Goal: Task Accomplishment & Management: Manage account settings

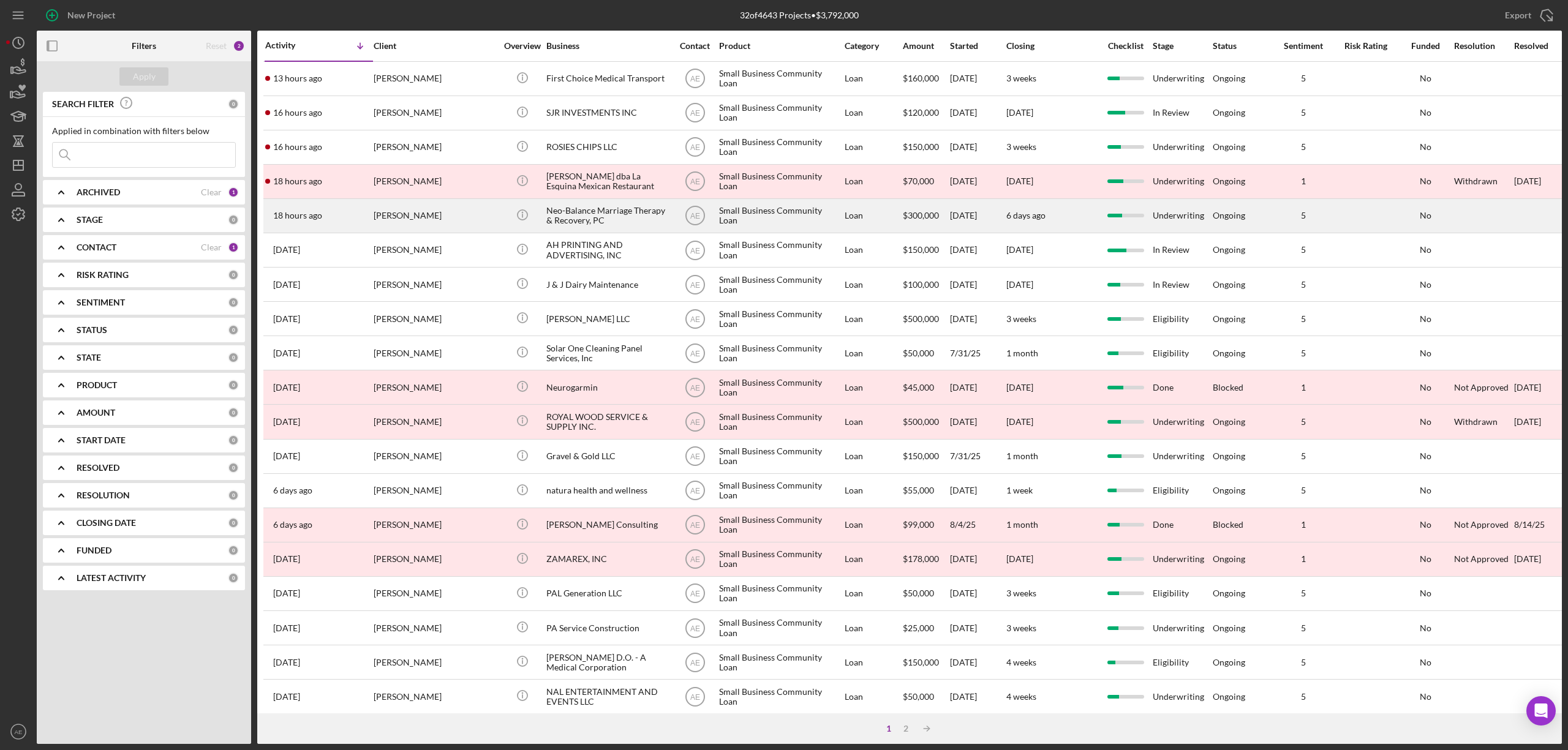
click at [469, 216] on div "[PERSON_NAME]" at bounding box center [434, 216] width 122 height 33
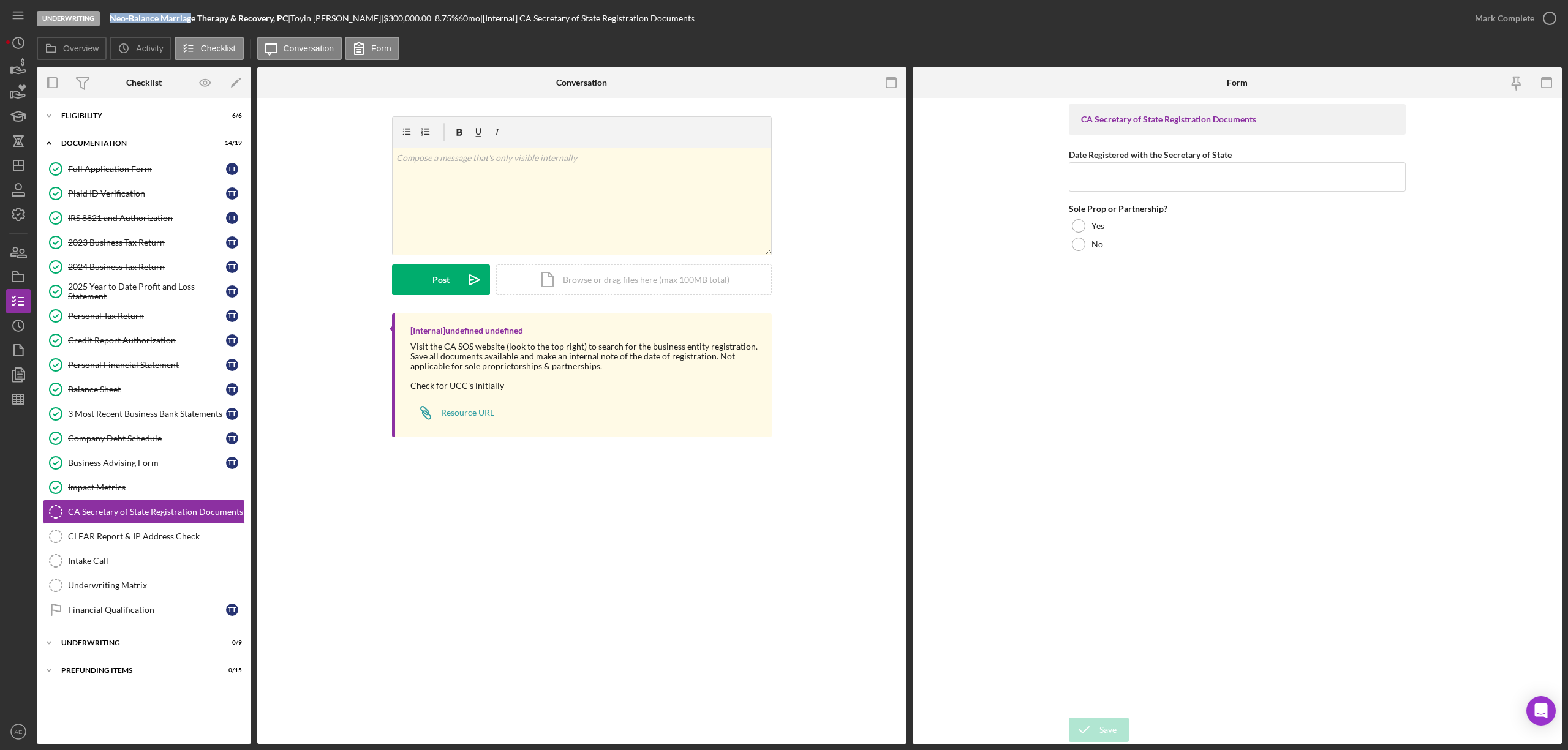
drag, startPoint x: 111, startPoint y: 17, endPoint x: 190, endPoint y: 18, distance: 79.0
click at [190, 18] on b "Neo-Balance Marriage Therapy & Recovery, PC" at bounding box center [198, 18] width 178 height 10
copy b "Neo-Balance Marriag"
click at [1121, 179] on input "Date Registered with the Secretary of State" at bounding box center [1238, 177] width 337 height 29
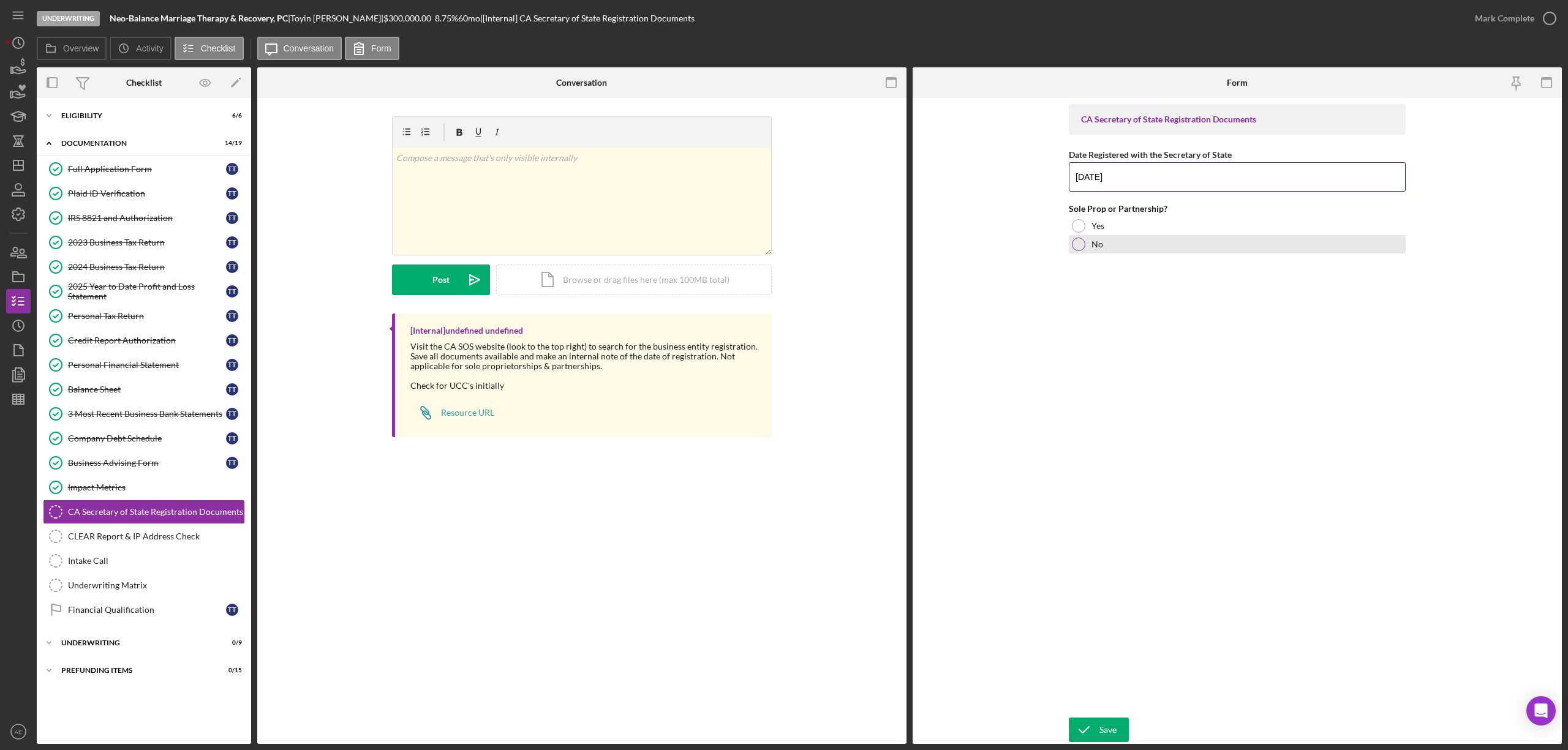
type input "[DATE]"
click at [1085, 248] on div at bounding box center [1079, 244] width 14 height 14
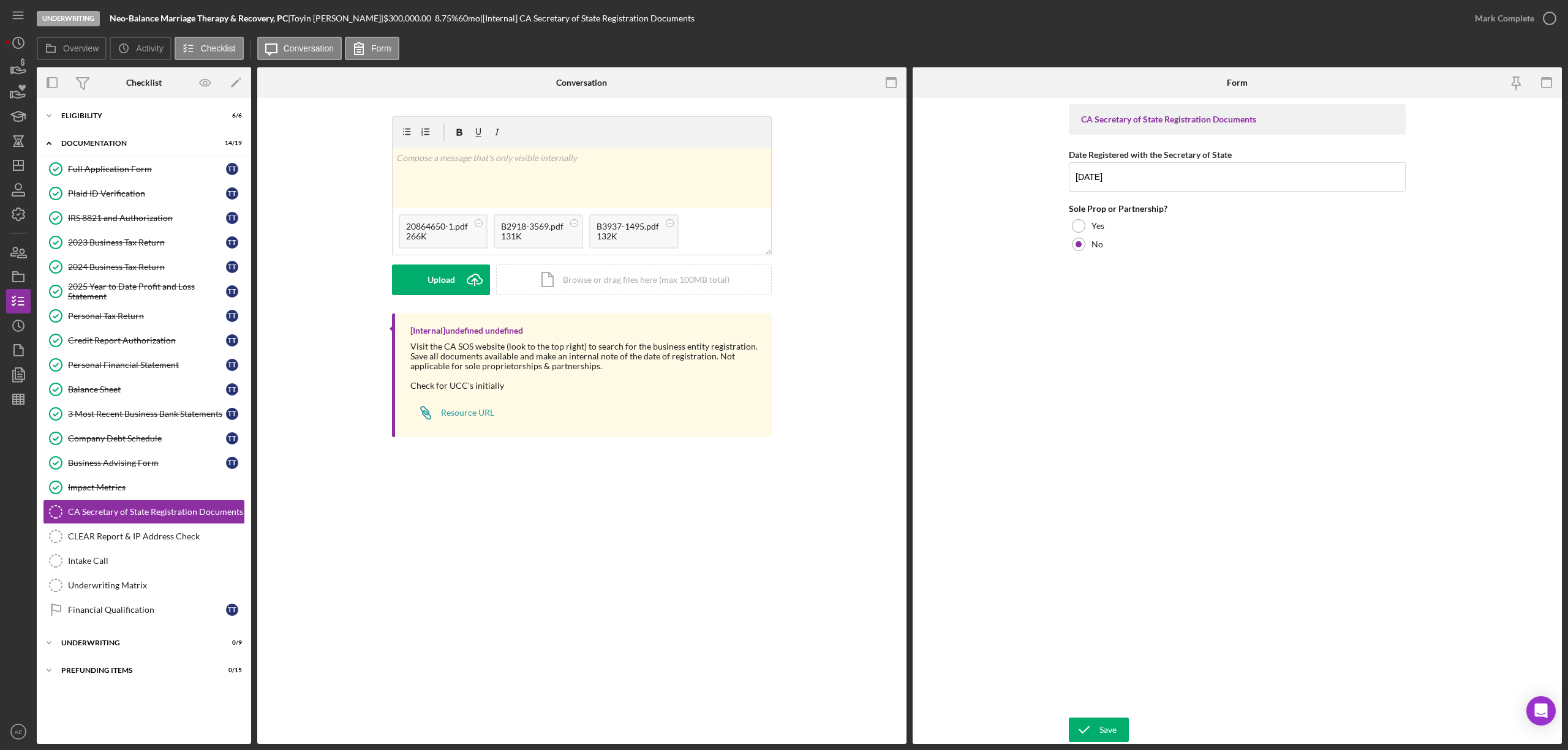
drag, startPoint x: 446, startPoint y: 283, endPoint x: 531, endPoint y: 299, distance: 86.5
click at [446, 283] on div "Upload" at bounding box center [441, 280] width 28 height 31
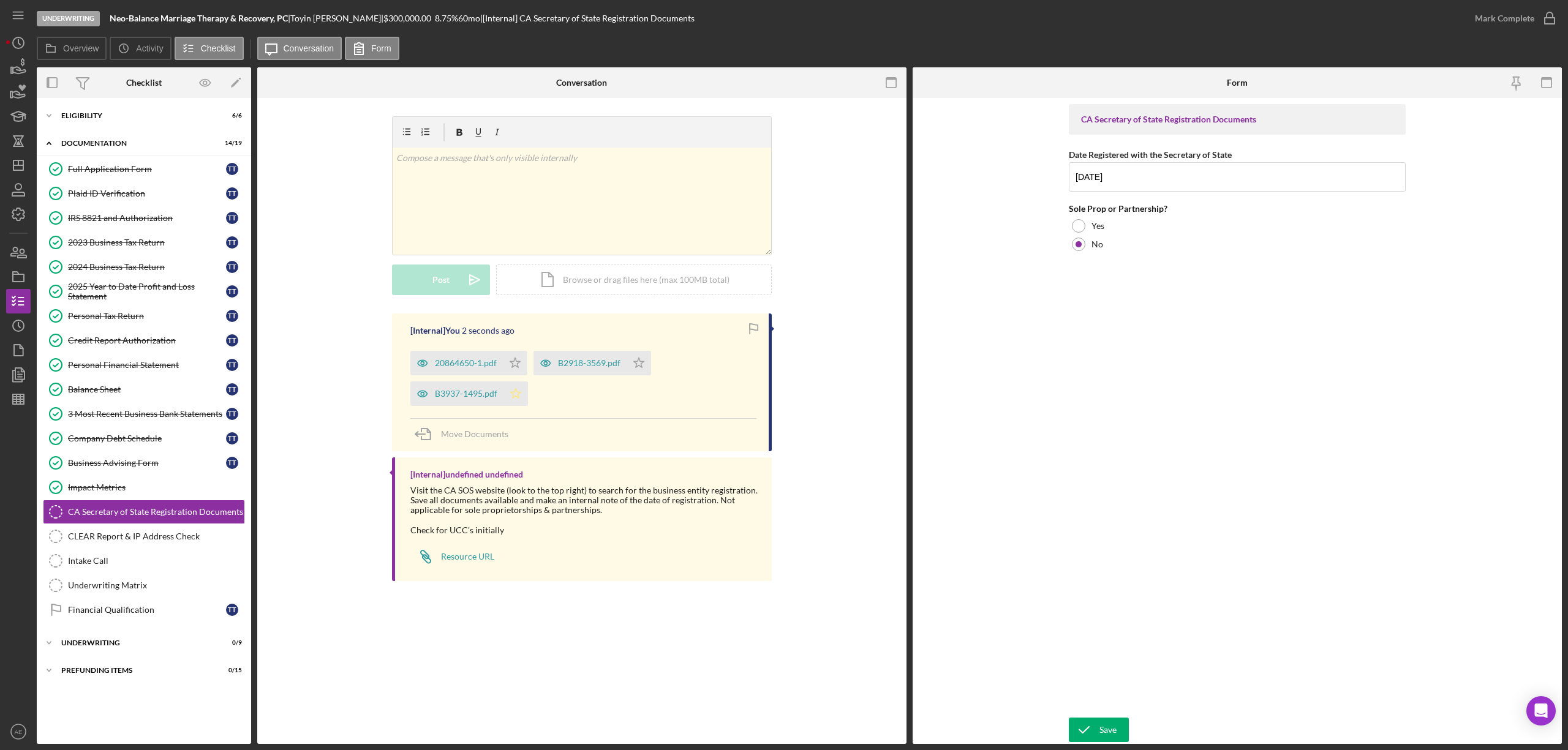
click at [517, 393] on icon "Icon/Star" at bounding box center [515, 394] width 24 height 24
click at [519, 363] on polygon "button" at bounding box center [515, 362] width 10 height 9
click at [637, 358] on icon "Icon/Star" at bounding box center [639, 363] width 24 height 24
click at [1098, 741] on icon "submit" at bounding box center [1085, 730] width 31 height 31
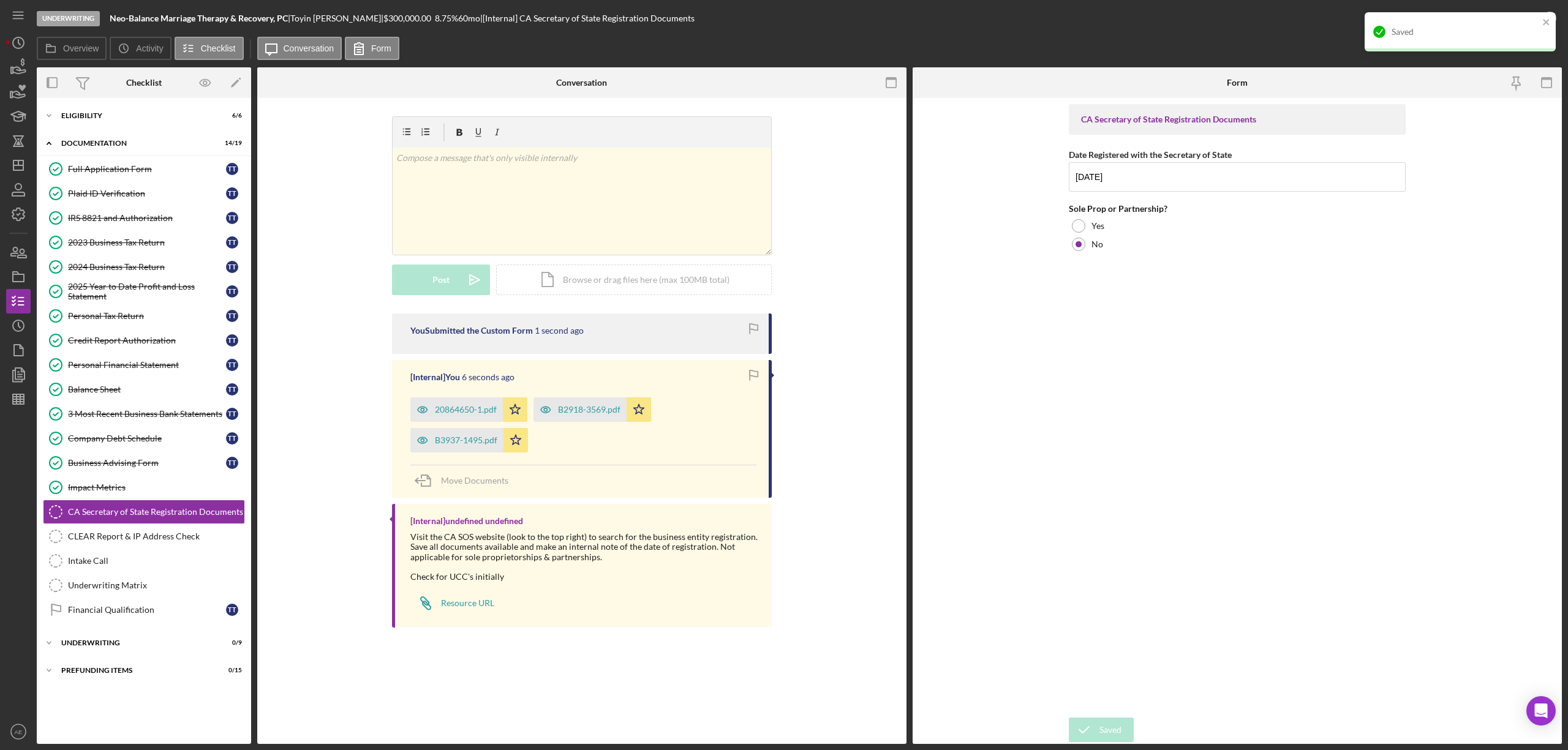
click at [1534, 21] on div "Saved" at bounding box center [1460, 32] width 191 height 40
click at [1516, 18] on div "Mark Complete" at bounding box center [1504, 18] width 59 height 24
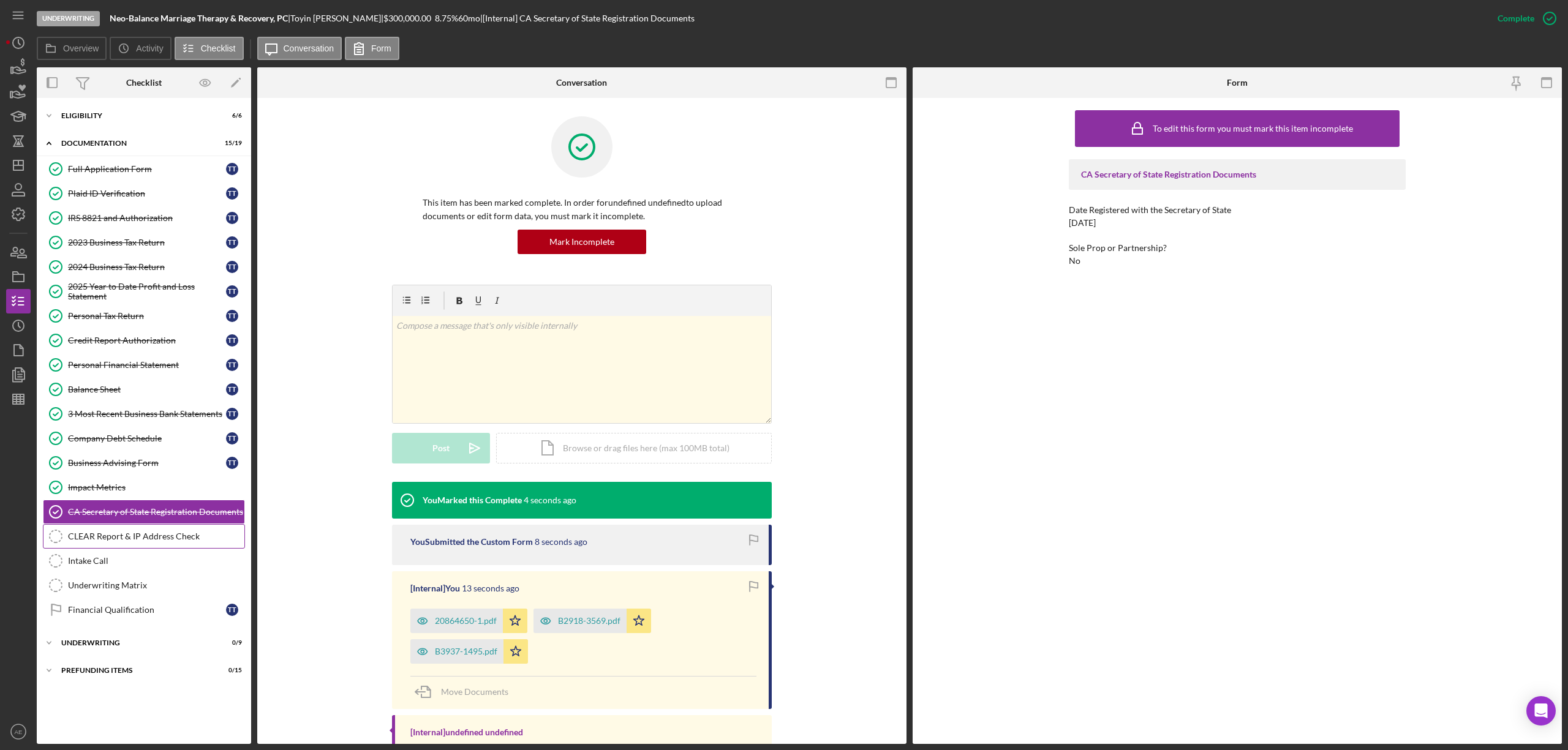
click at [138, 549] on link "CLEAR Report & IP Address Check CLEAR Report & IP Address Check" at bounding box center [144, 537] width 202 height 24
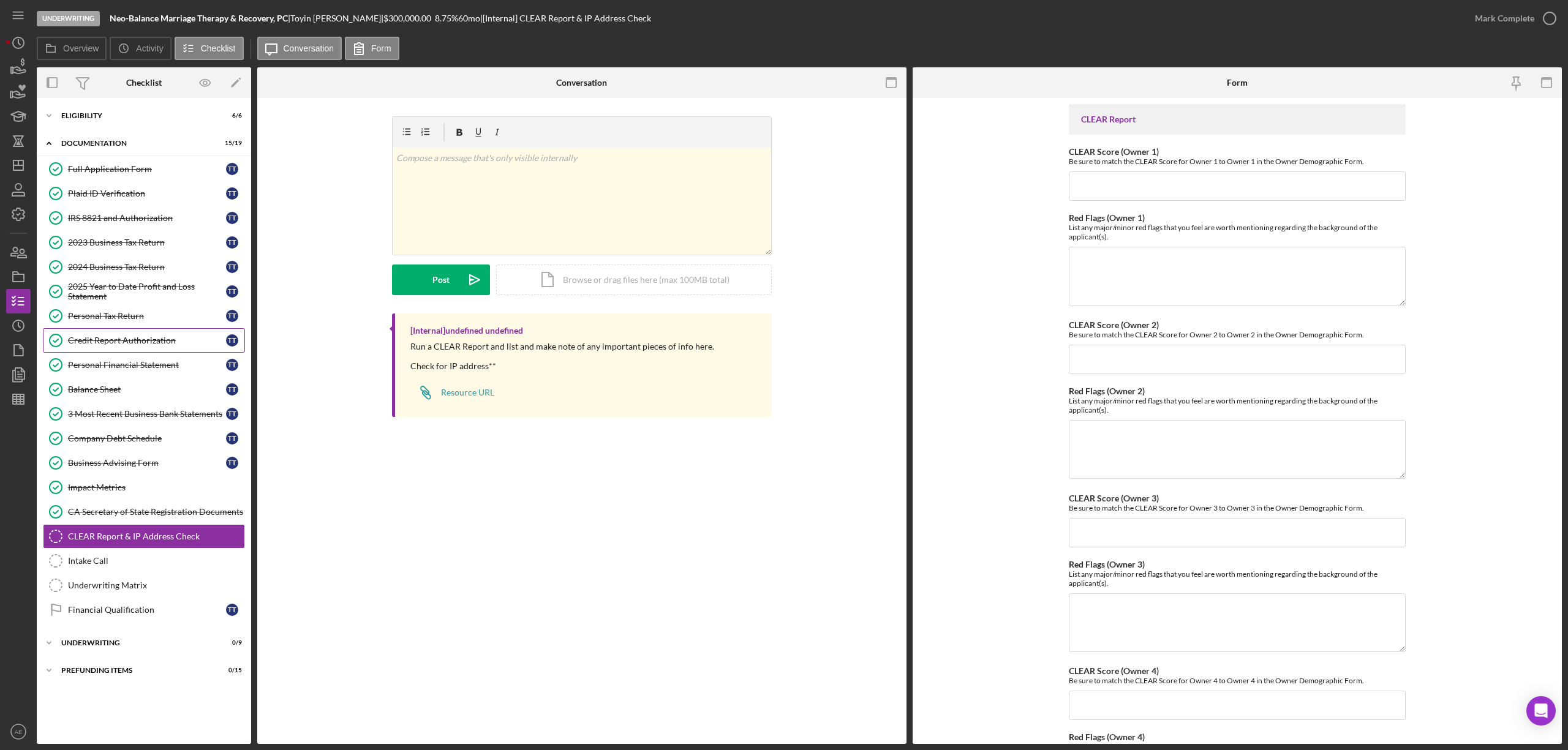
click at [138, 346] on div "Credit Report Authorization" at bounding box center [147, 340] width 158 height 9
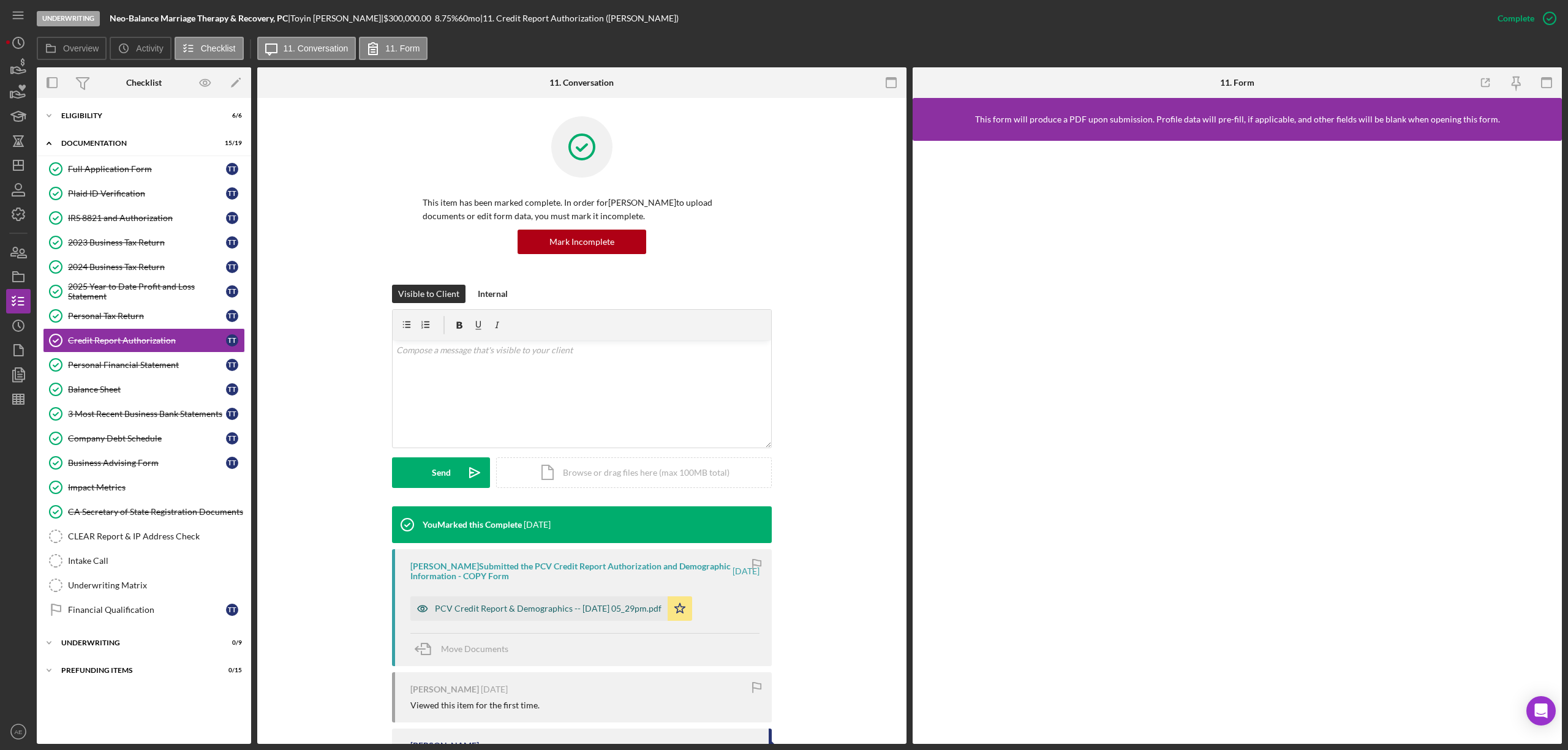
click at [644, 611] on div "PCV Credit Report & Demographics -- [DATE] 05_29pm.pdf" at bounding box center [549, 608] width 227 height 9
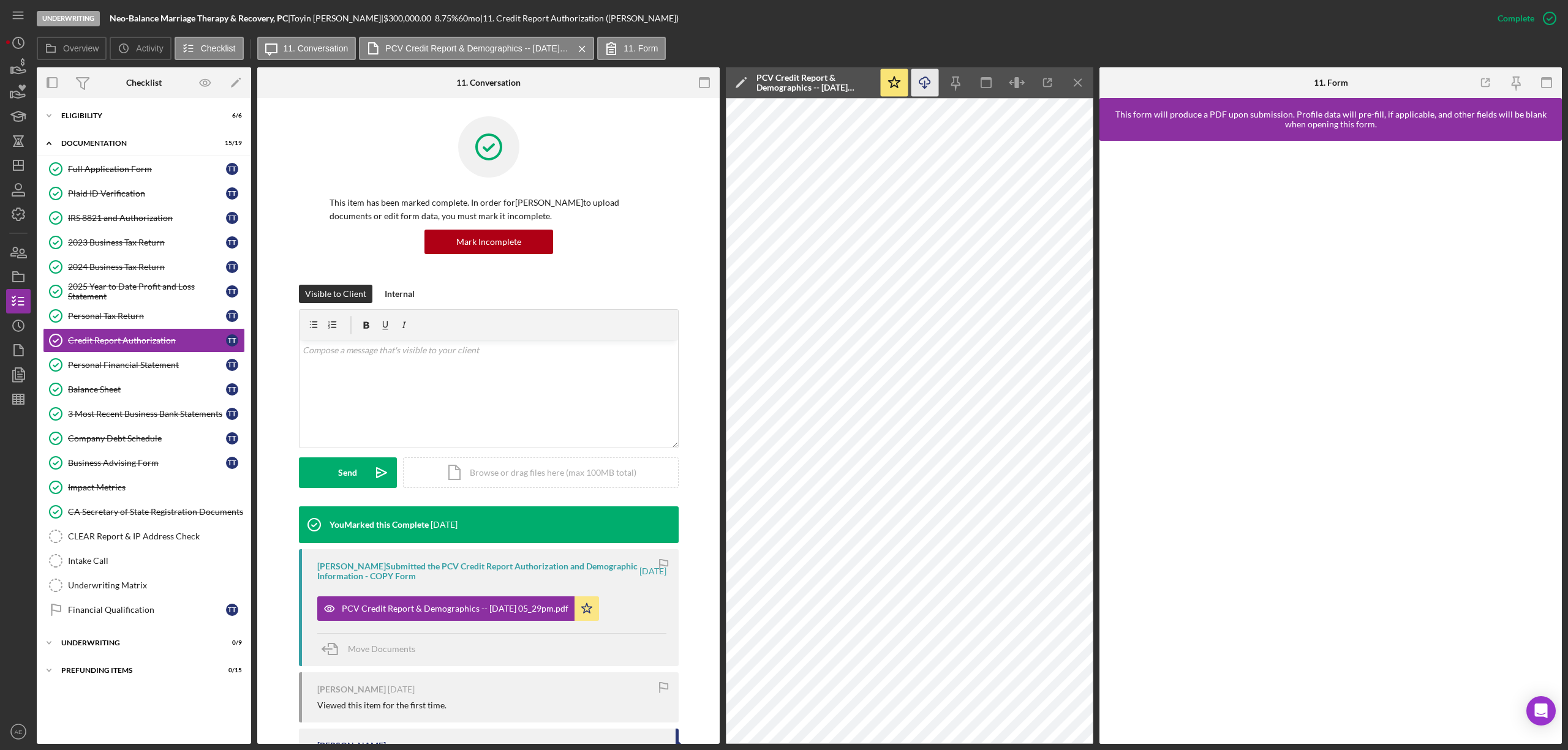
click at [927, 79] on icon "Icon/Download" at bounding box center [925, 83] width 28 height 28
click at [150, 549] on link "CLEAR Report & IP Address Check CLEAR Report & IP Address Check" at bounding box center [144, 537] width 202 height 24
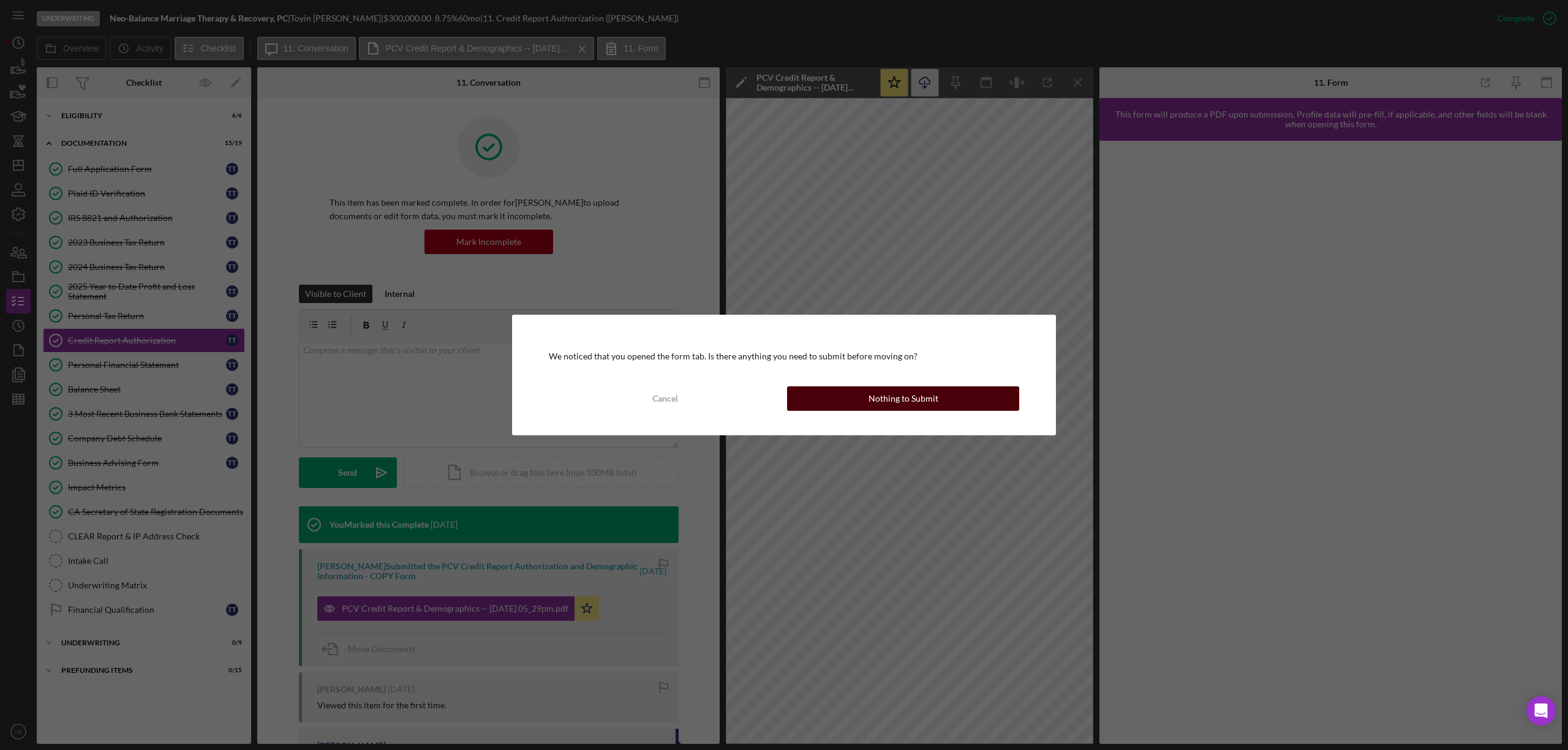
click at [851, 386] on button "Nothing to Submit" at bounding box center [903, 398] width 232 height 24
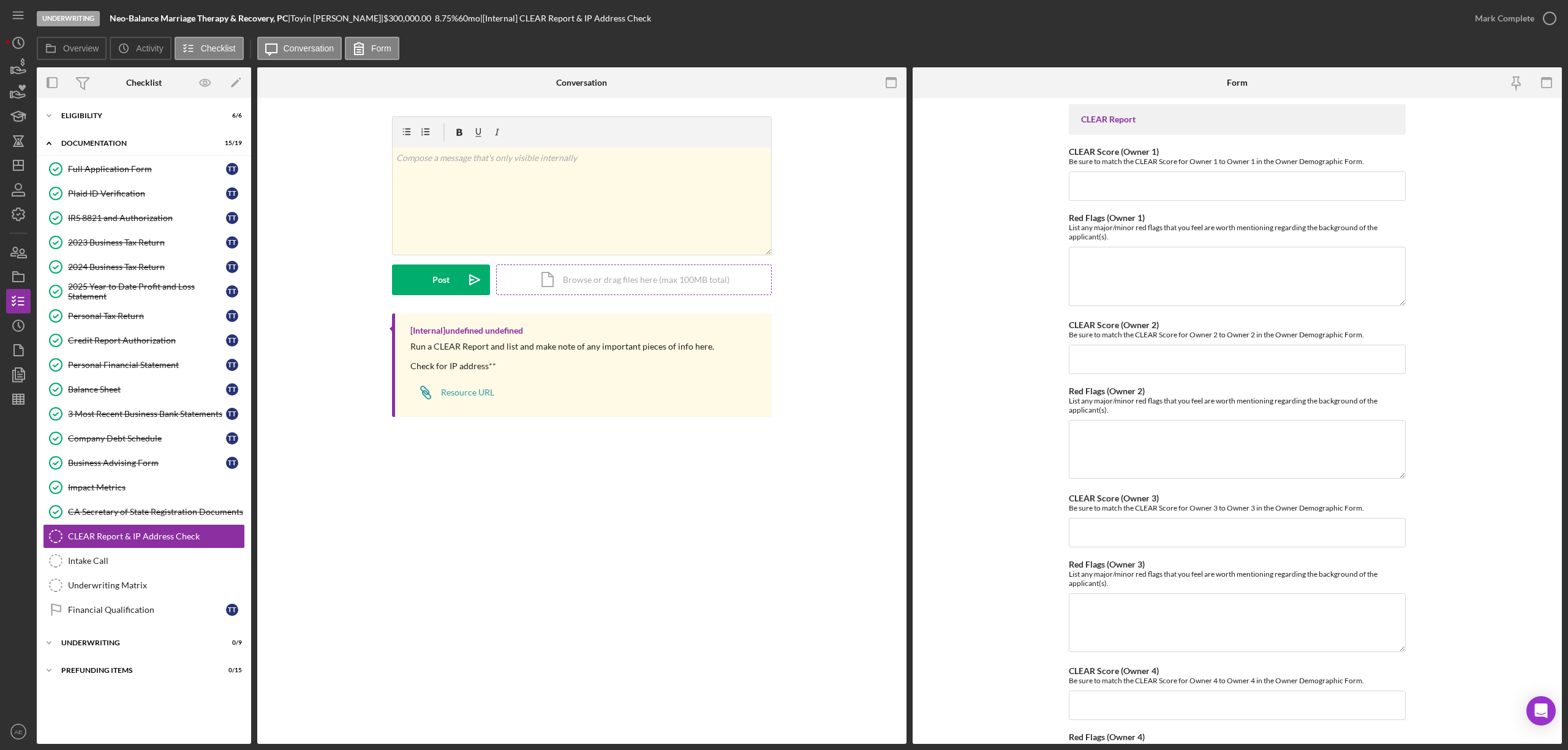
click at [593, 283] on div "Icon/Document Browse or drag files here (max 100MB total) Tap to choose files o…" at bounding box center [634, 280] width 276 height 31
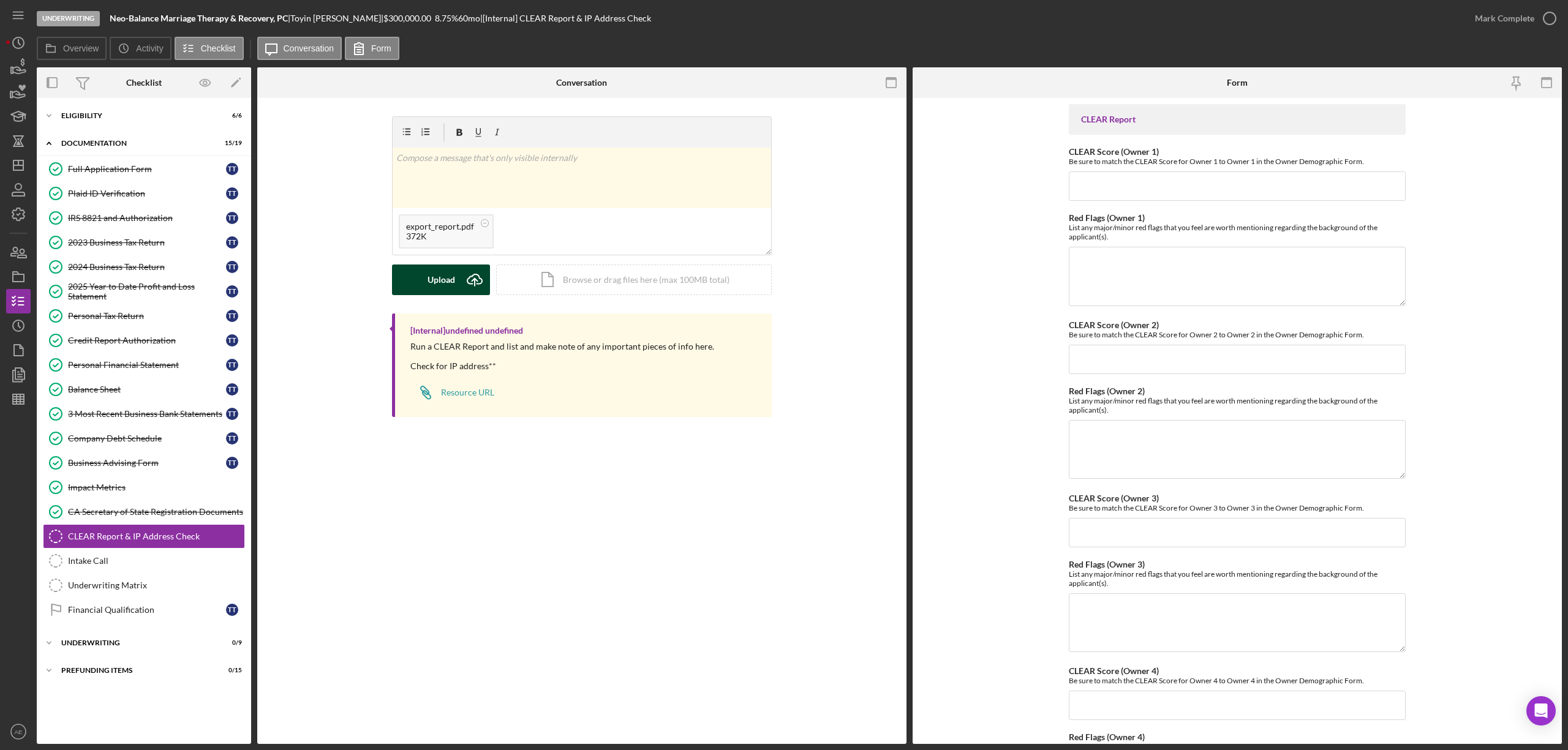
click at [457, 278] on button "Upload Icon/Upload" at bounding box center [441, 280] width 98 height 31
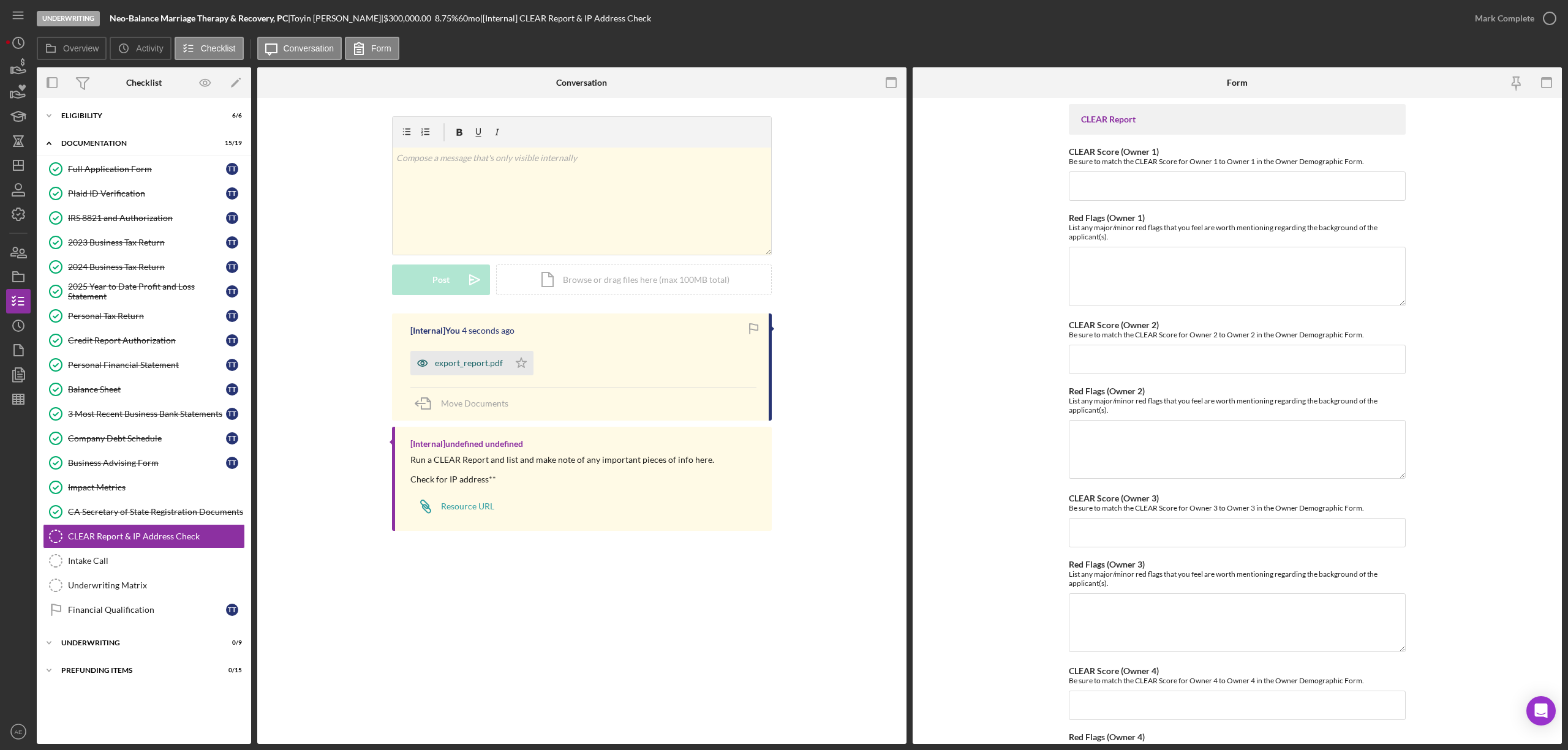
click at [427, 366] on icon "button" at bounding box center [422, 363] width 24 height 24
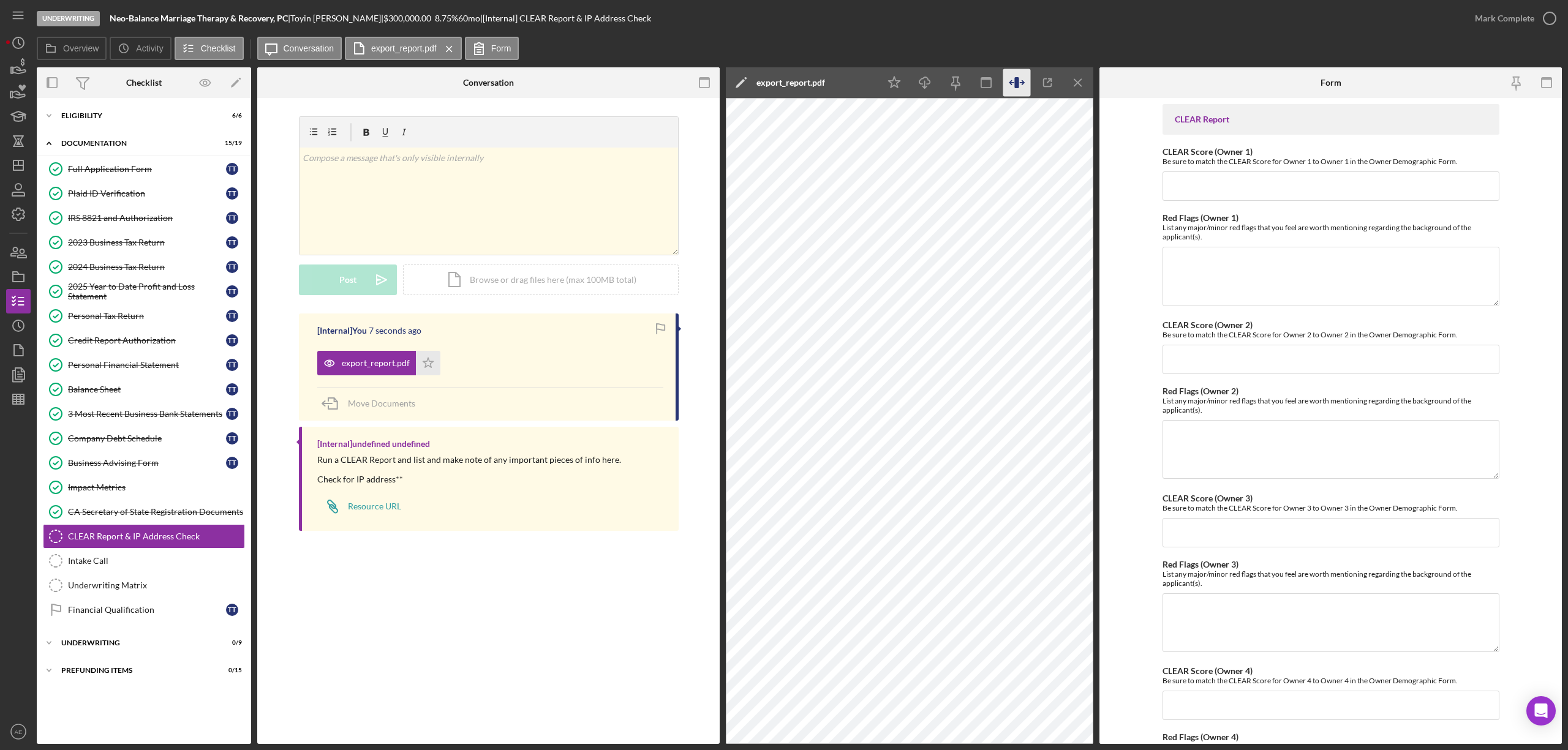
click at [1024, 89] on icon "button" at bounding box center [1018, 83] width 28 height 28
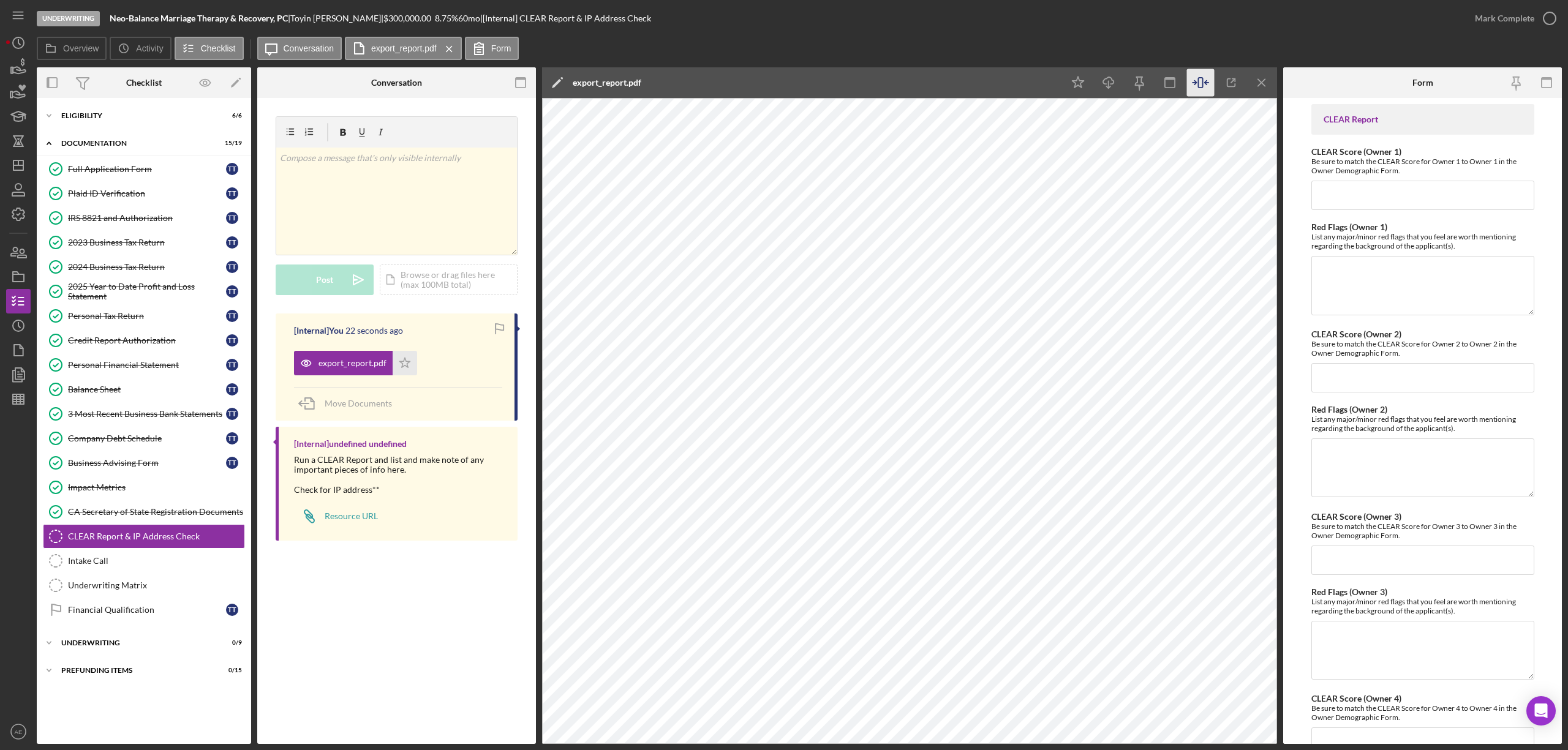
click at [1264, 87] on icon "Icon/Menu Close" at bounding box center [1263, 83] width 28 height 28
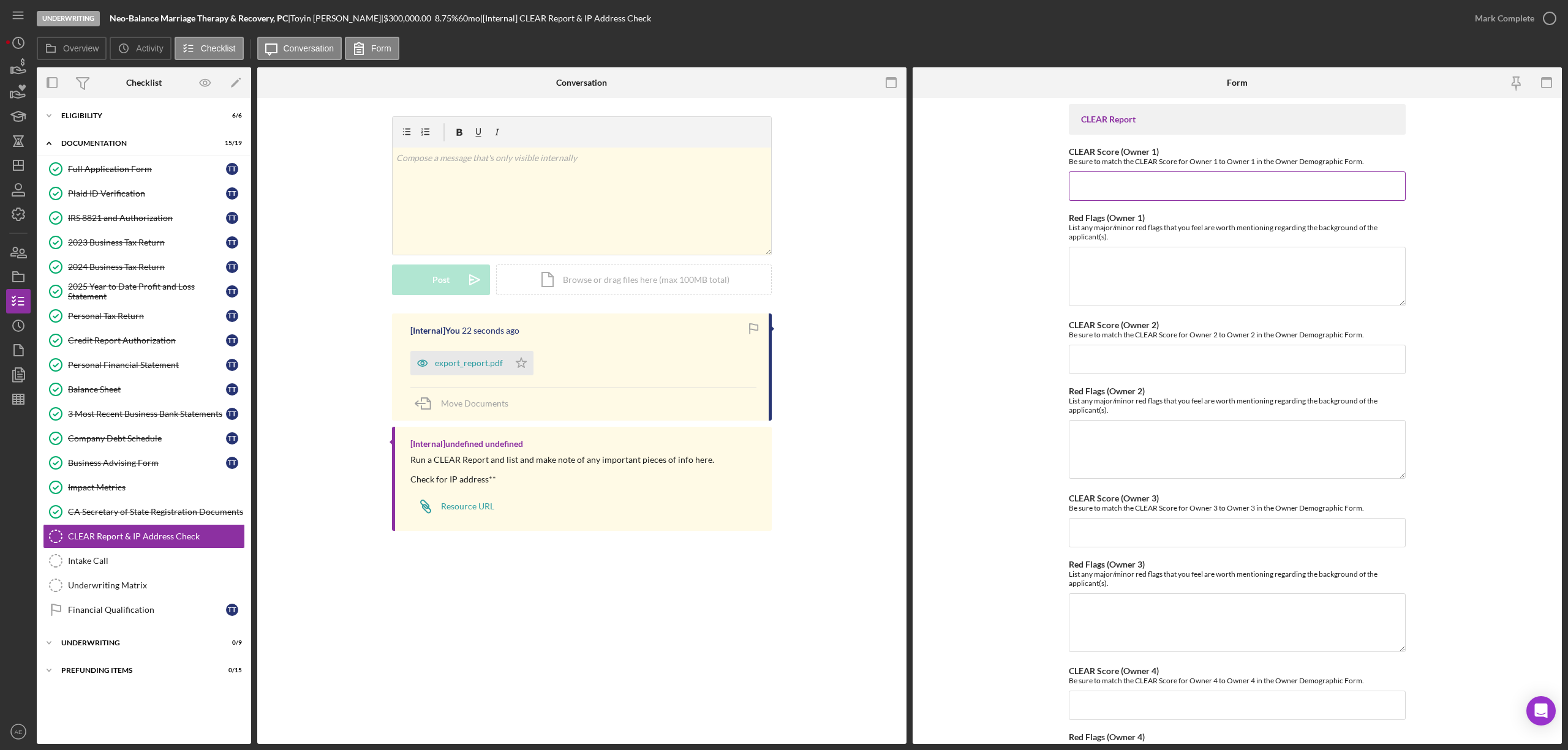
click at [1097, 172] on input "CLEAR Score (Owner 1)" at bounding box center [1238, 186] width 337 height 29
type input "0"
click at [1133, 261] on textarea "Red Flags (Owner 1)" at bounding box center [1238, 276] width 337 height 58
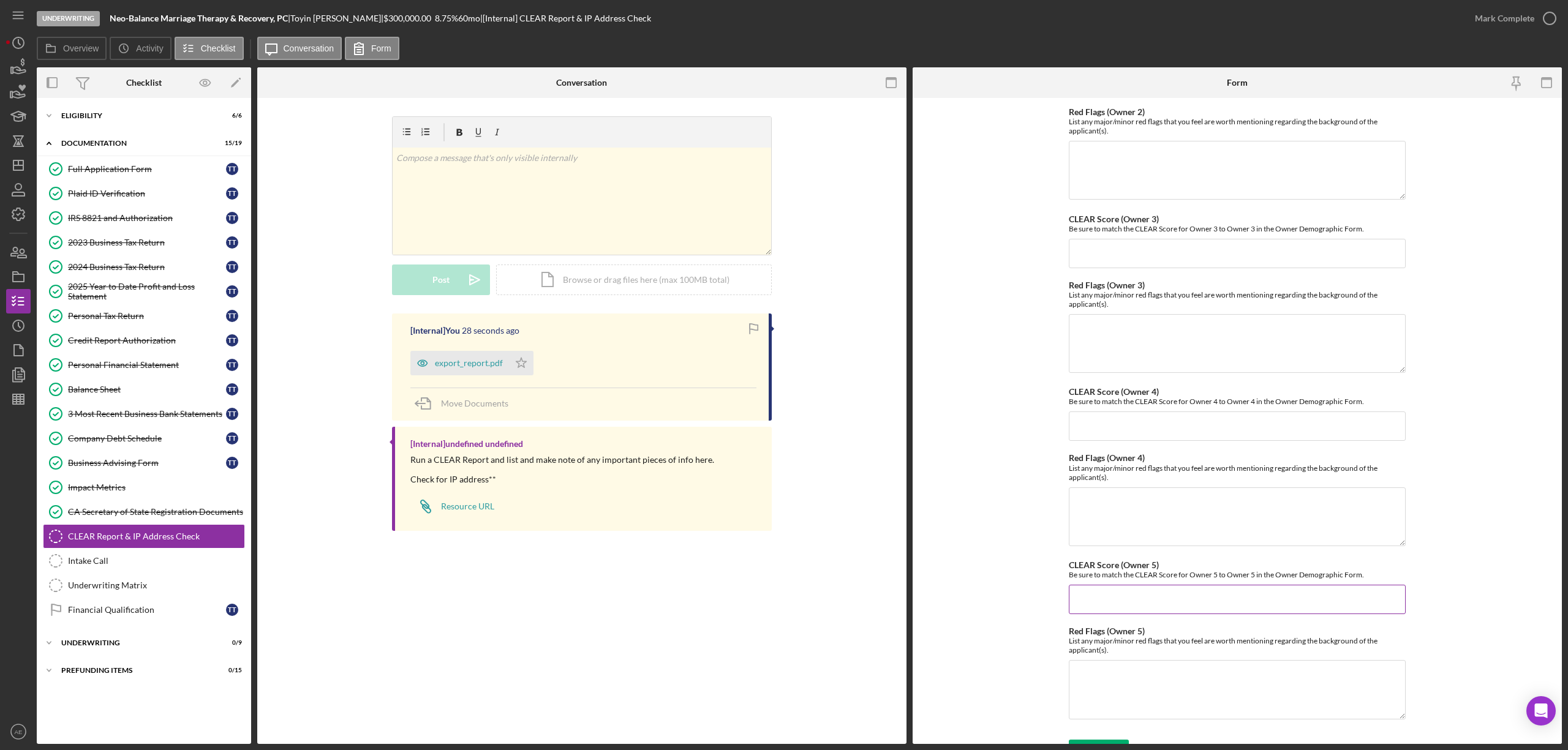
scroll to position [304, 0]
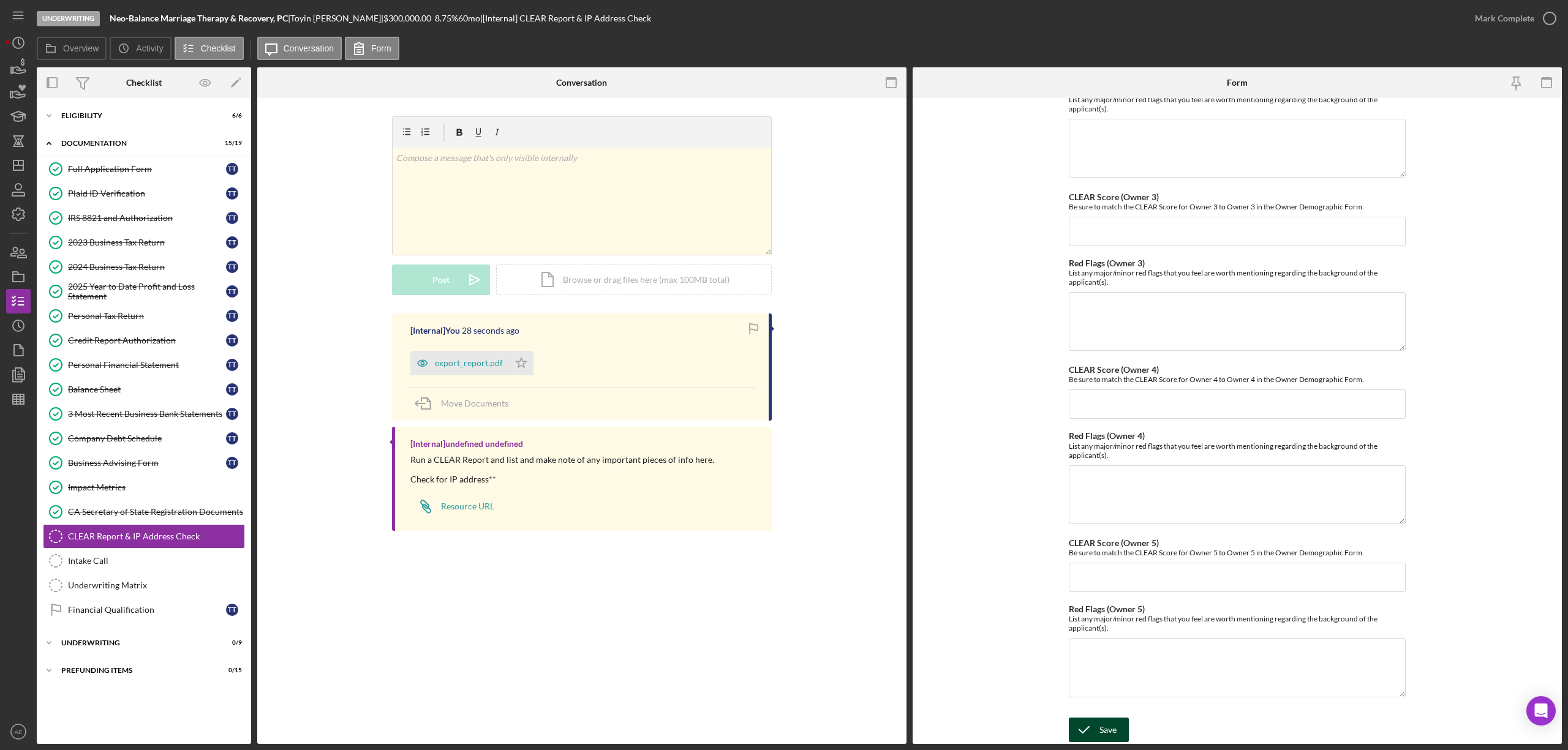
type textarea "None"
click at [1108, 726] on div "Save" at bounding box center [1108, 730] width 17 height 24
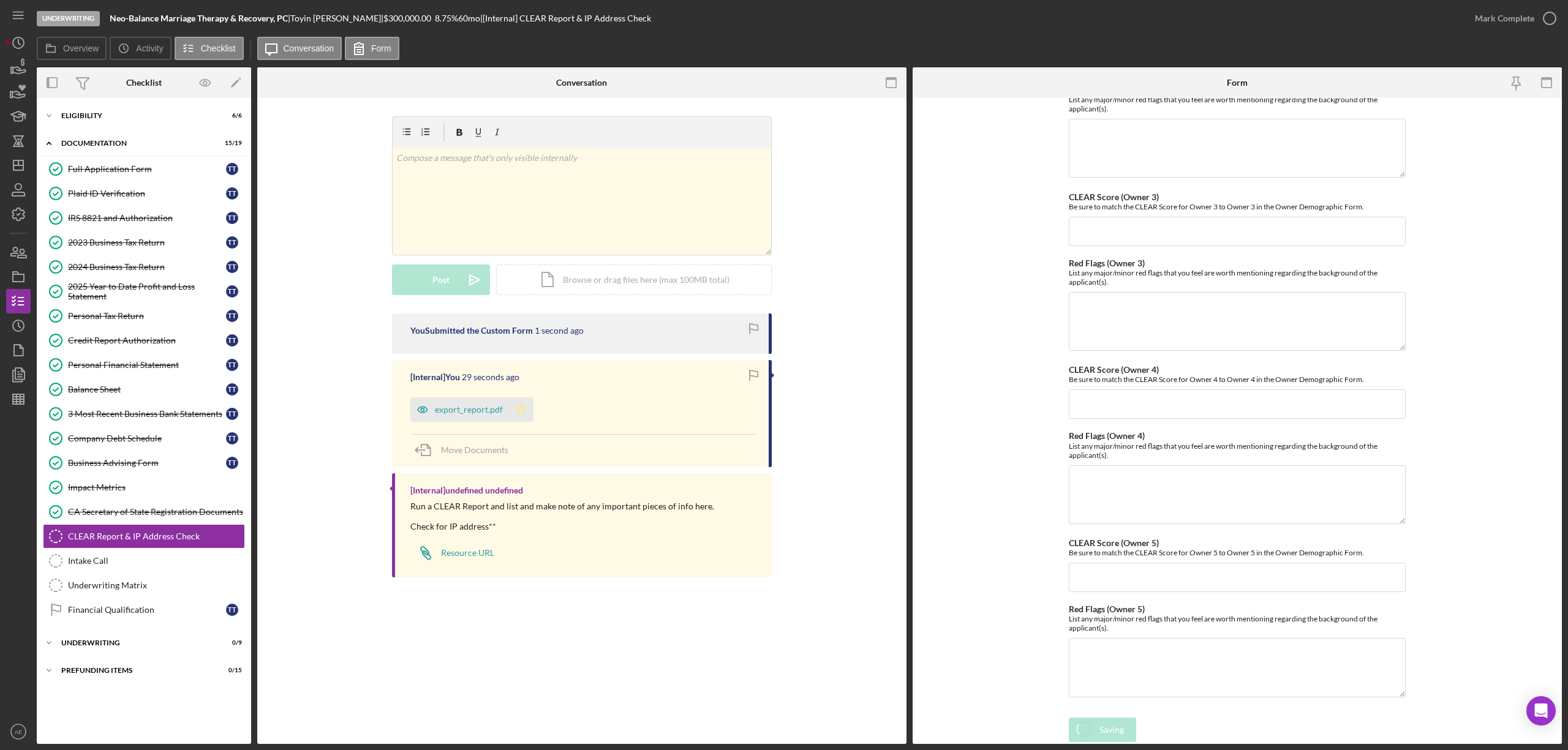
click at [527, 409] on icon "Icon/Star" at bounding box center [521, 409] width 24 height 24
click at [1550, 18] on icon "close" at bounding box center [1546, 22] width 9 height 9
click at [1497, 20] on div "Mark Complete" at bounding box center [1504, 18] width 59 height 24
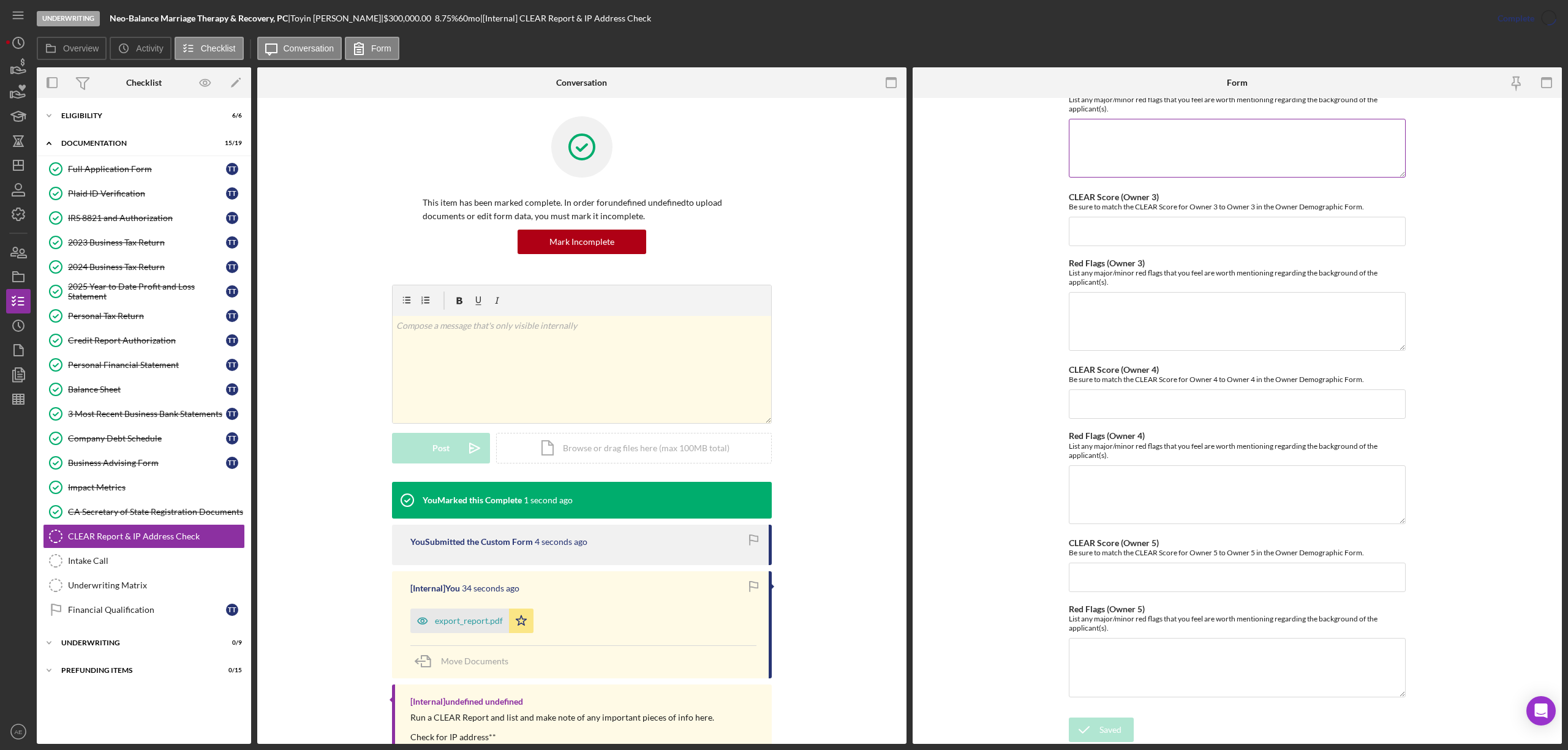
scroll to position [353, 0]
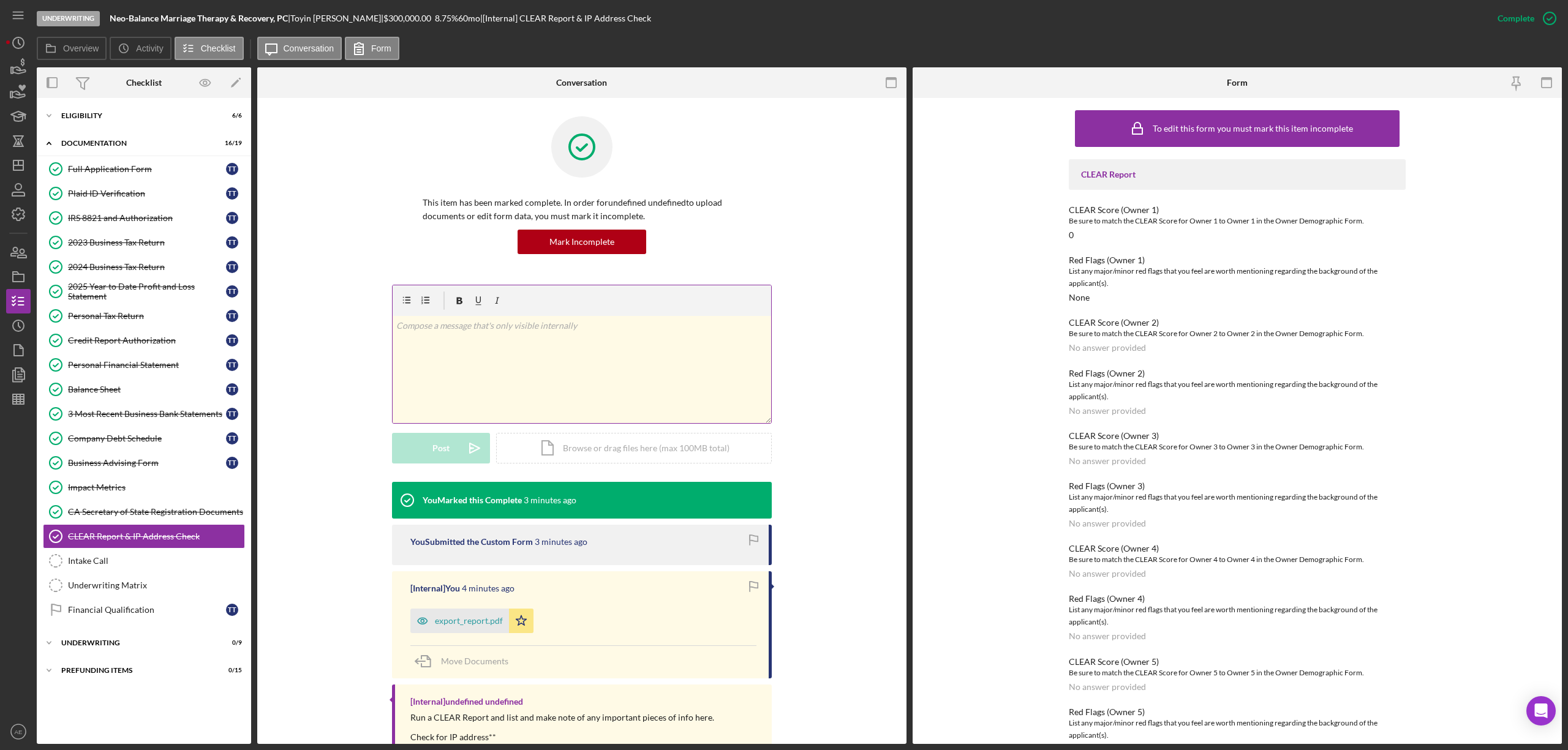
click at [624, 353] on div "v Color teal Color pink Remove color Add row above Add row below Add column bef…" at bounding box center [582, 370] width 378 height 108
click at [440, 458] on div "Post" at bounding box center [441, 449] width 17 height 31
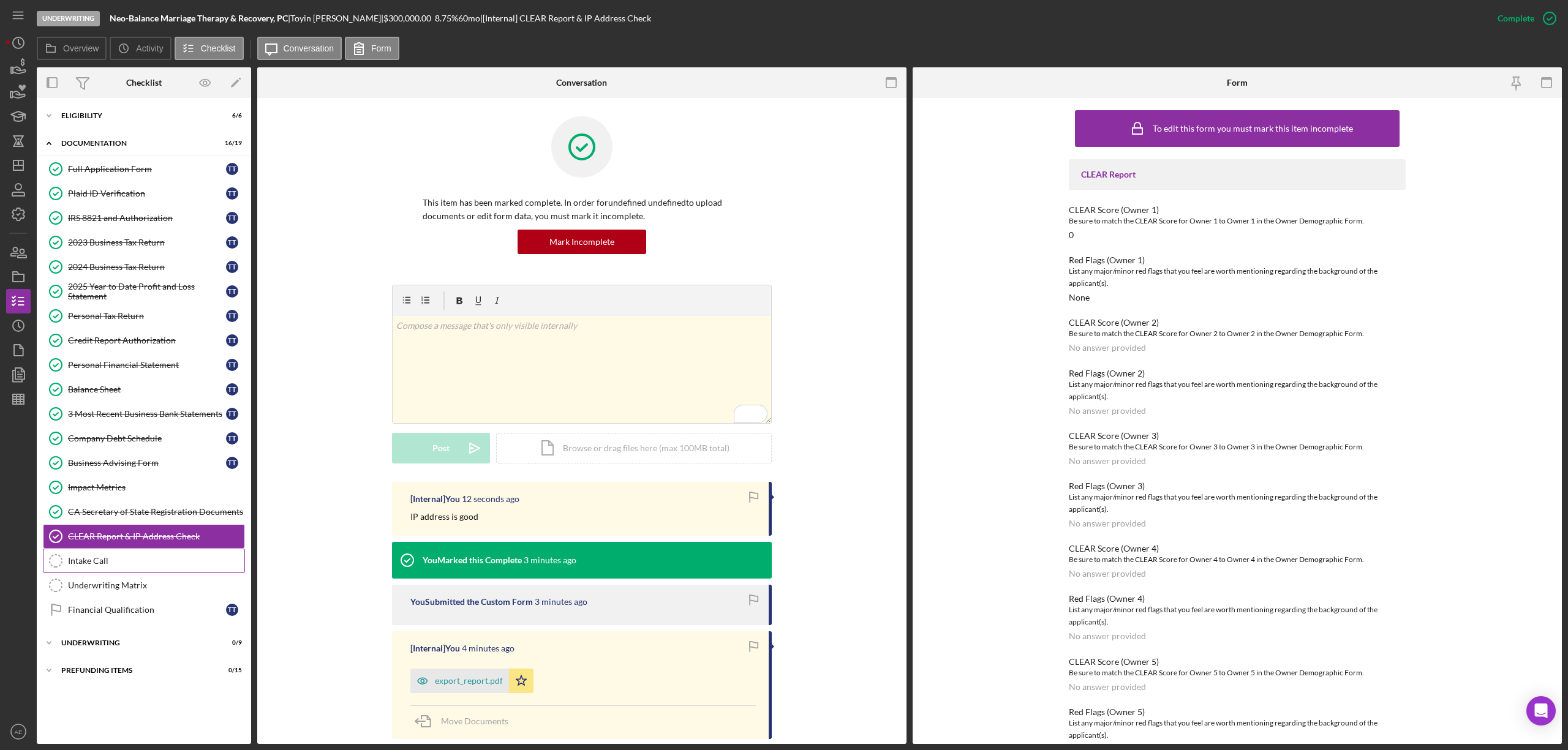
click at [108, 574] on link "Intake Call Intake Call" at bounding box center [144, 561] width 202 height 24
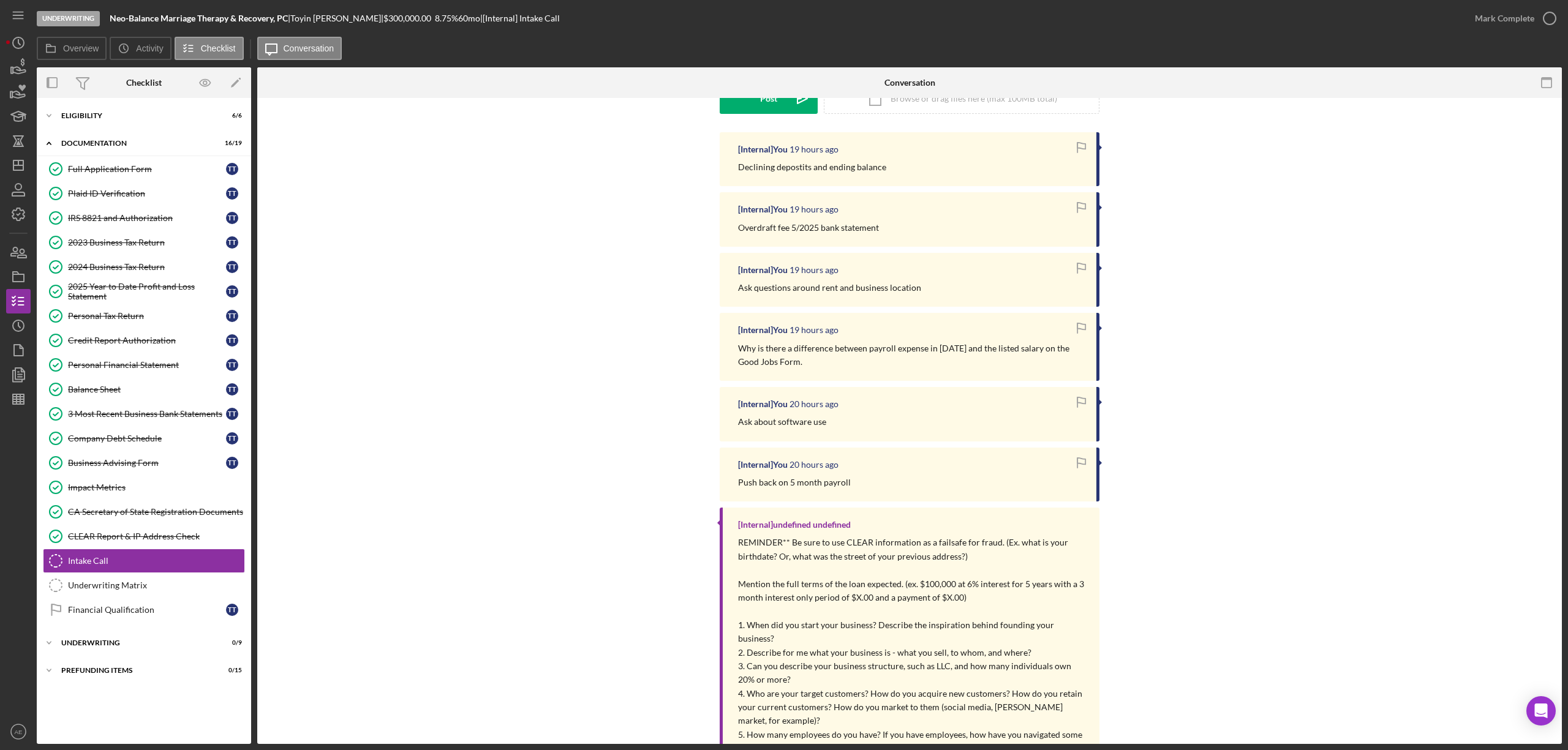
scroll to position [245, 0]
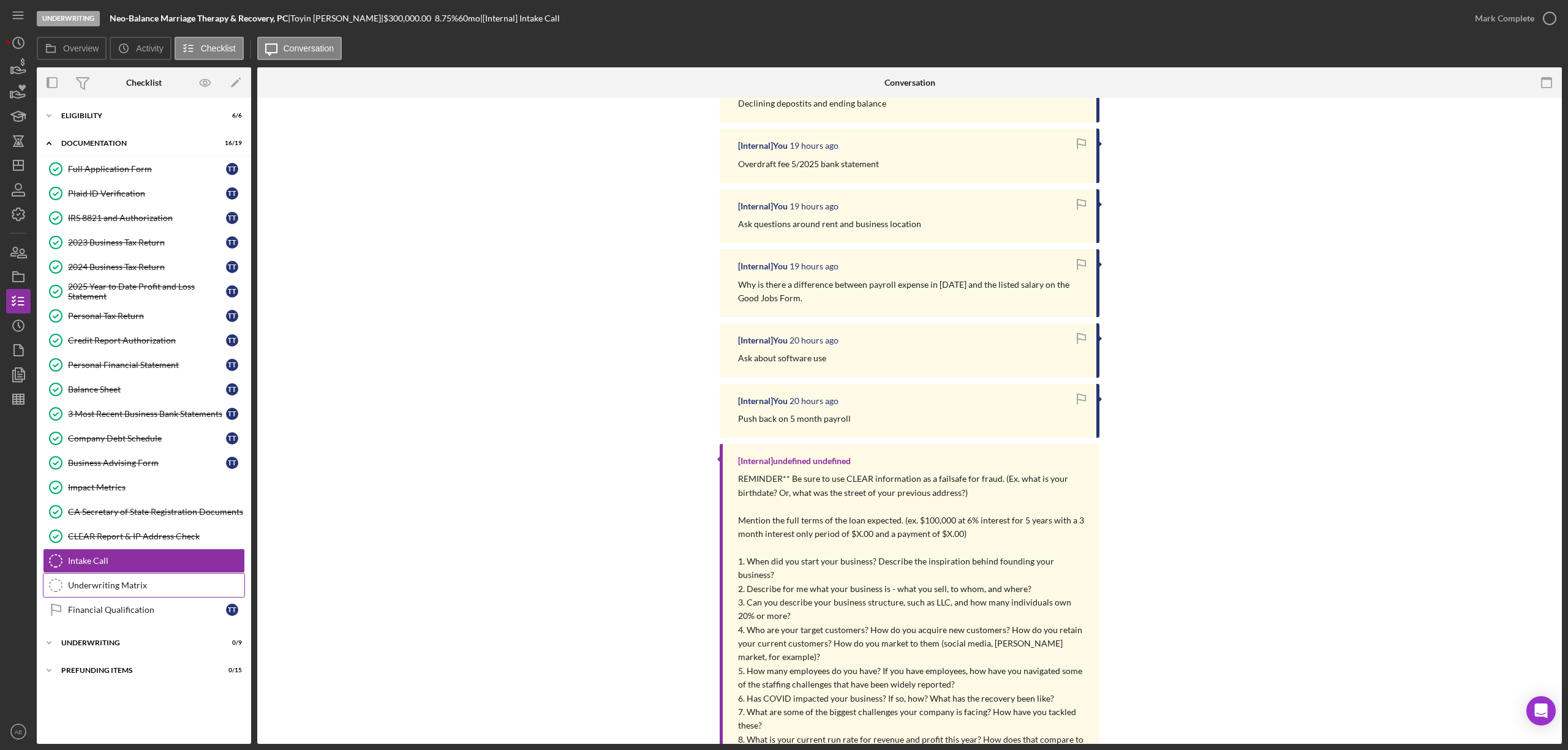
click at [96, 584] on link "Underwriting Matrix Underwriting Matrix" at bounding box center [144, 586] width 202 height 24
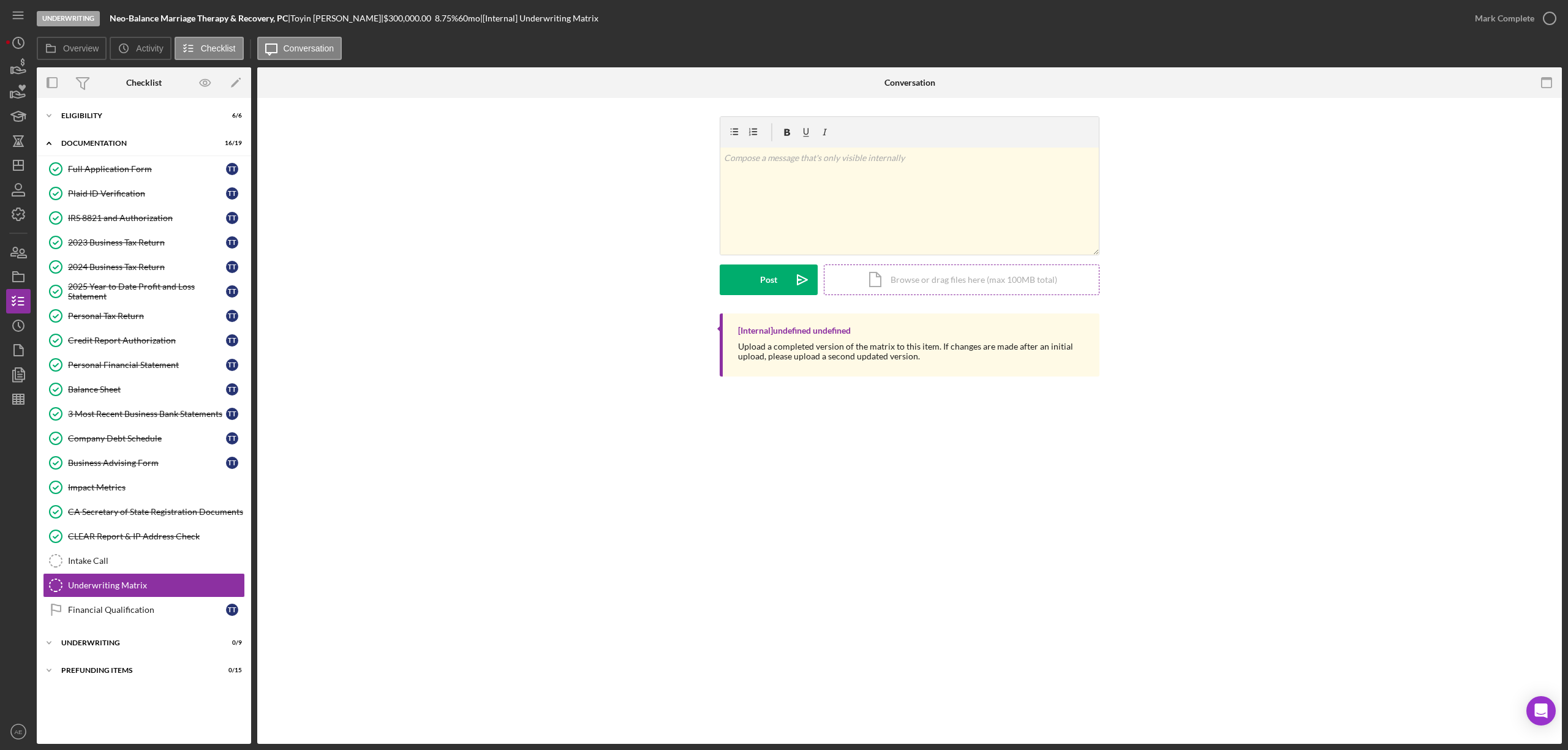
click at [898, 280] on div "Icon/Document Browse or drag files here (max 100MB total) Tap to choose files o…" at bounding box center [962, 280] width 276 height 31
click at [901, 282] on div "Icon/Document Browse or drag files here (max 100MB total) Tap to choose files o…" at bounding box center [962, 280] width 276 height 31
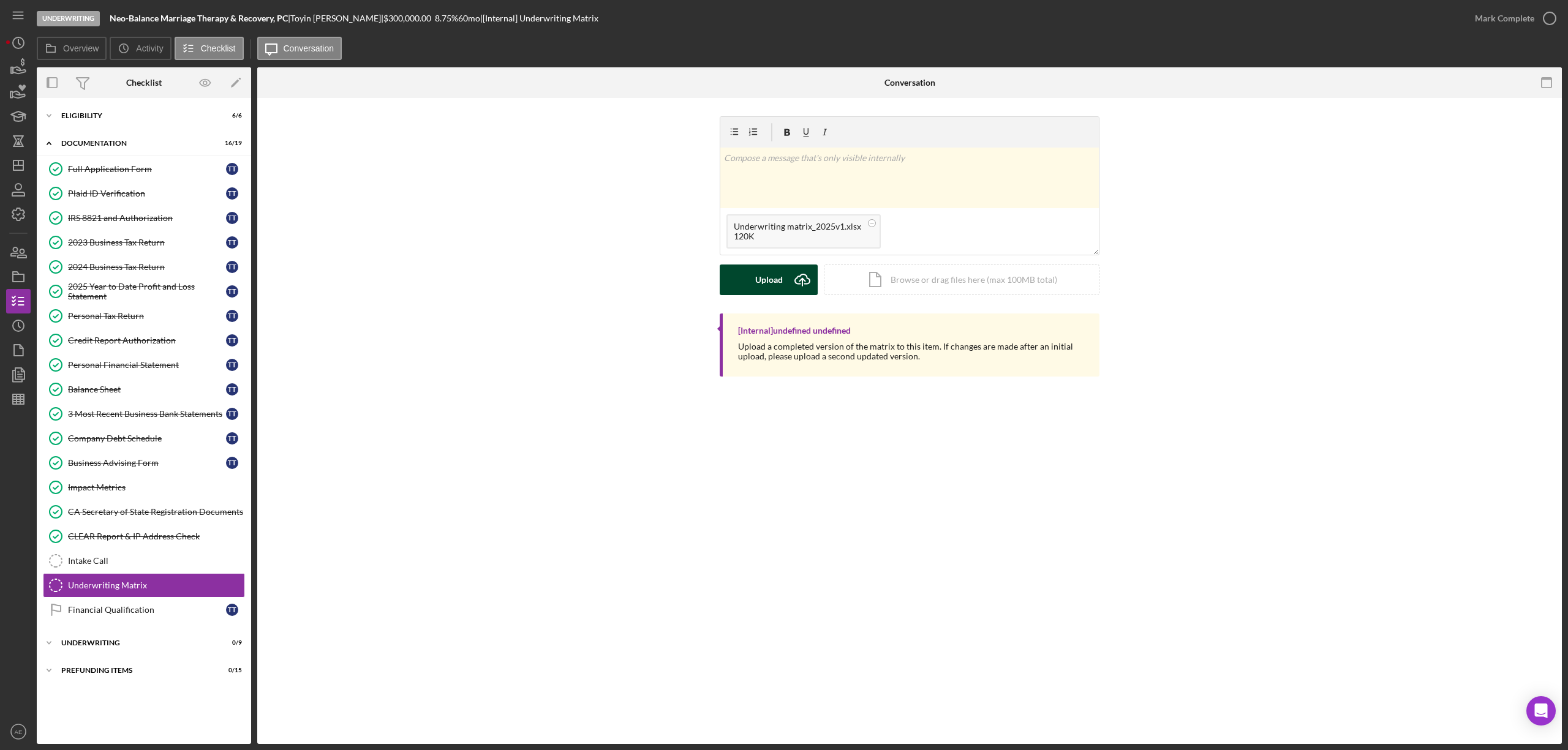
click at [767, 280] on div "Upload" at bounding box center [769, 280] width 28 height 31
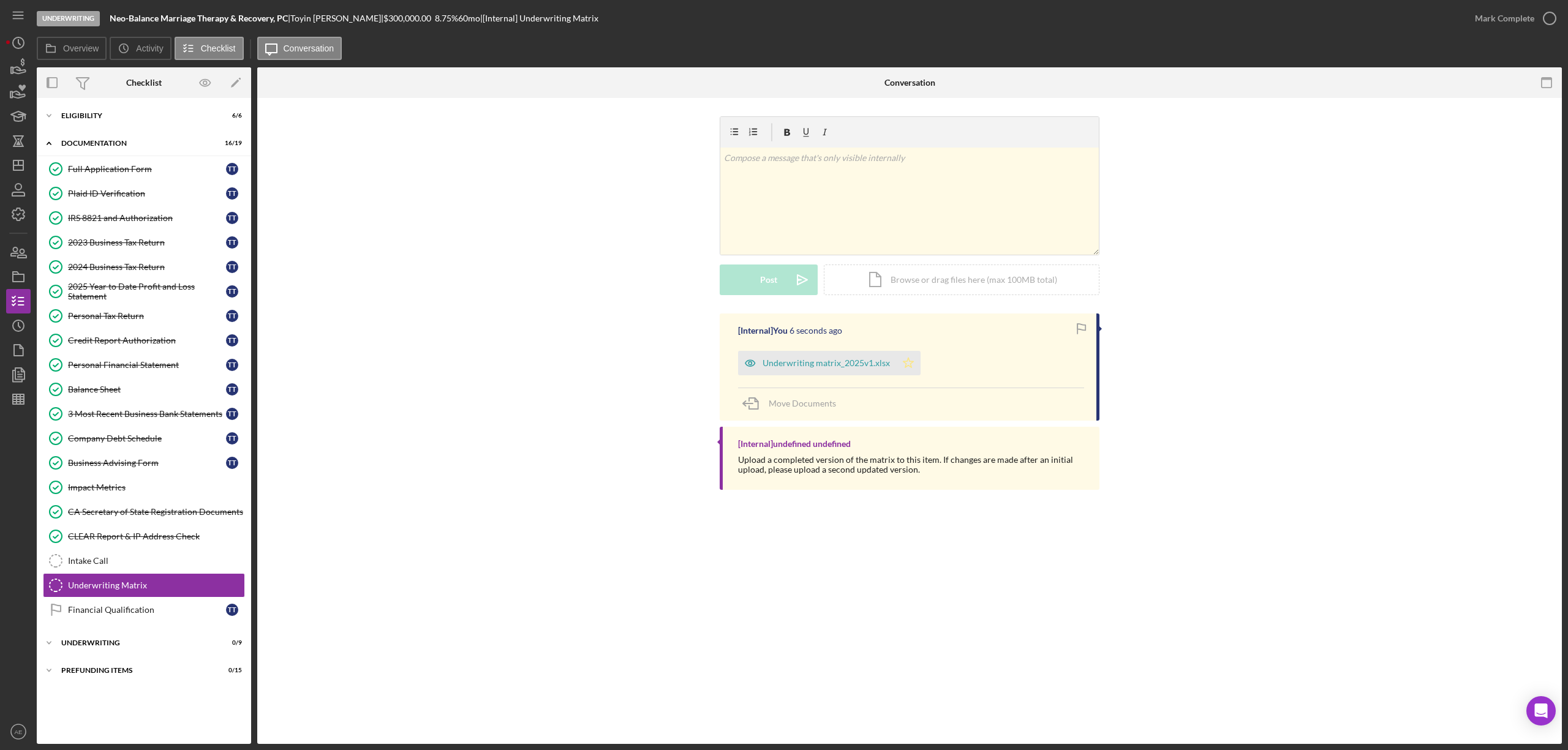
click at [910, 367] on polygon "button" at bounding box center [909, 362] width 10 height 9
click at [910, 372] on icon "Icon/Star" at bounding box center [908, 363] width 24 height 24
click at [896, 372] on icon "Icon/Star" at bounding box center [908, 363] width 24 height 24
click at [1502, 22] on div "Mark Complete" at bounding box center [1504, 18] width 59 height 24
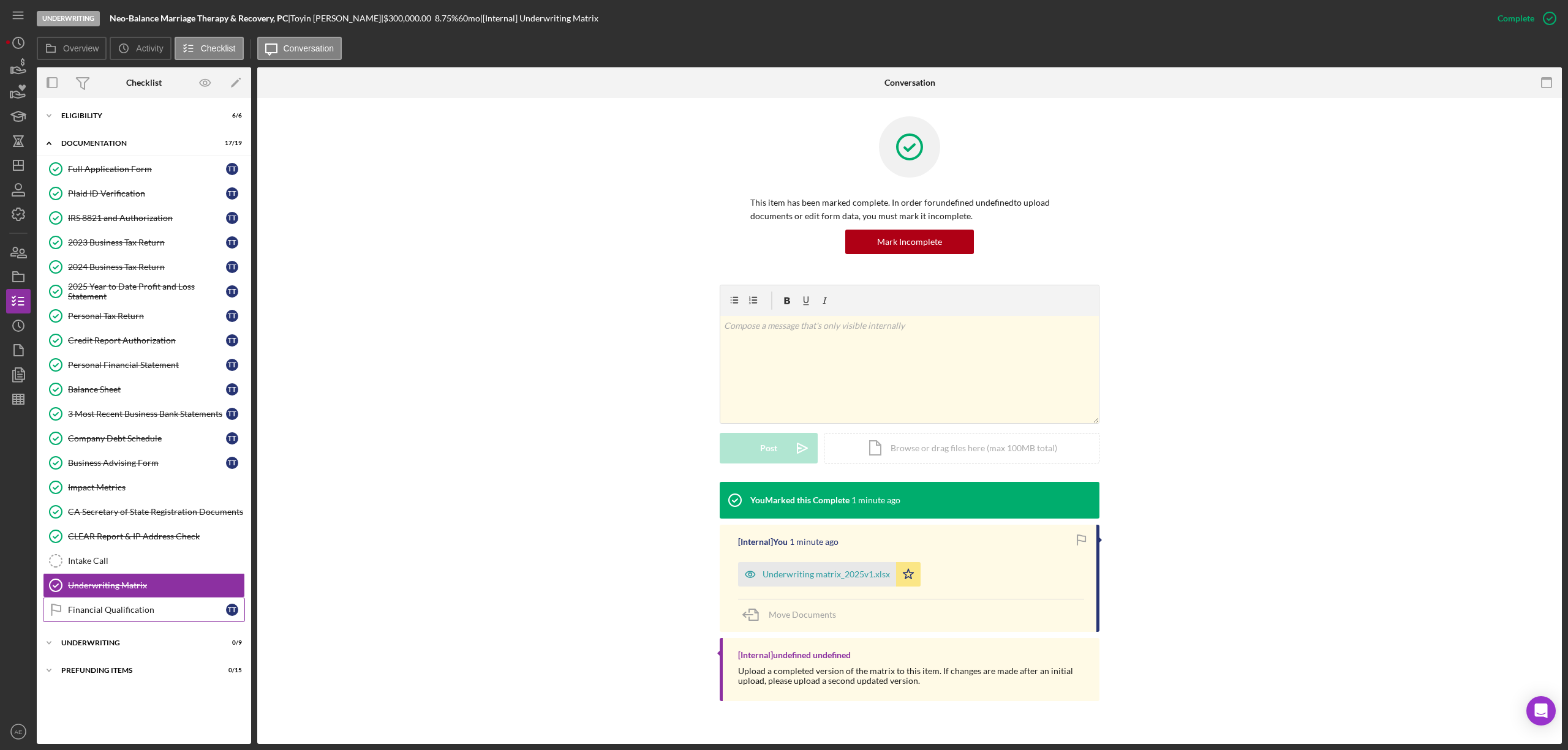
click at [165, 612] on div "Financial Qualification" at bounding box center [147, 610] width 158 height 9
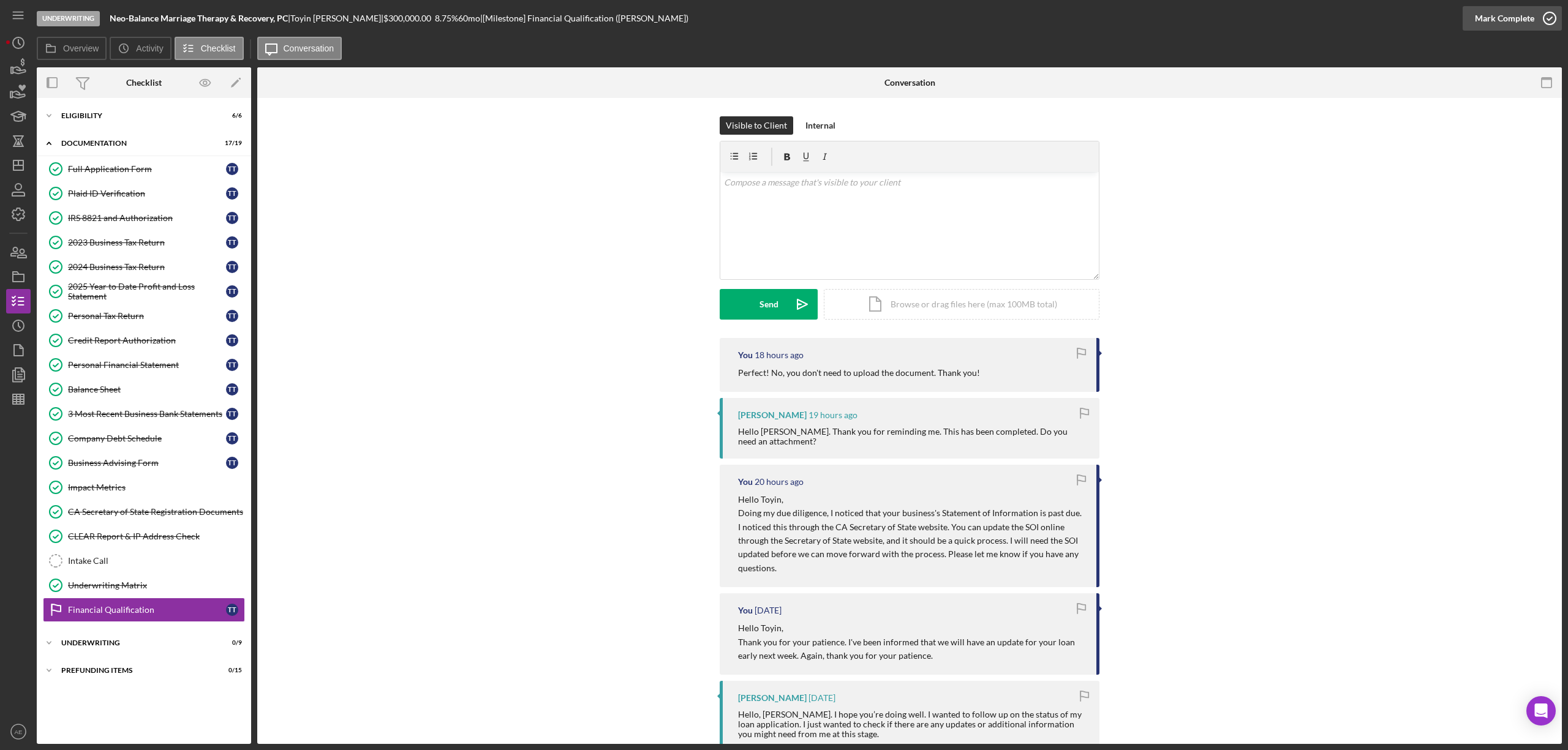
click at [1503, 18] on div "Mark Complete" at bounding box center [1504, 18] width 59 height 24
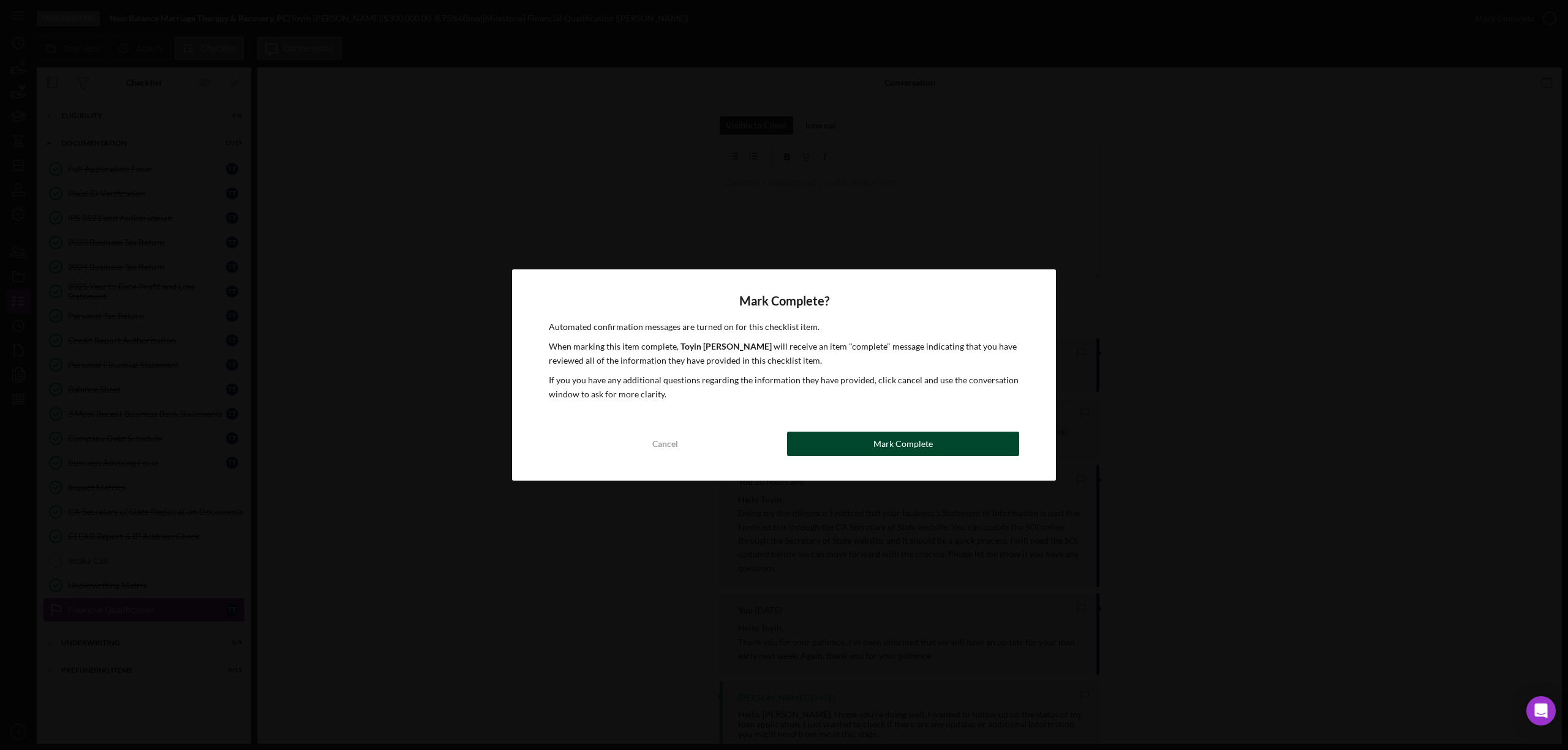
click at [863, 444] on button "Mark Complete" at bounding box center [903, 444] width 232 height 24
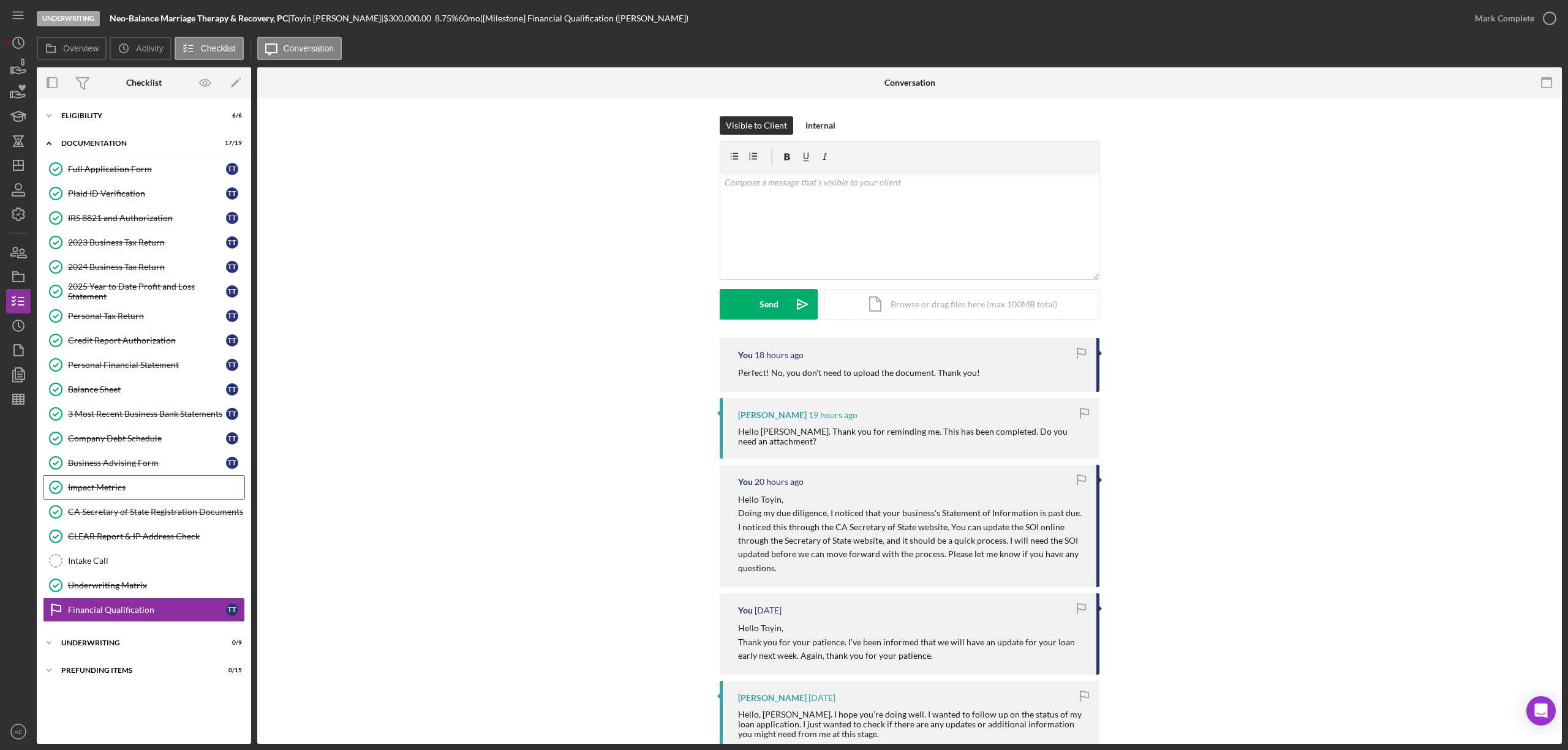
click at [128, 647] on div "Underwriting" at bounding box center [136, 643] width 150 height 8
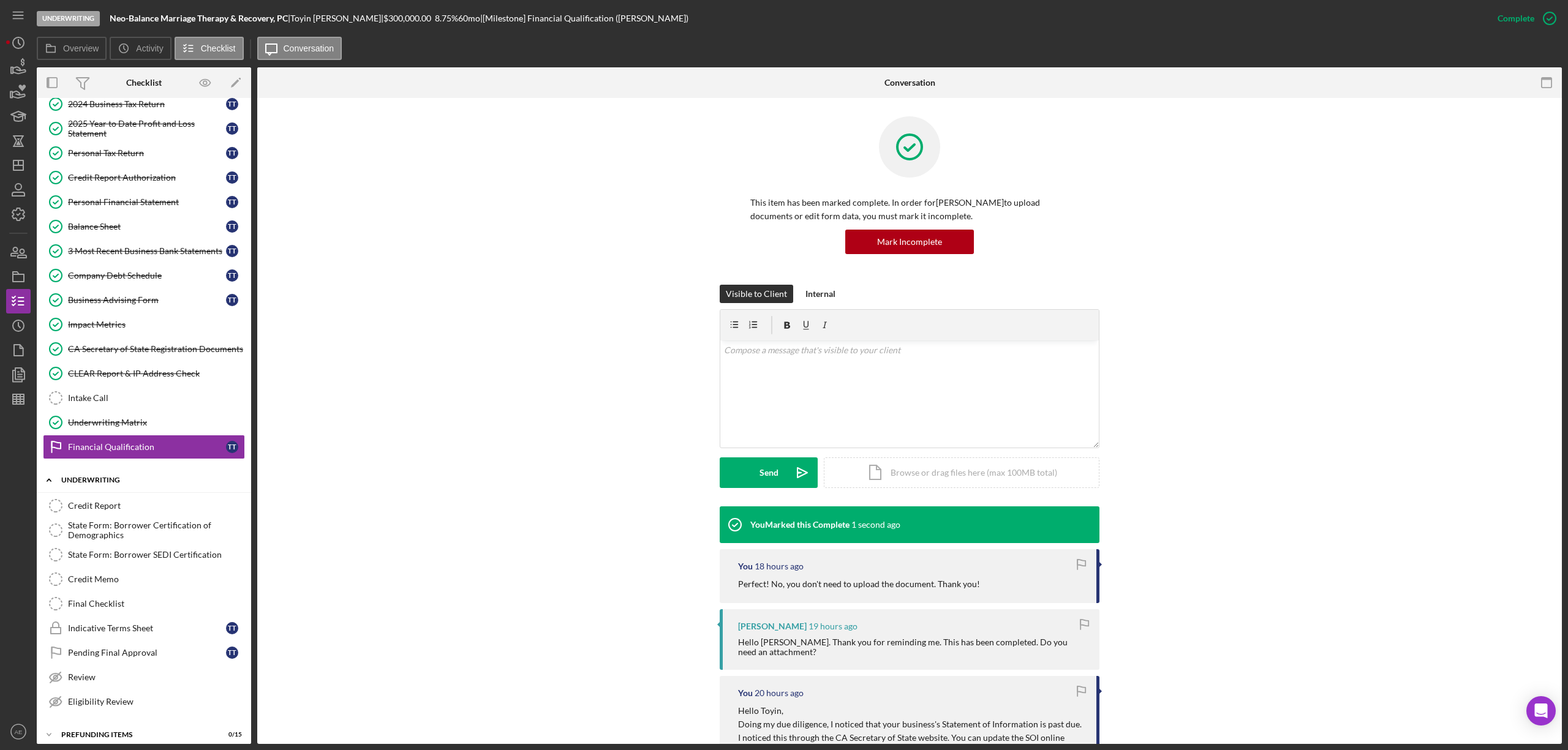
scroll to position [184, 0]
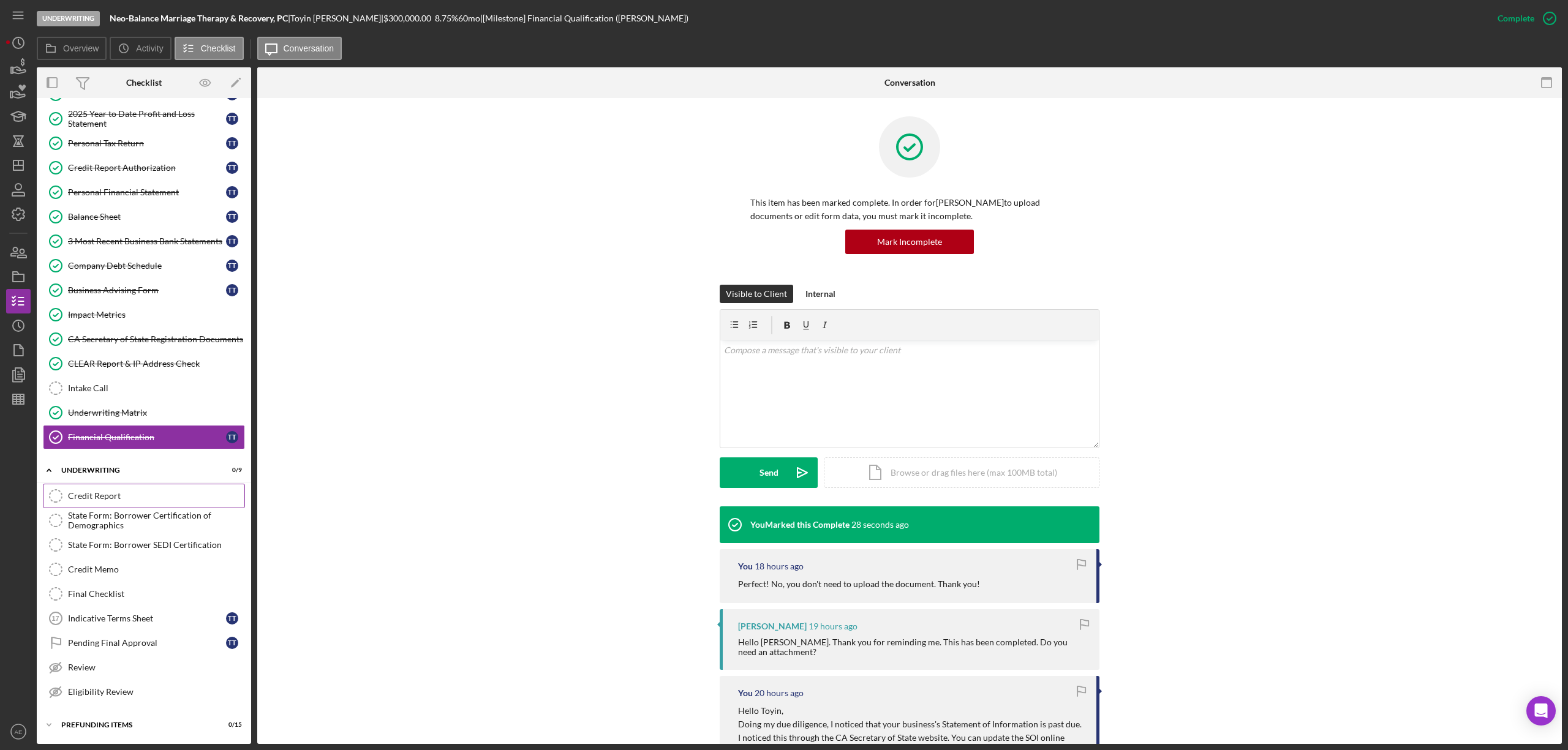
click at [150, 496] on div "Credit Report" at bounding box center [156, 495] width 176 height 9
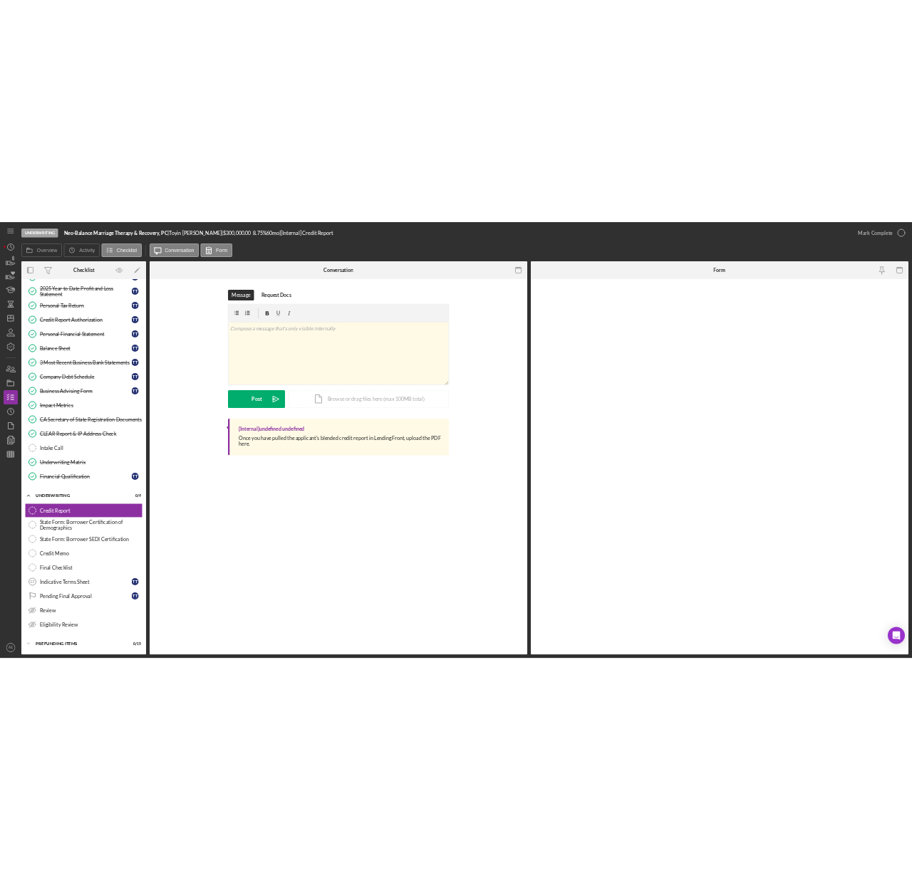
scroll to position [214, 0]
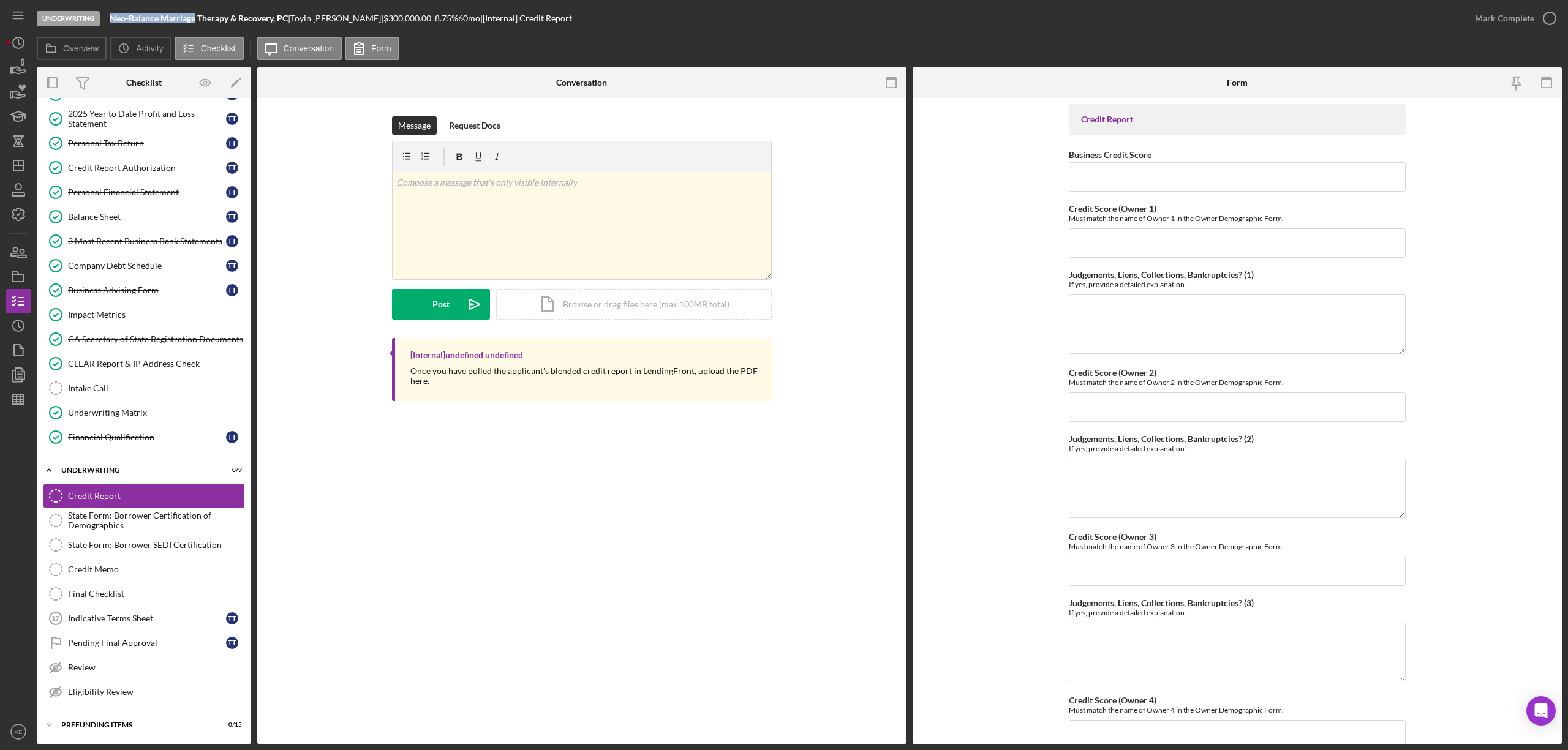
drag, startPoint x: 111, startPoint y: 16, endPoint x: 194, endPoint y: 17, distance: 83.0
click at [194, 17] on b "Neo-Balance Marriage Therapy & Recovery, PC" at bounding box center [198, 18] width 178 height 10
copy b "Neo-Balance Marriage"
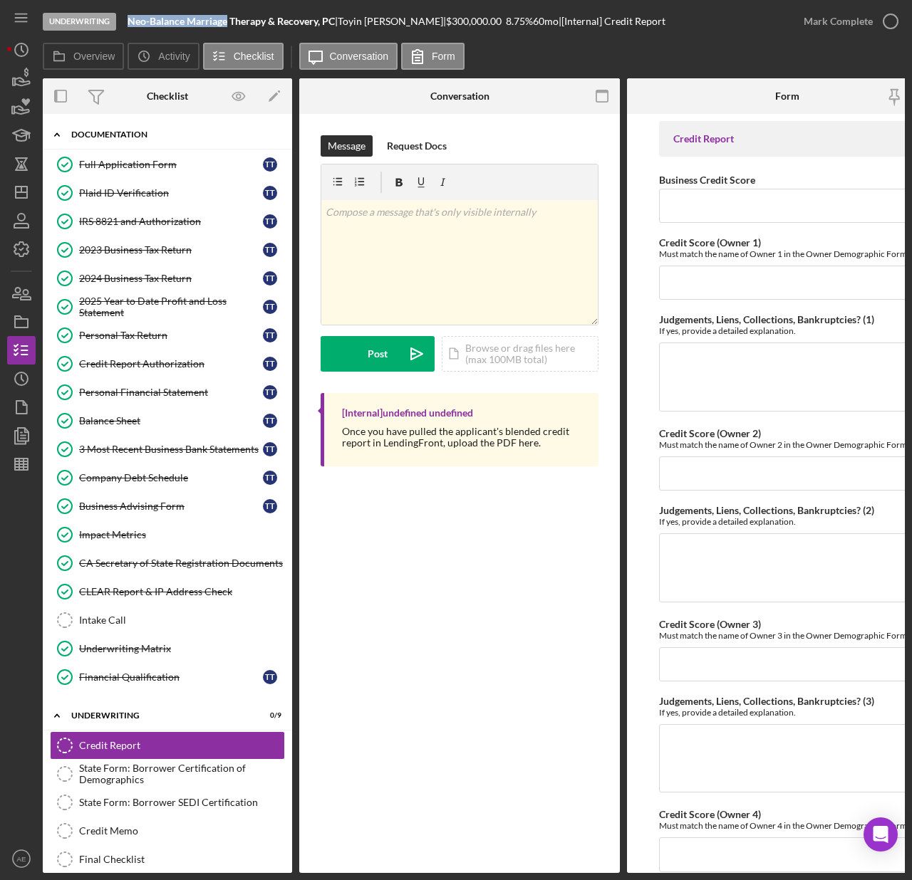
scroll to position [0, 0]
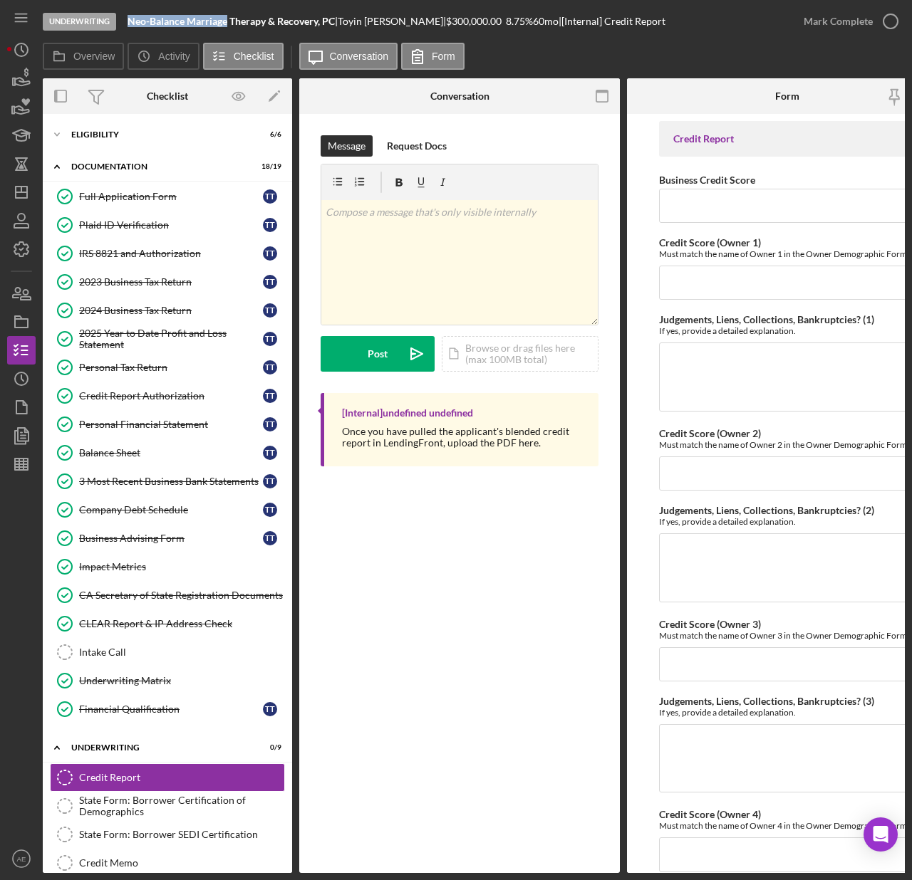
click at [125, 24] on div "Underwriting Neo-Balance Marriage Therapy & Recovery, PC | [PERSON_NAME] | $300…" at bounding box center [416, 21] width 746 height 43
click at [128, 23] on b "Neo-Balance Marriage Therapy & Recovery, PC" at bounding box center [230, 21] width 207 height 12
drag, startPoint x: 128, startPoint y: 23, endPoint x: 332, endPoint y: 9, distance: 204.2
click at [332, 9] on div "Underwriting Neo-Balance Marriage Therapy & Recovery, PC | [PERSON_NAME] | $300…" at bounding box center [416, 21] width 746 height 43
drag, startPoint x: 336, startPoint y: 20, endPoint x: 130, endPoint y: 23, distance: 206.6
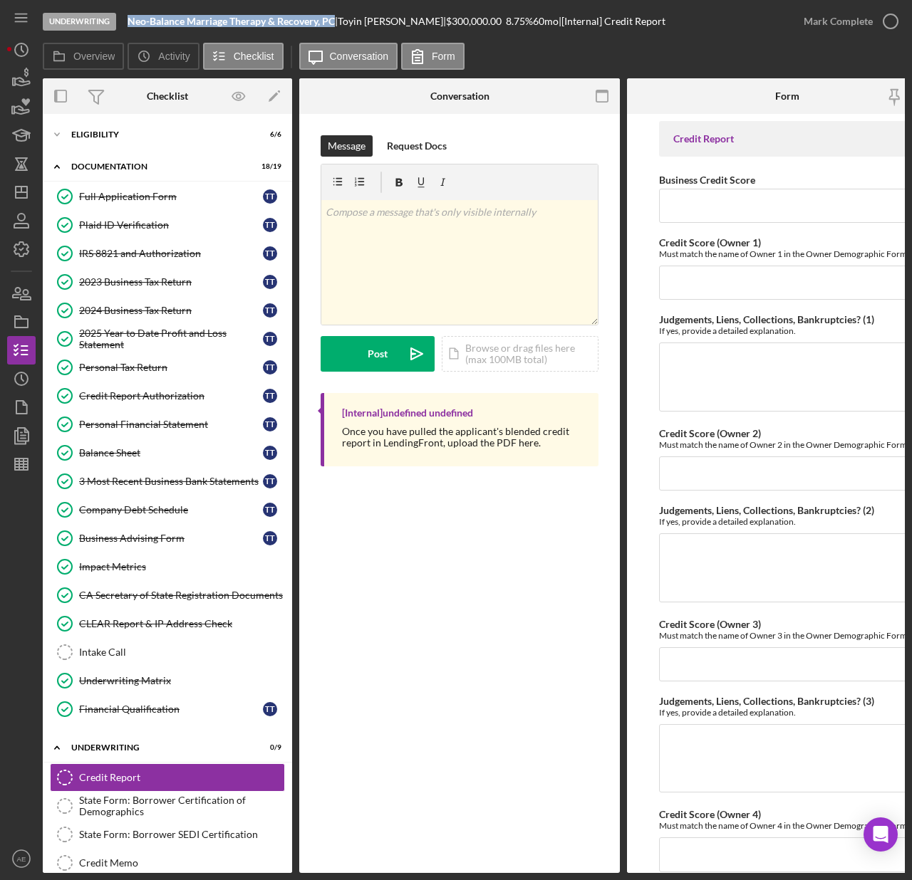
click at [130, 23] on b "Neo-Balance Marriage Therapy & Recovery, PC" at bounding box center [230, 21] width 207 height 12
copy b "Neo-Balance Marriage Therapy & Recovery, PC"
click at [140, 146] on div "Icon/Expander Eligibility 6 / 6" at bounding box center [167, 134] width 249 height 28
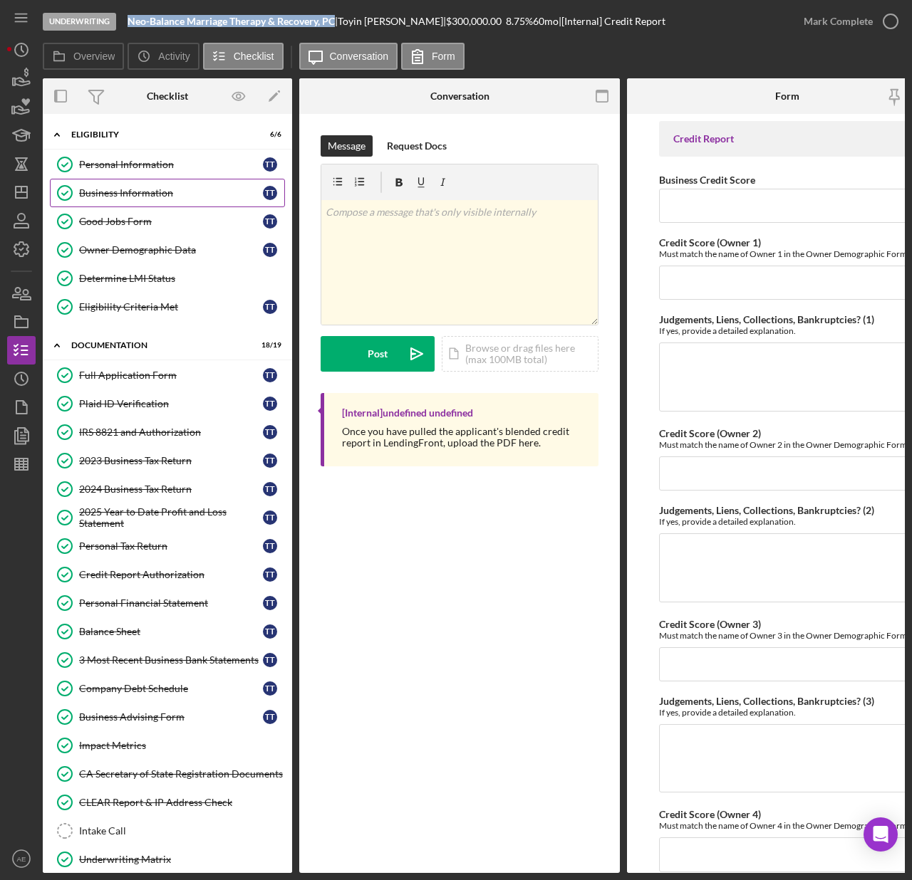
click at [111, 199] on div "Business Information" at bounding box center [171, 192] width 184 height 11
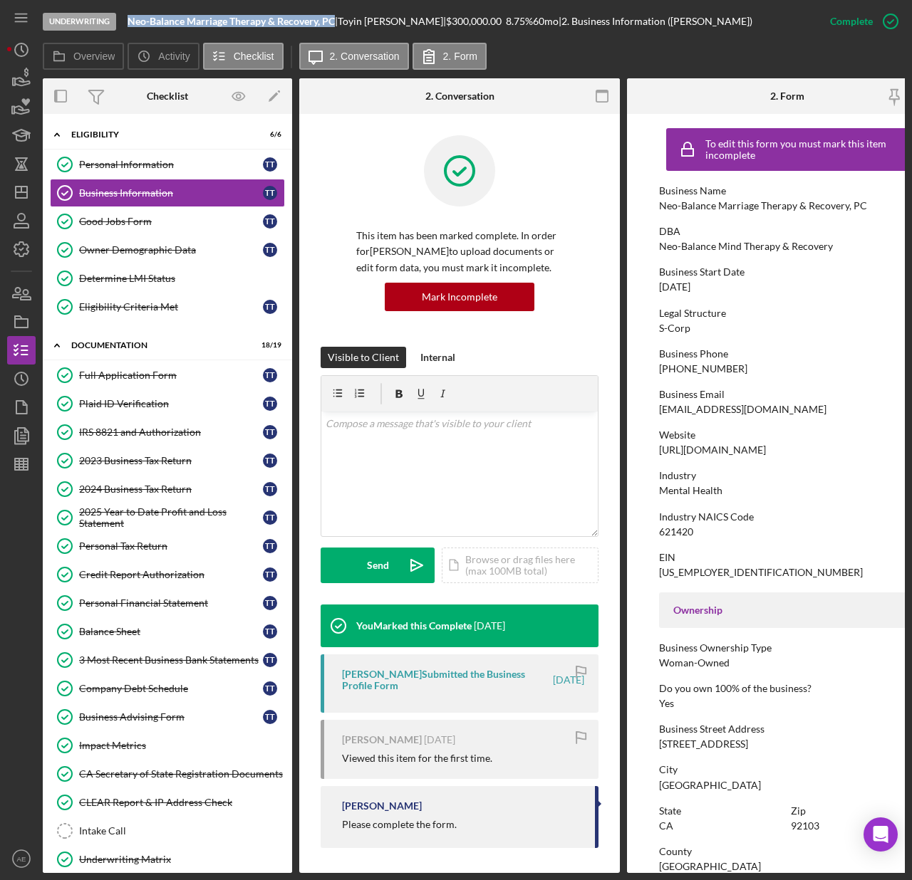
click at [599, 101] on icon "button" at bounding box center [602, 96] width 32 height 32
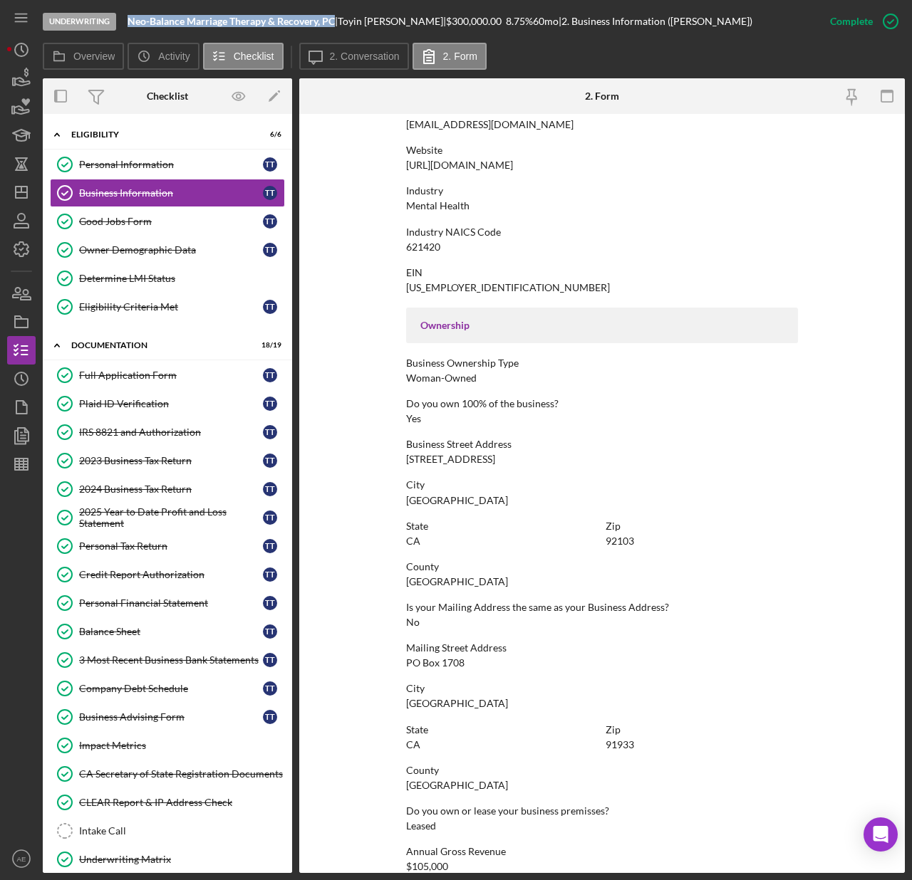
scroll to position [380, 0]
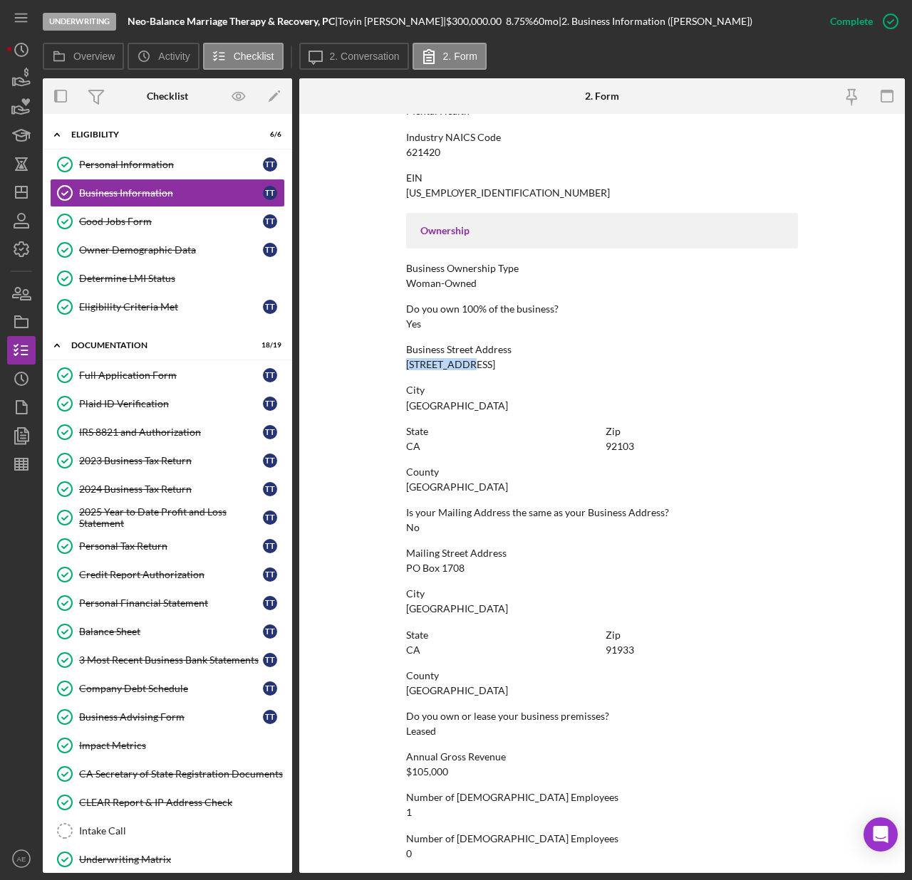
drag, startPoint x: 405, startPoint y: 368, endPoint x: 460, endPoint y: 368, distance: 54.8
click at [460, 368] on form "To edit this form you must mark this item incomplete Business Name Neo-Balance …" at bounding box center [601, 493] width 605 height 759
copy div "[STREET_ADDRESS]"
drag, startPoint x: 405, startPoint y: 405, endPoint x: 457, endPoint y: 405, distance: 52.0
click at [457, 405] on div "City [GEOGRAPHIC_DATA]" at bounding box center [602, 398] width 392 height 26
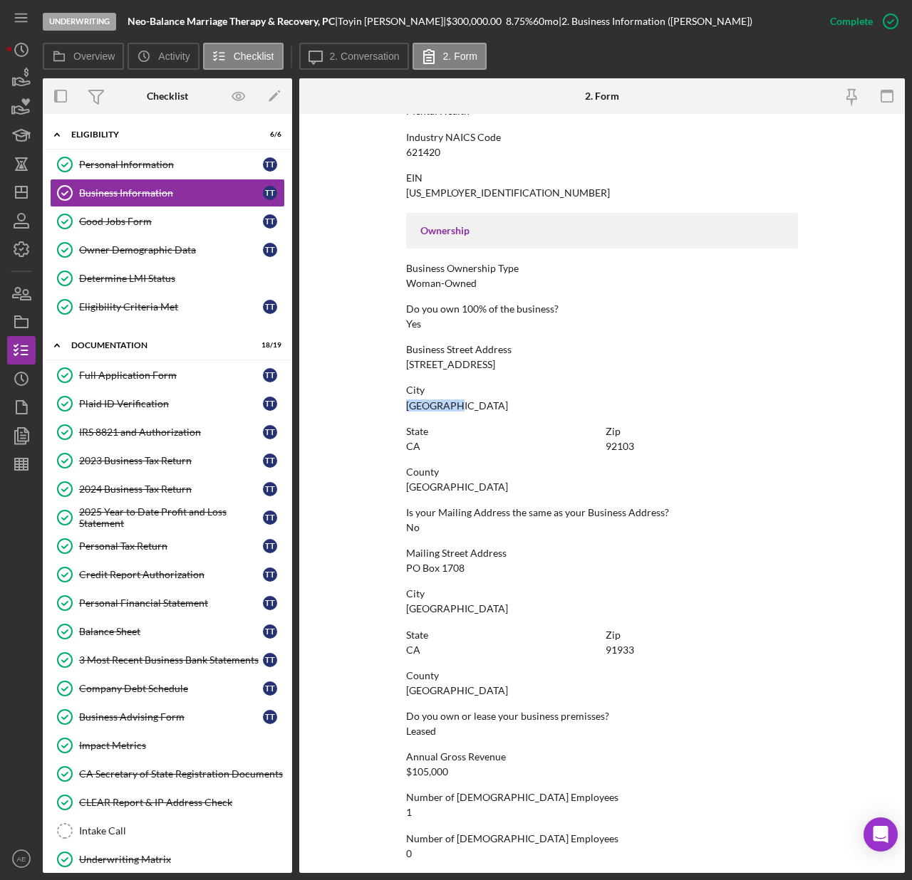
copy div "[GEOGRAPHIC_DATA]"
drag, startPoint x: 605, startPoint y: 446, endPoint x: 633, endPoint y: 446, distance: 28.5
click at [633, 446] on div "Zip 92103" at bounding box center [701, 439] width 192 height 26
copy div "92103"
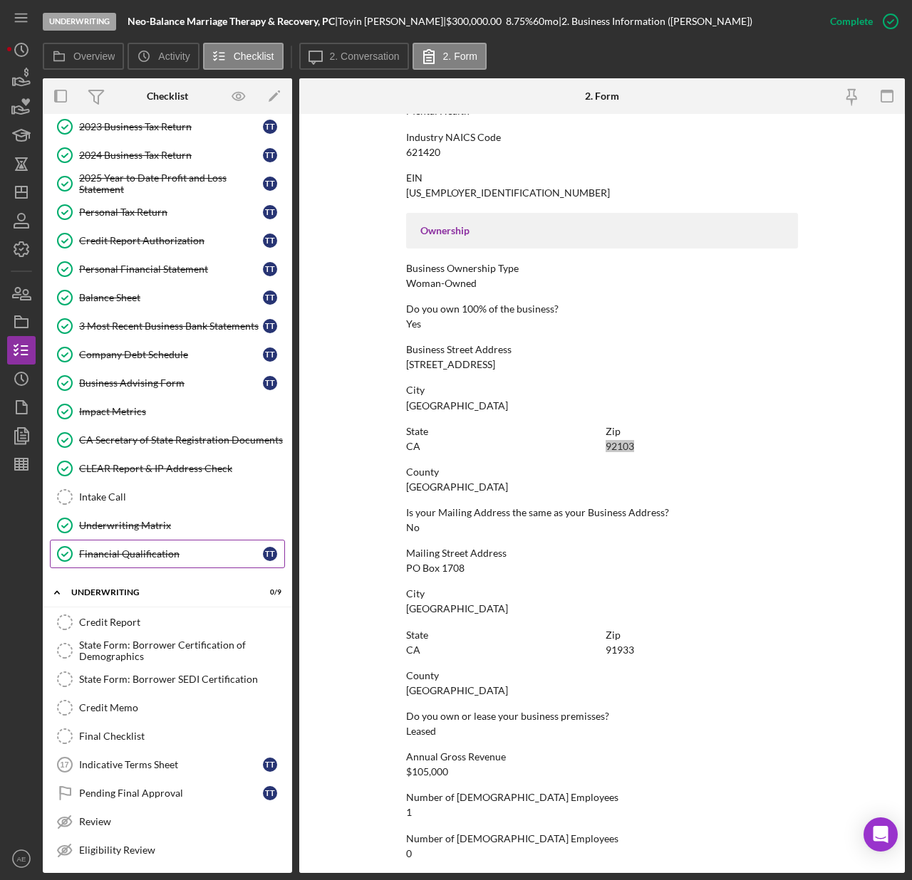
scroll to position [388, 0]
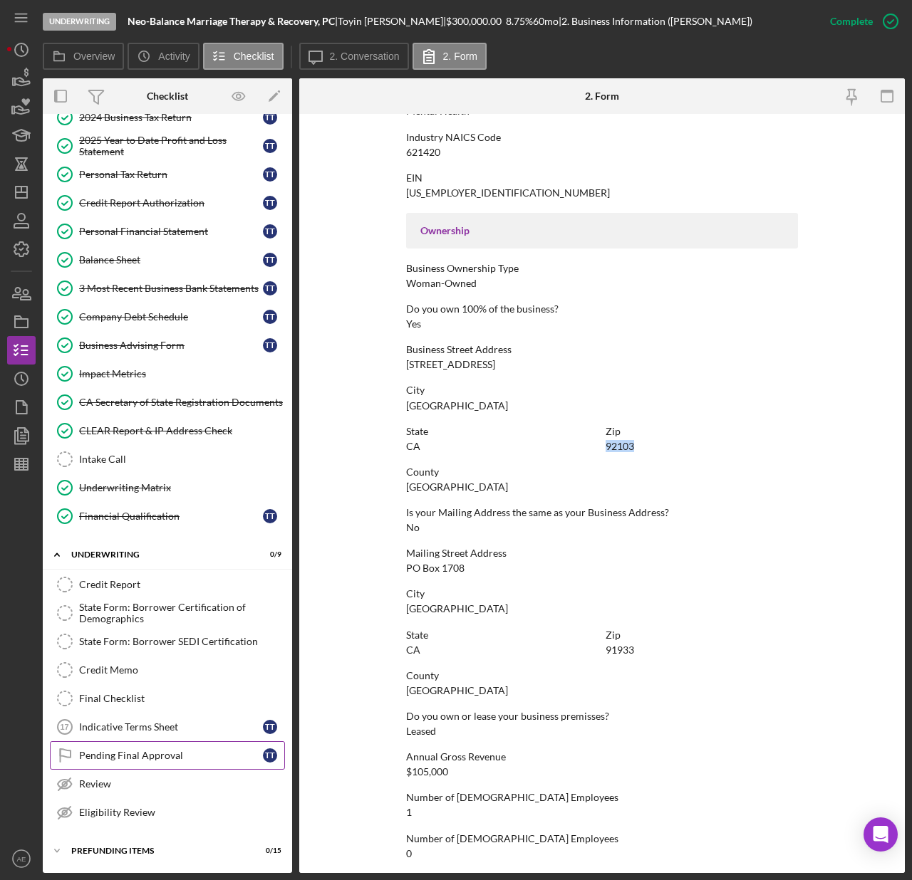
click at [140, 758] on div "Pending Final Approval" at bounding box center [171, 755] width 184 height 11
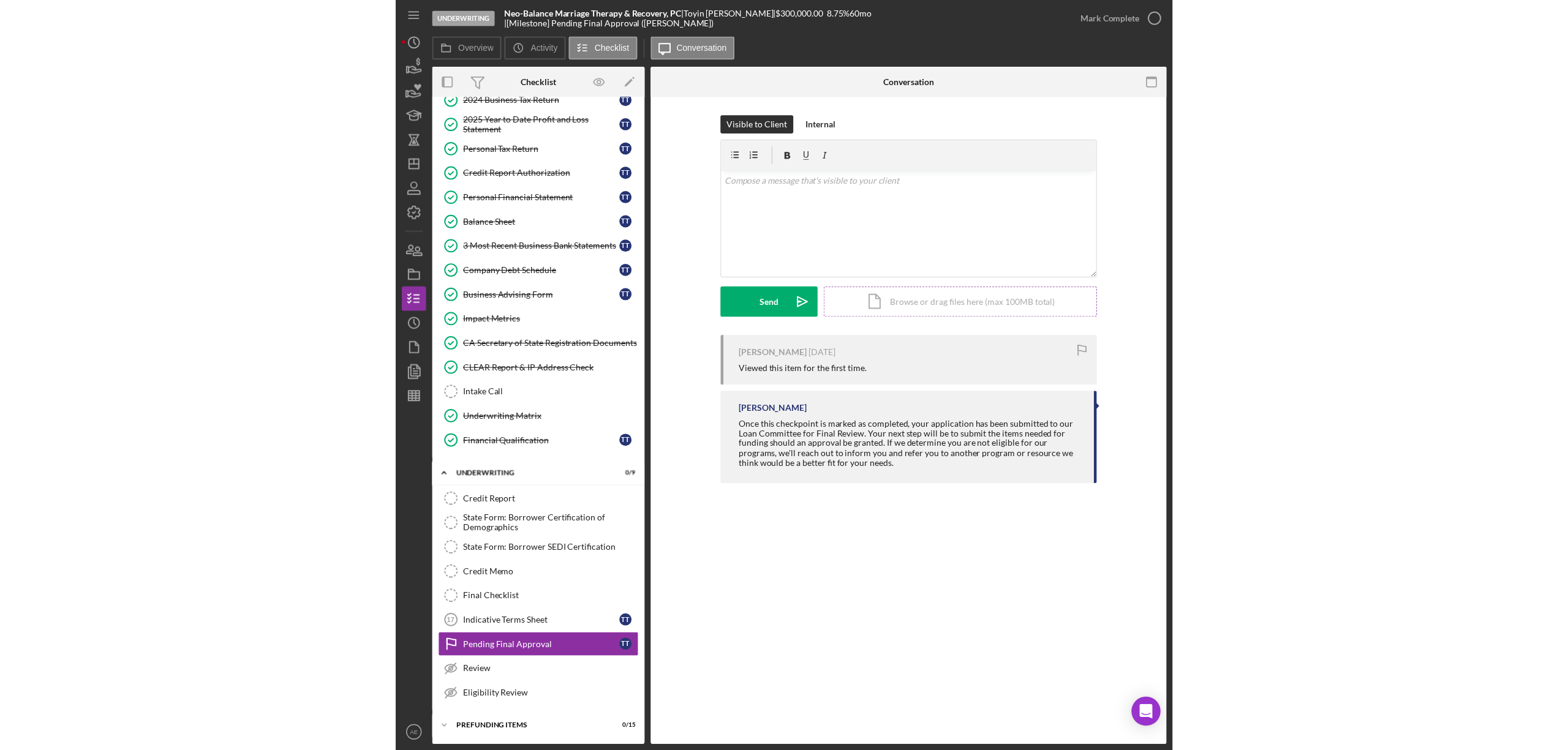
scroll to position [334, 0]
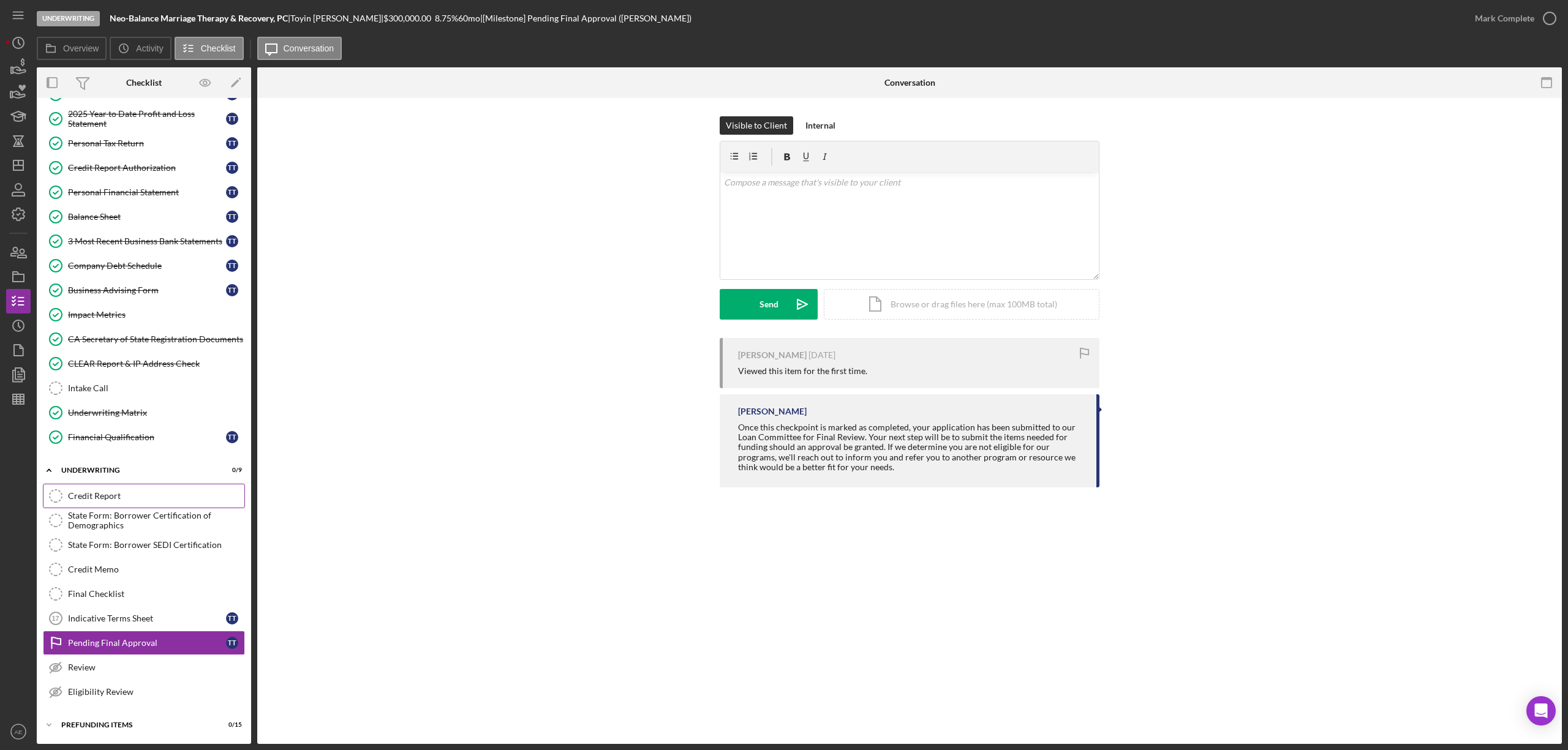
click at [114, 501] on div "Credit Report" at bounding box center [156, 495] width 176 height 9
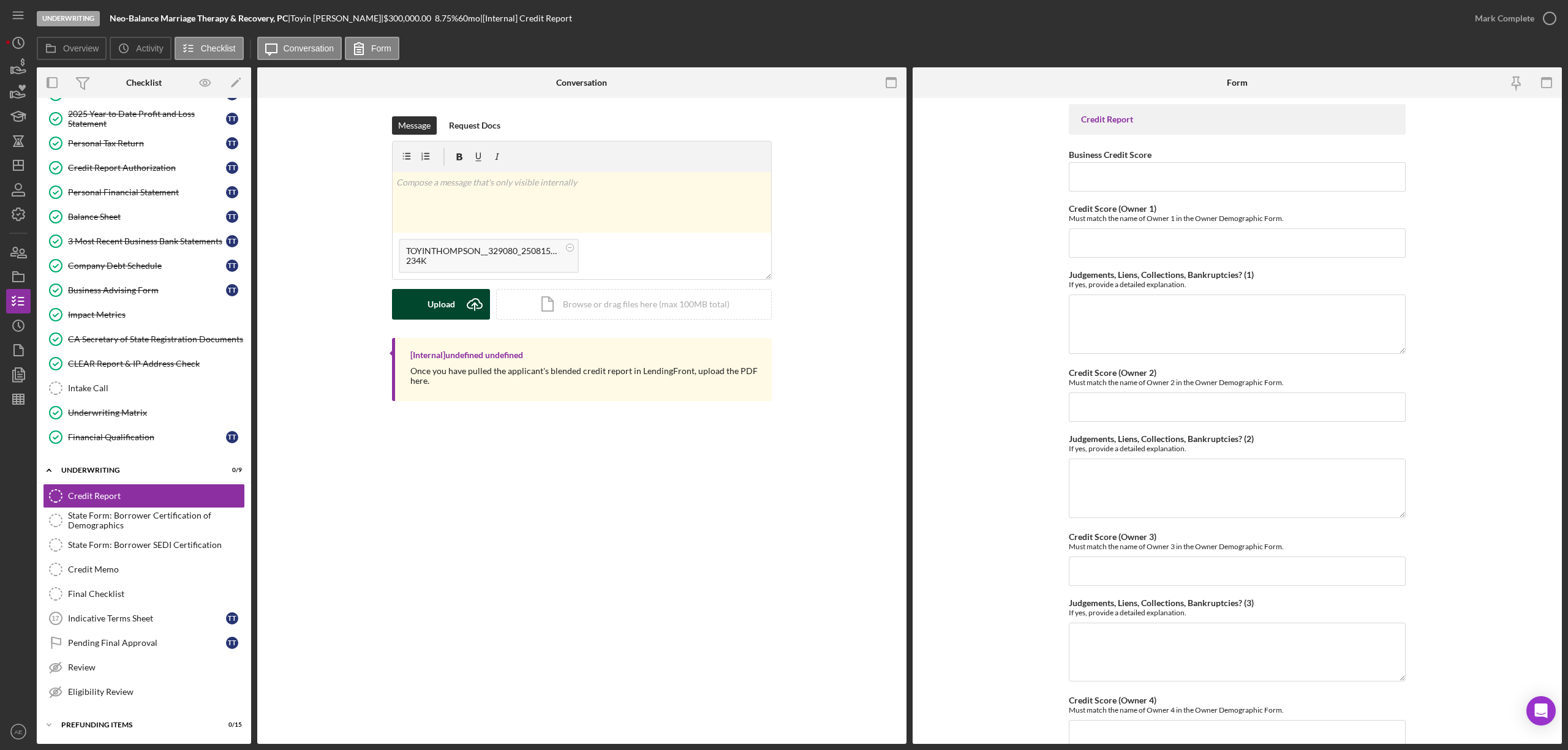
click at [448, 304] on div "Upload" at bounding box center [441, 304] width 28 height 31
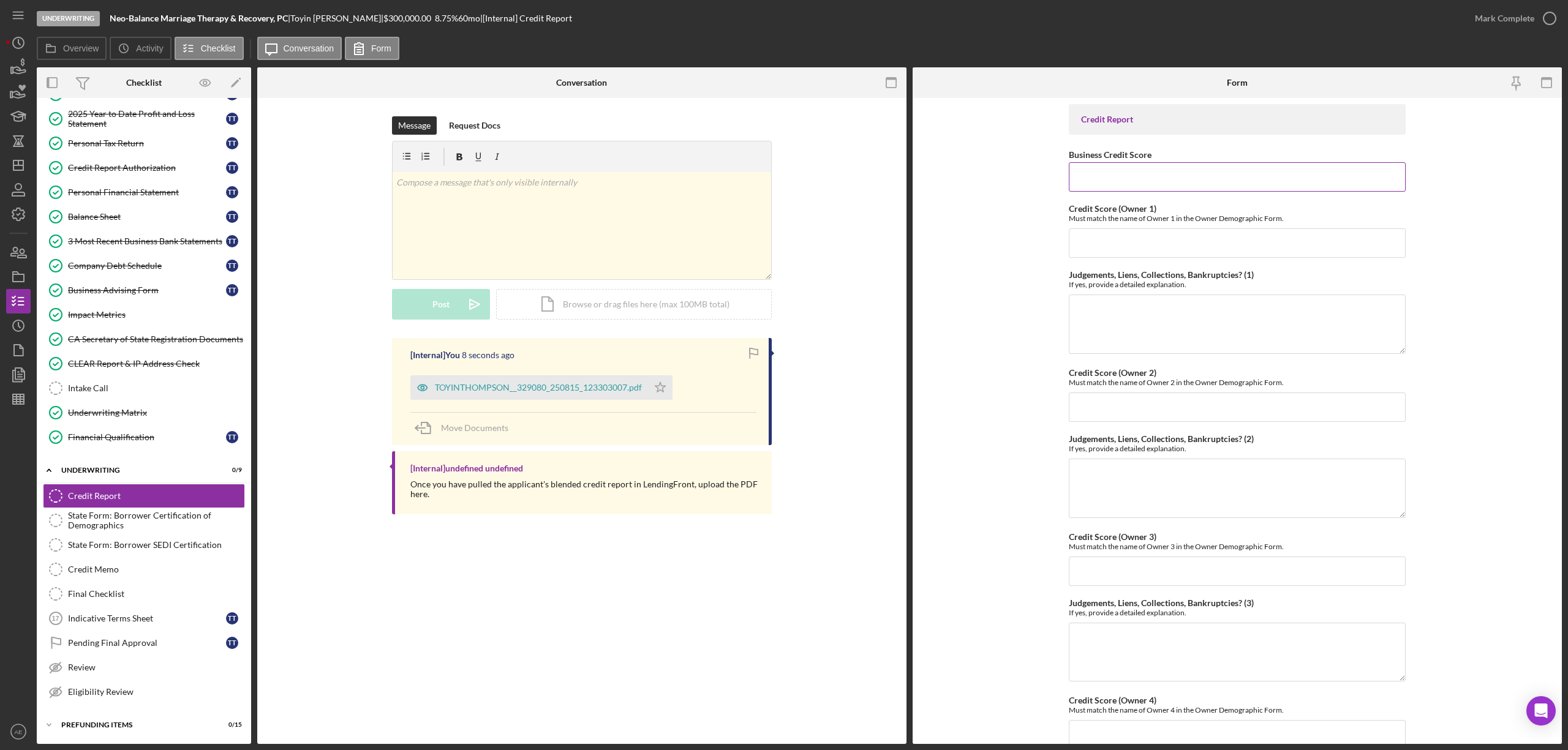
click at [1089, 175] on input "Business Credit Score" at bounding box center [1238, 177] width 337 height 29
click at [1108, 238] on input "Credit Score (Owner 1)" at bounding box center [1238, 243] width 337 height 29
click at [421, 380] on icon "button" at bounding box center [422, 388] width 24 height 24
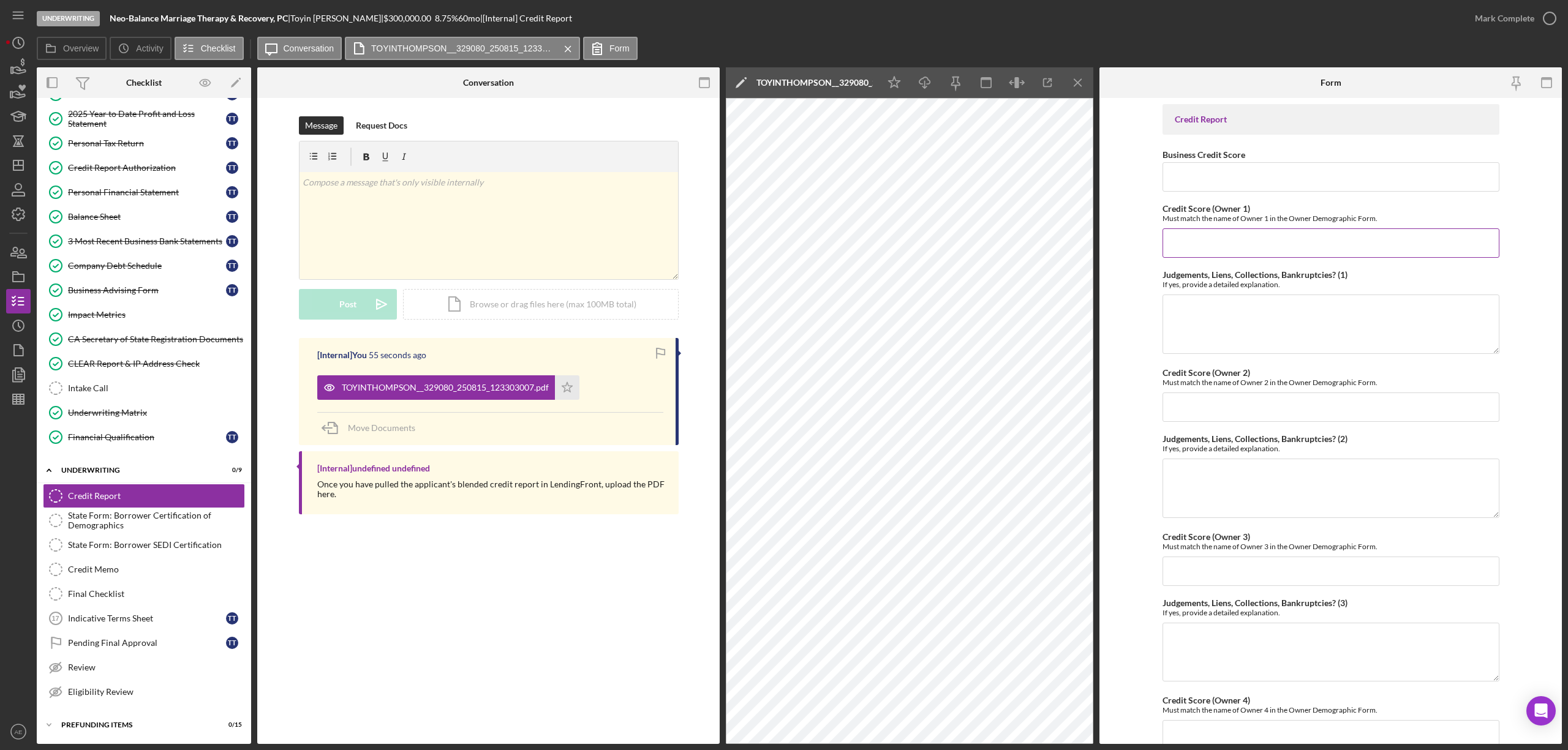
click at [1210, 236] on input "Credit Score (Owner 1)" at bounding box center [1331, 243] width 337 height 29
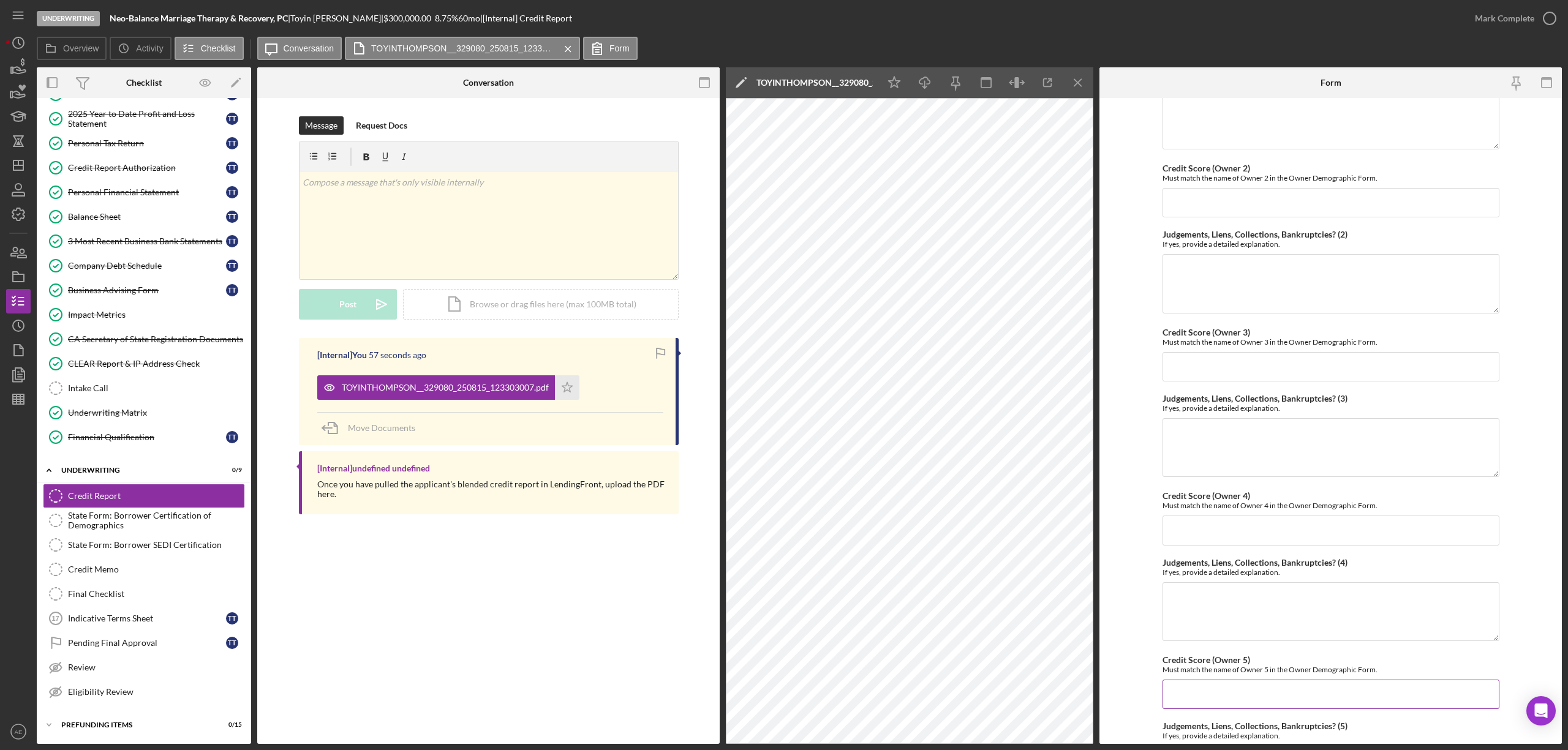
scroll to position [317, 0]
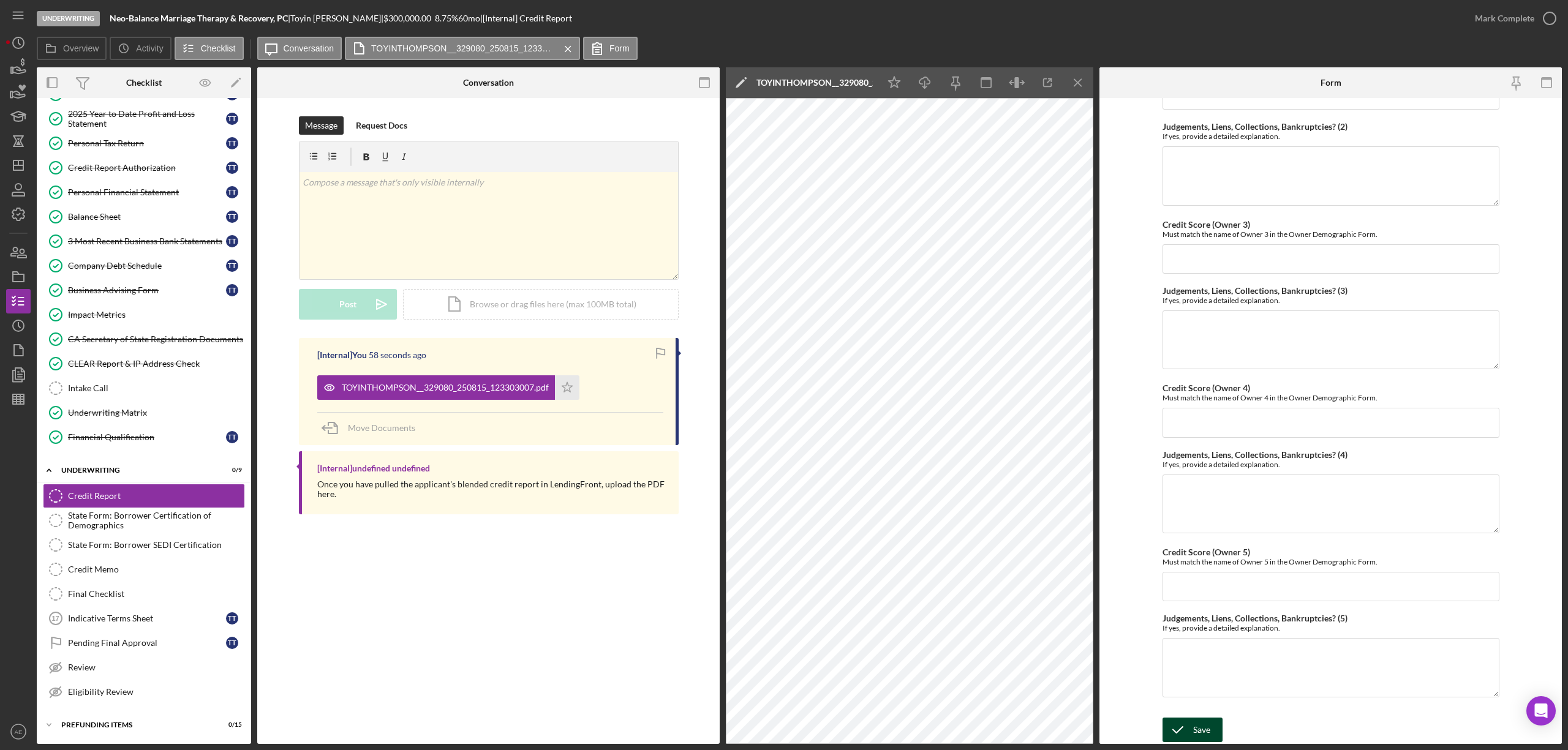
type input "551"
click at [1198, 733] on div "Save" at bounding box center [1202, 730] width 17 height 24
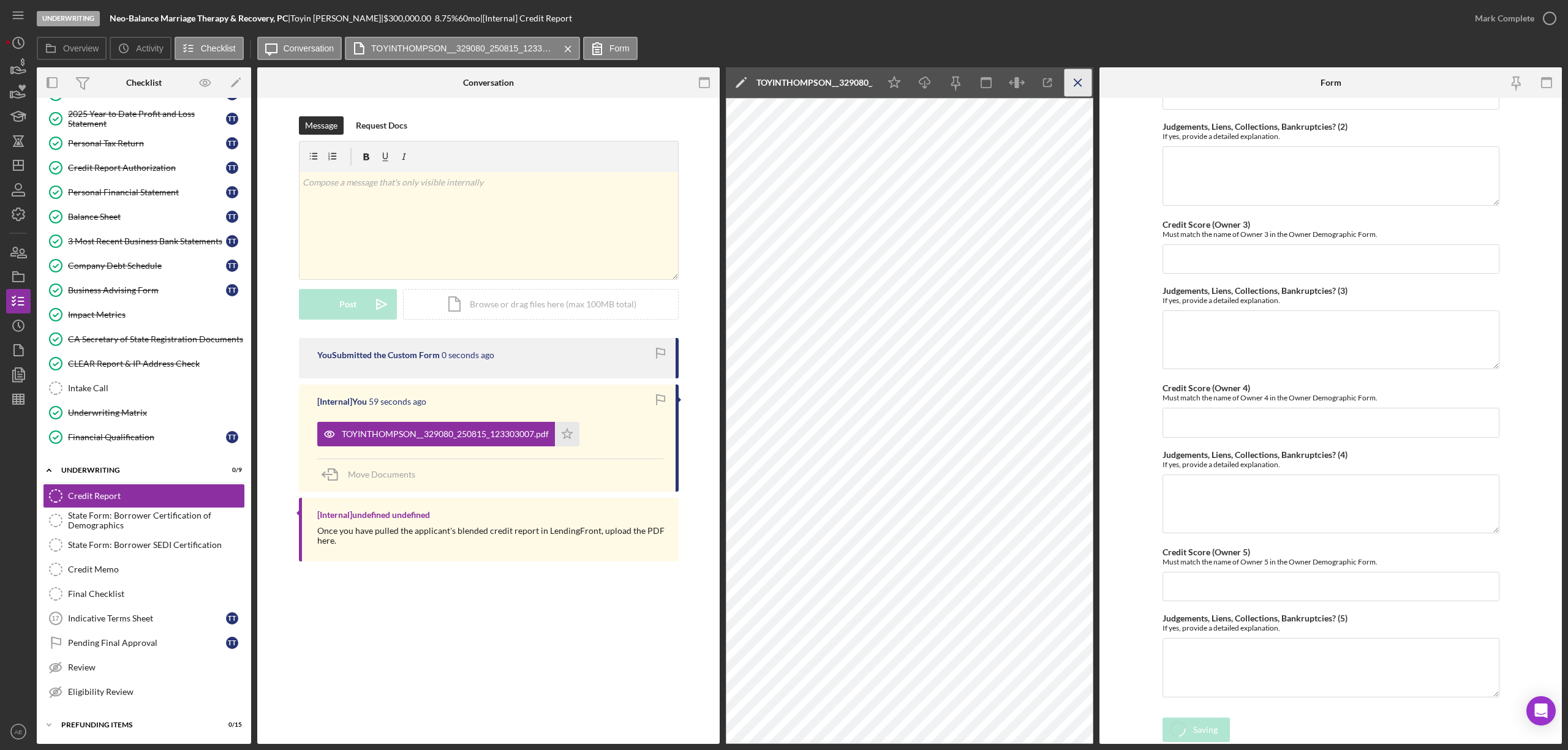
click at [1076, 80] on icon "Icon/Menu Close" at bounding box center [1079, 83] width 28 height 28
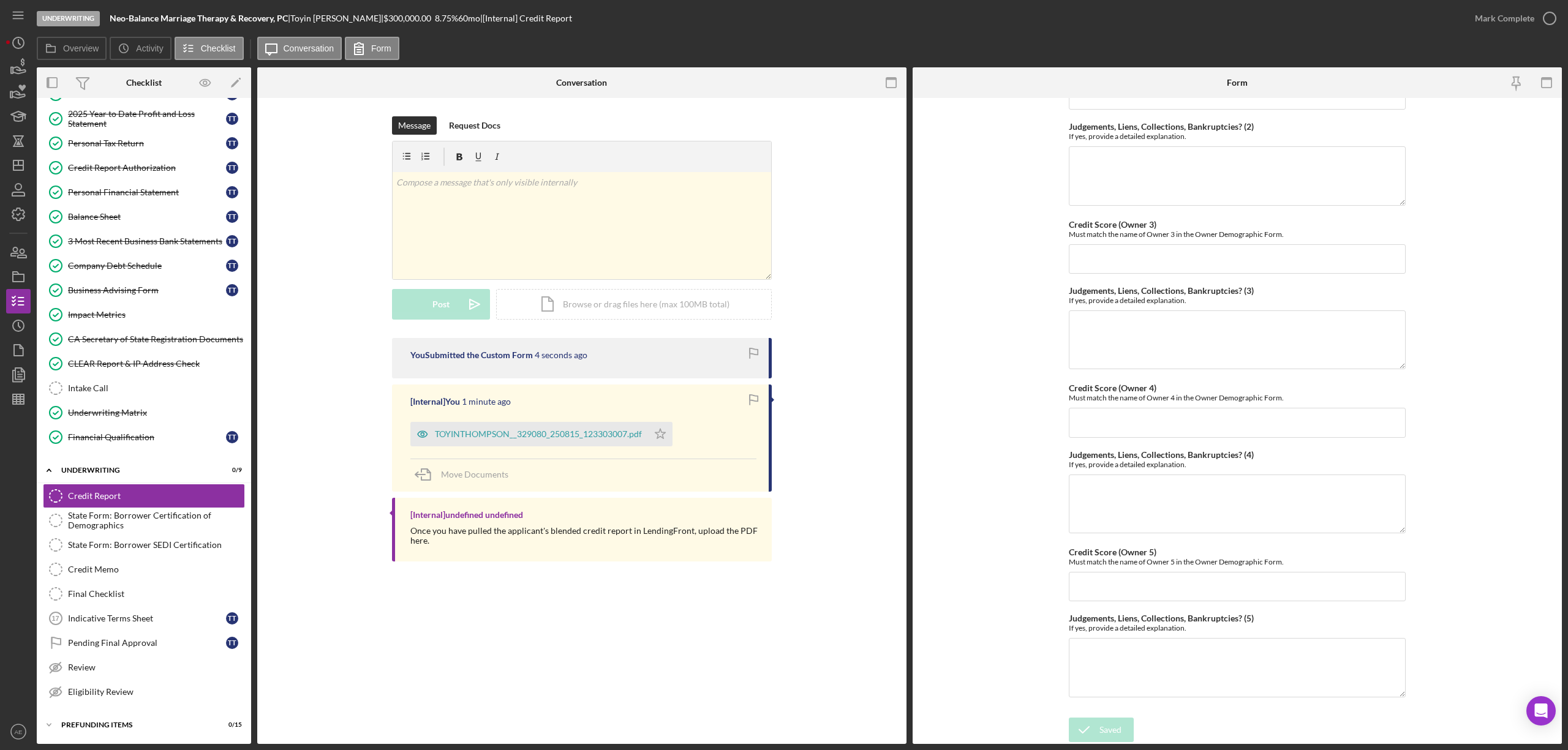
scroll to position [0, 0]
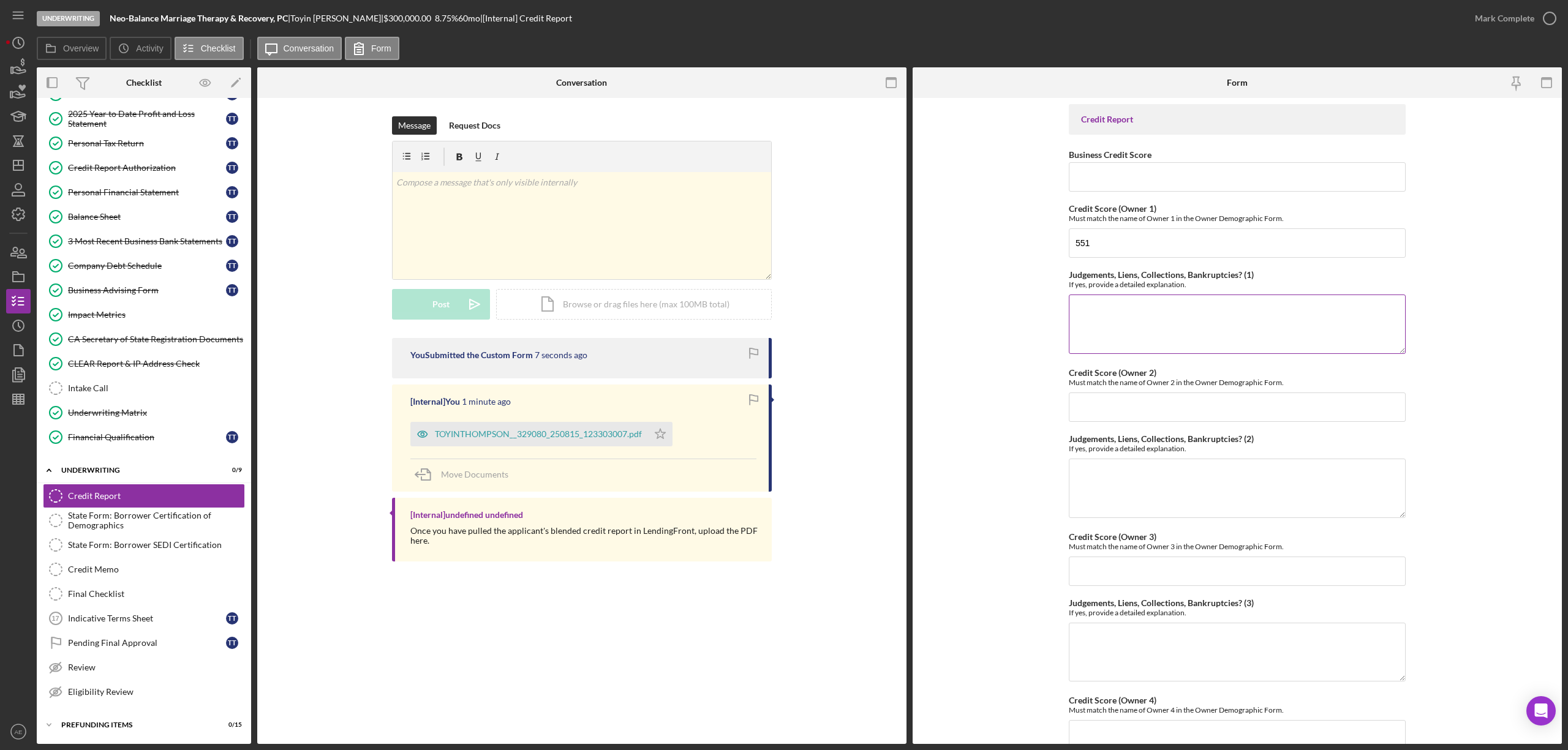
click at [1122, 317] on textarea "Judgements, Liens, Collections, Bankruptcies? (1)" at bounding box center [1238, 324] width 337 height 58
click at [664, 433] on icon "Icon/Star" at bounding box center [661, 434] width 24 height 24
click at [130, 271] on link "Company Debt Schedule Company Debt Schedule T T" at bounding box center [144, 266] width 202 height 24
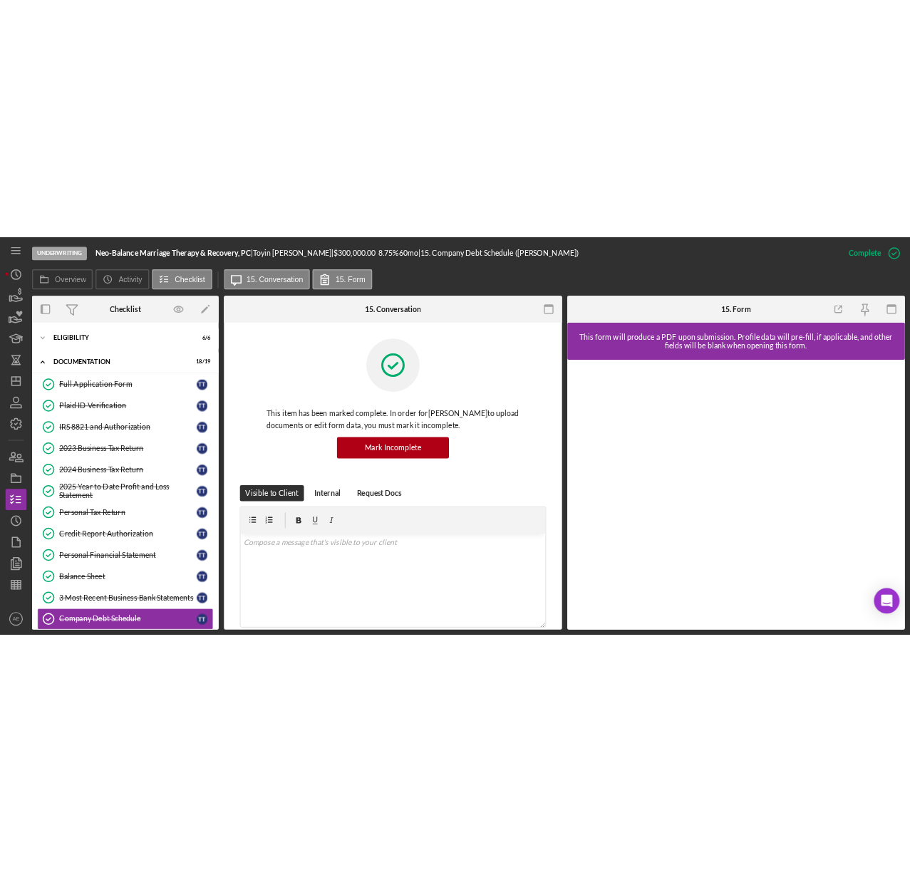
scroll to position [256, 0]
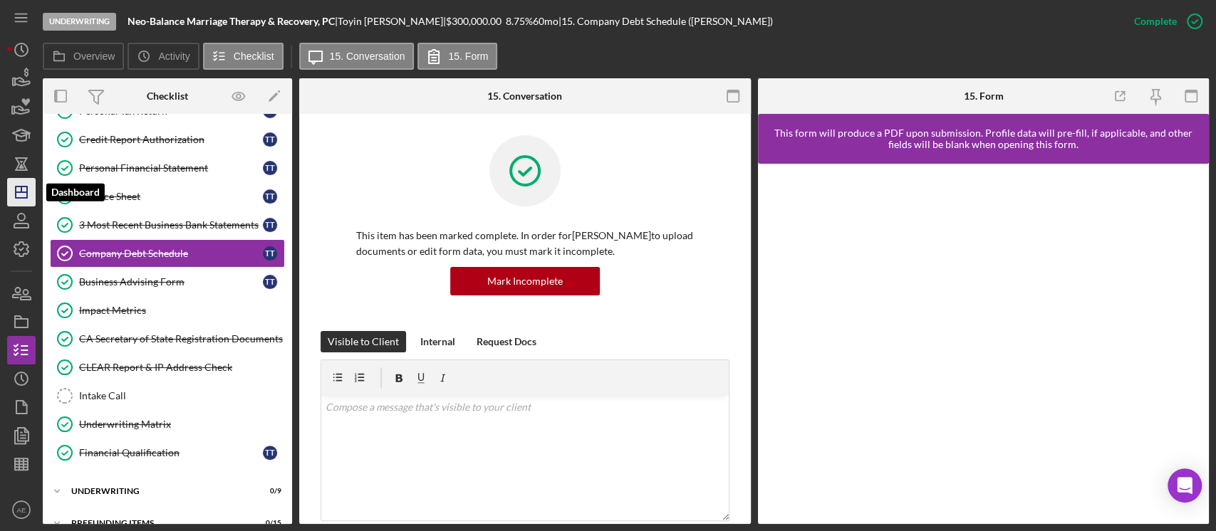
click at [28, 187] on icon "Icon/Dashboard" at bounding box center [22, 192] width 36 height 36
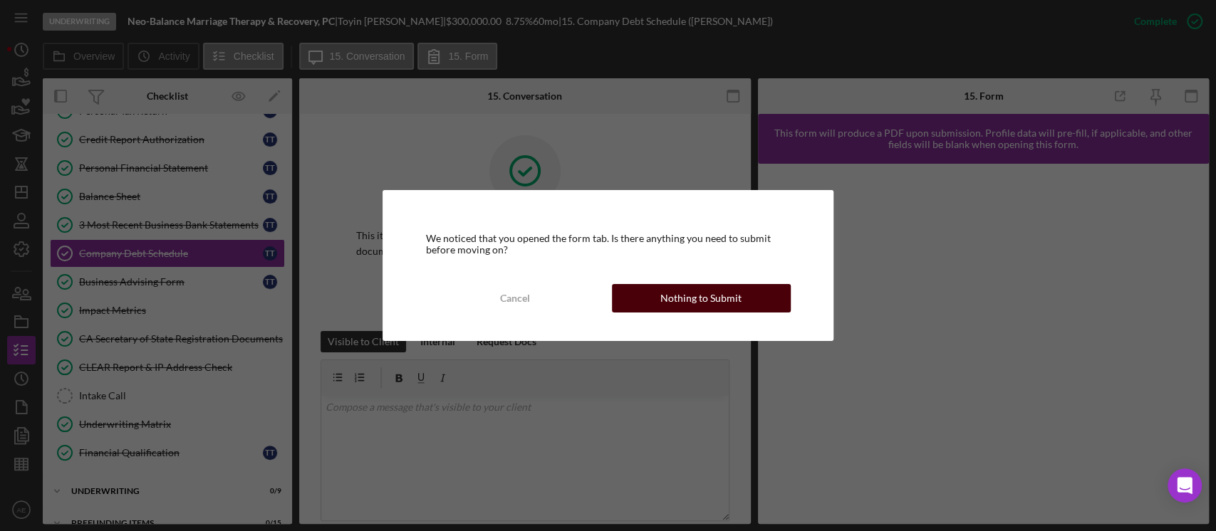
click at [721, 302] on div "Nothing to Submit" at bounding box center [700, 298] width 81 height 28
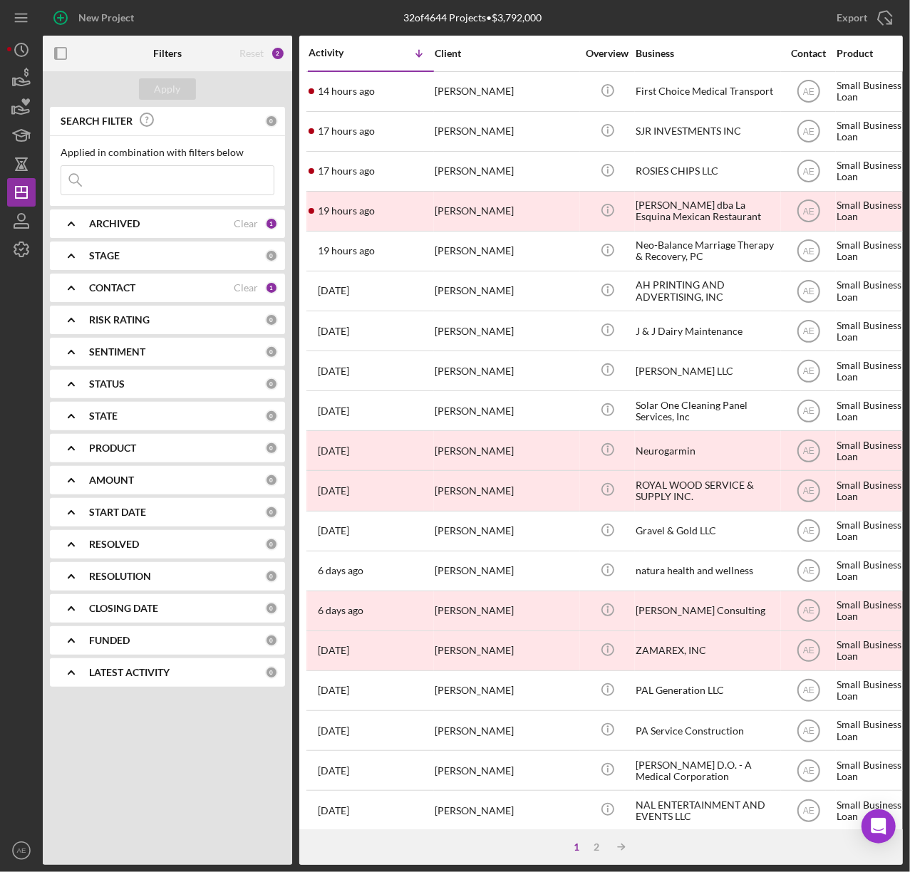
click at [120, 291] on b "CONTACT" at bounding box center [112, 287] width 46 height 11
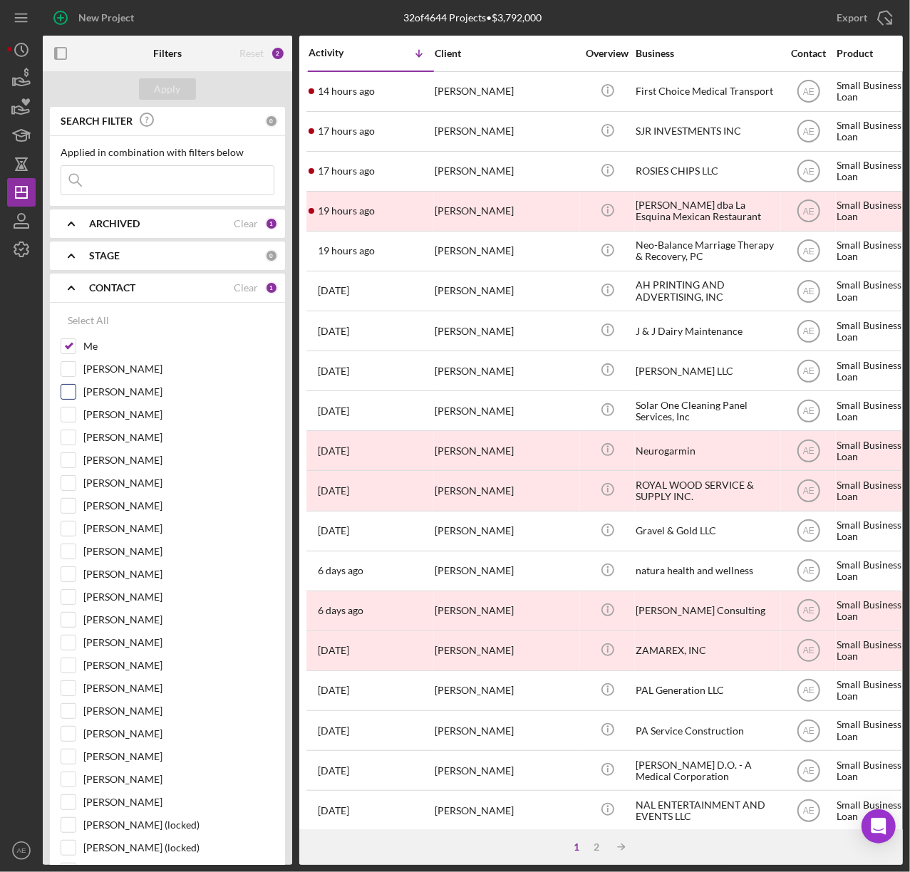
click at [66, 345] on input "Me" at bounding box center [68, 346] width 14 height 14
checkbox input "false"
click at [66, 439] on input "[PERSON_NAME]" at bounding box center [68, 437] width 14 height 14
checkbox input "true"
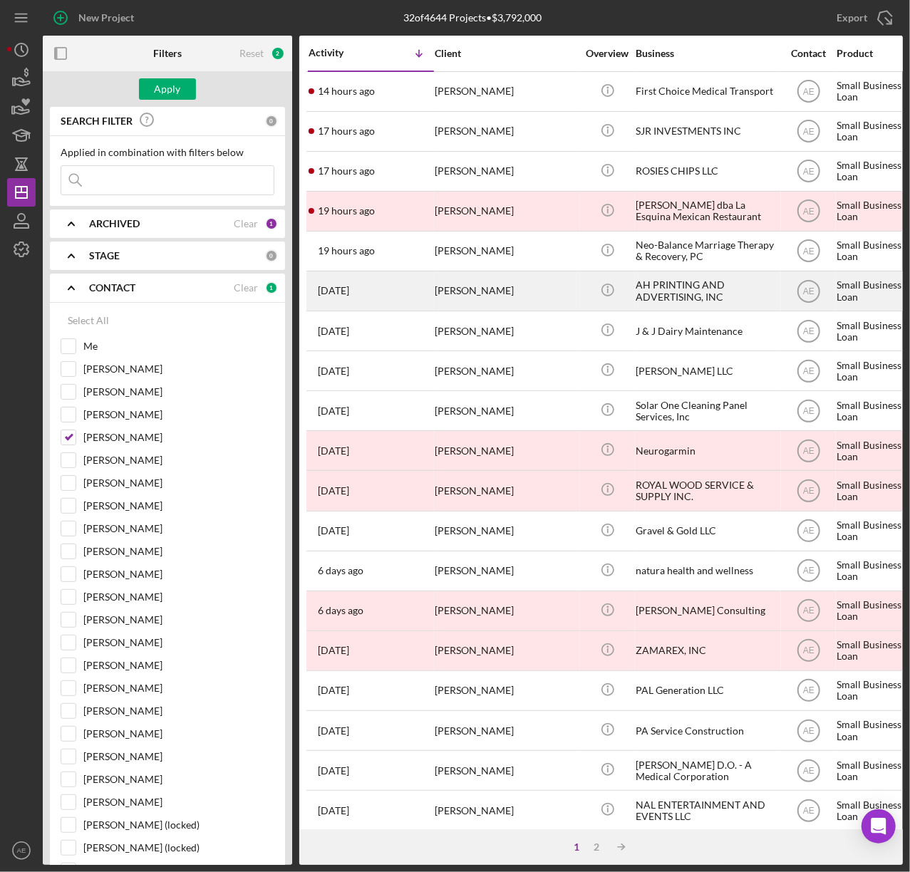
click at [171, 93] on div "Apply" at bounding box center [168, 88] width 26 height 21
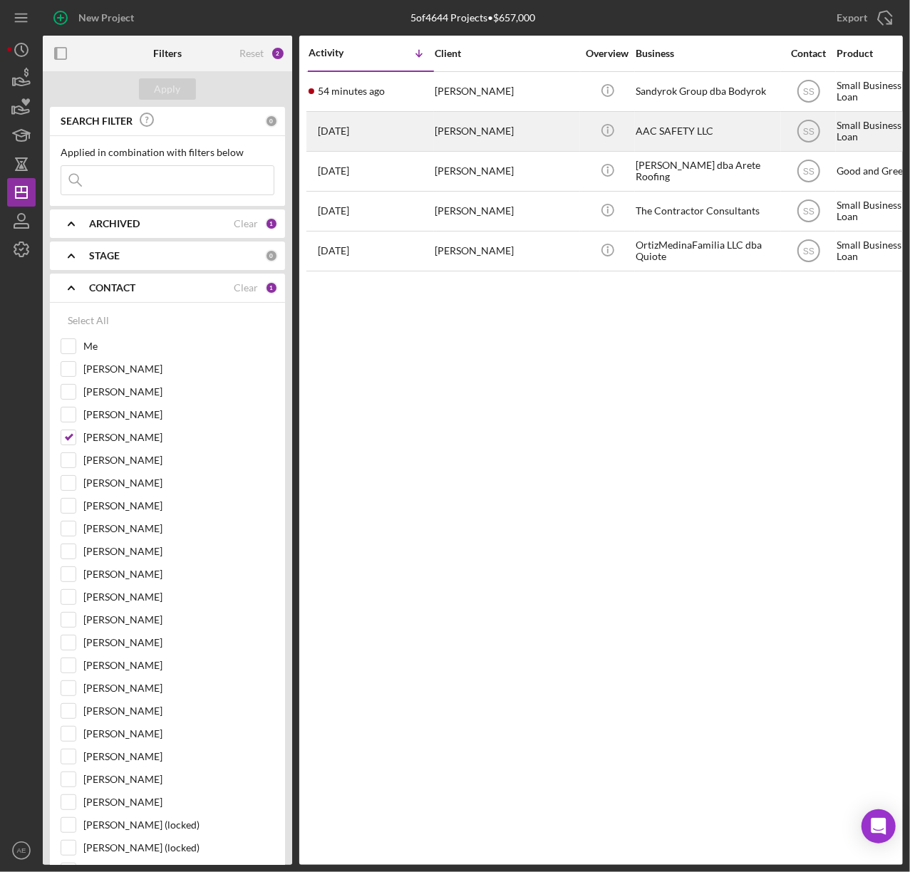
click at [537, 131] on div "[PERSON_NAME]" at bounding box center [505, 132] width 142 height 38
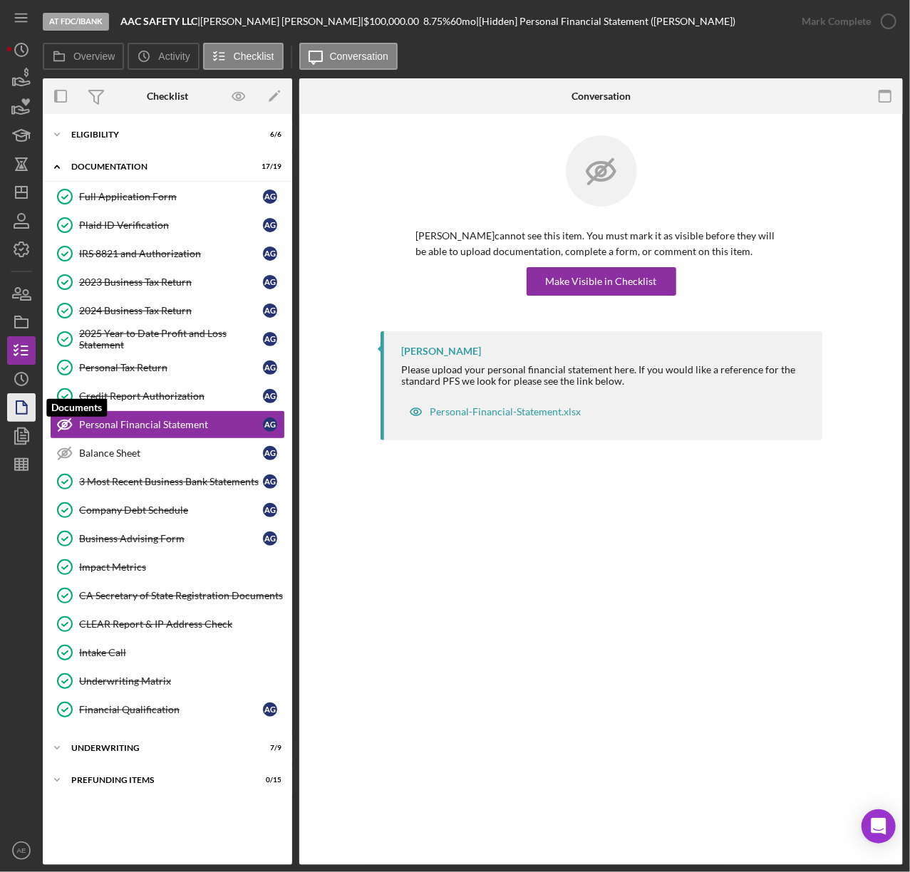
click at [15, 405] on icon "button" at bounding box center [22, 408] width 36 height 36
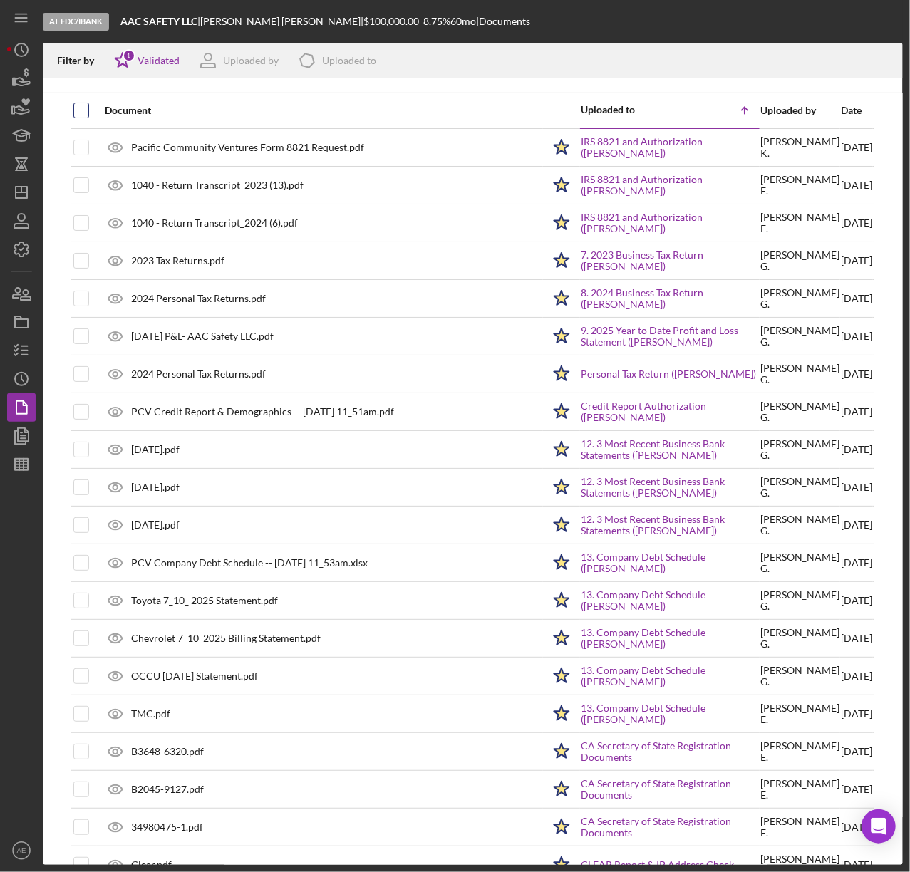
click at [83, 113] on input "checkbox" at bounding box center [81, 110] width 14 height 14
checkbox input "true"
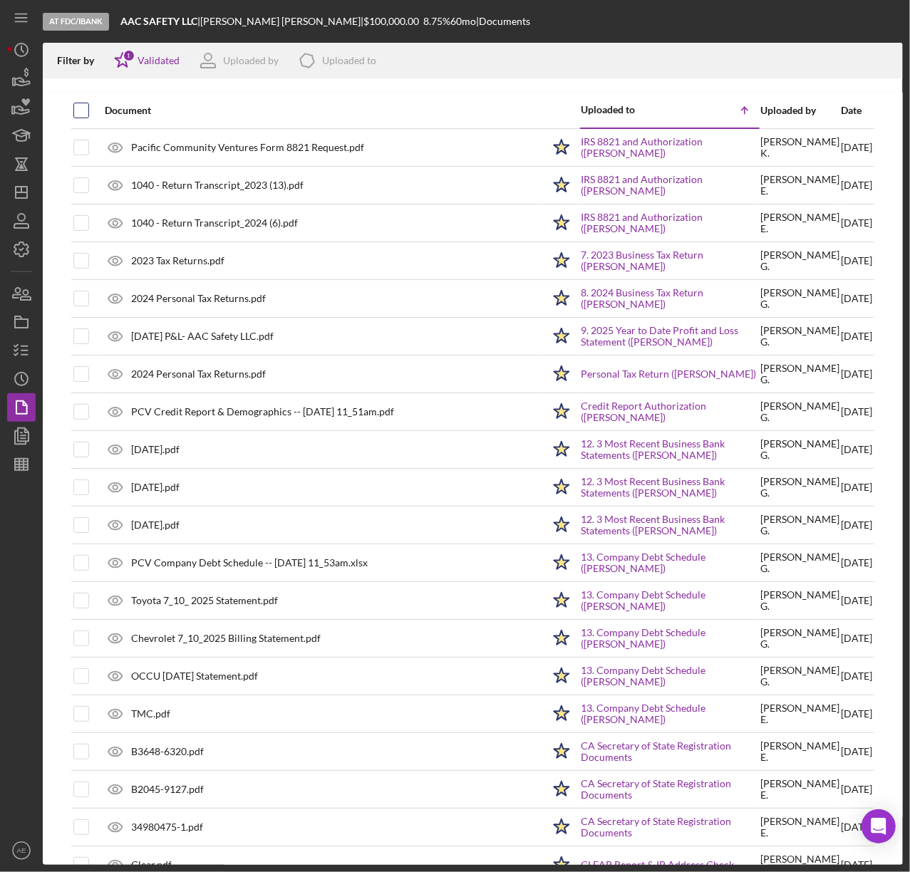
checkbox input "true"
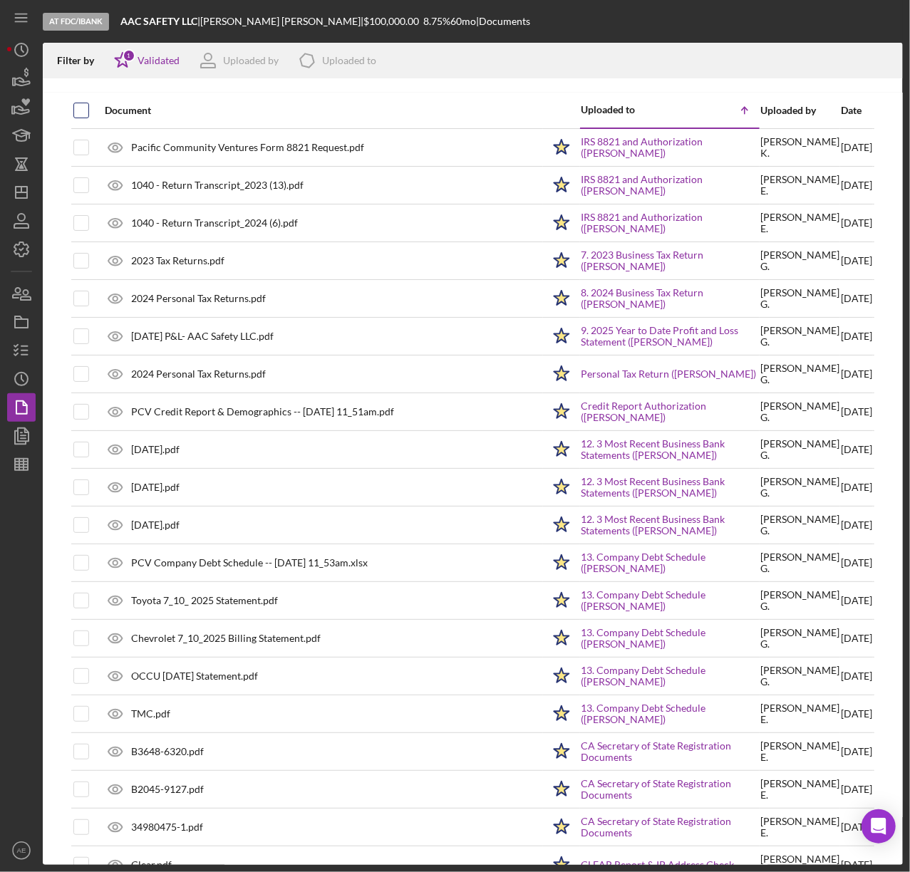
checkbox input "true"
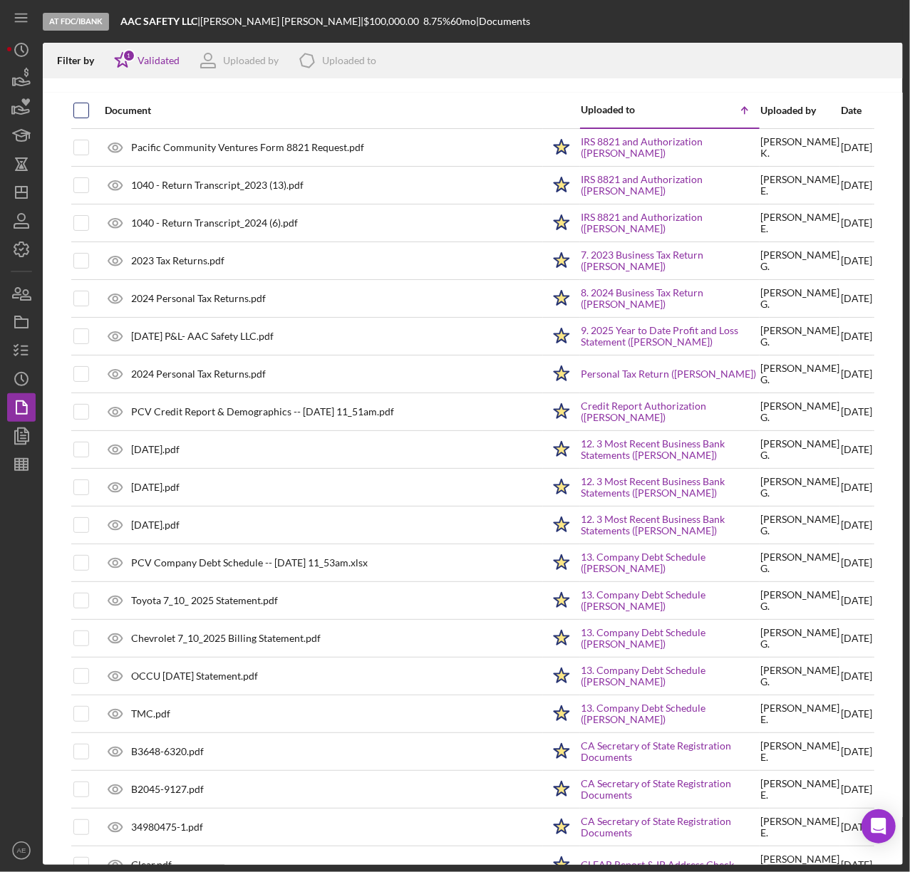
checkbox input "true"
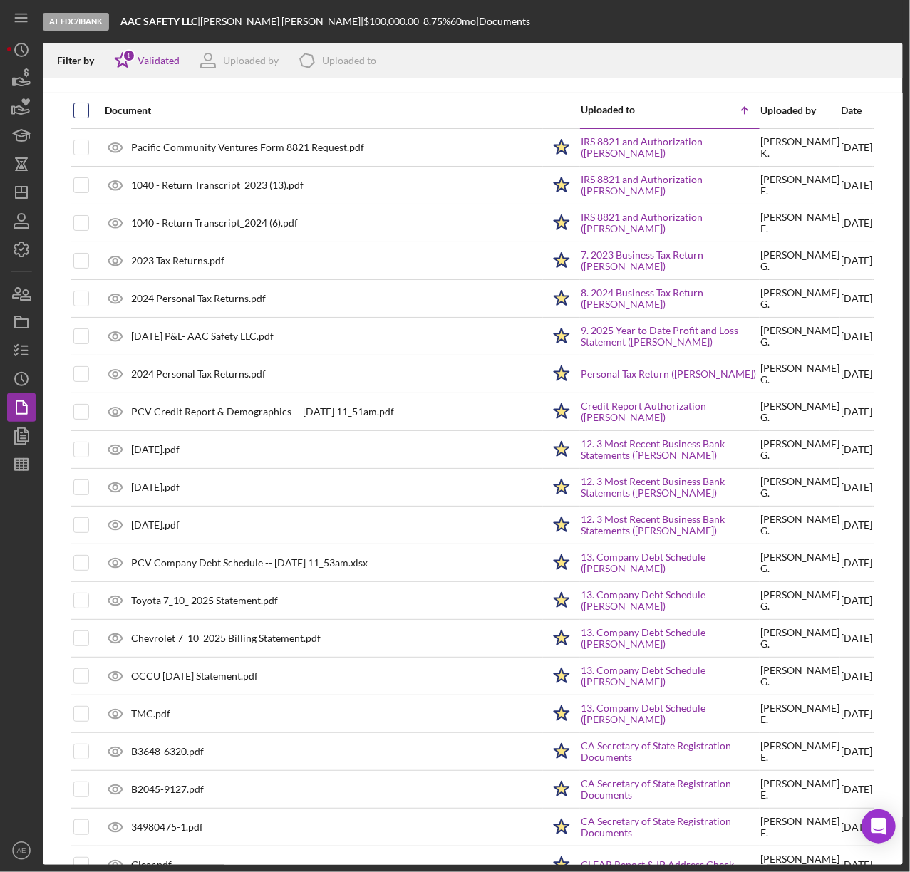
checkbox input "true"
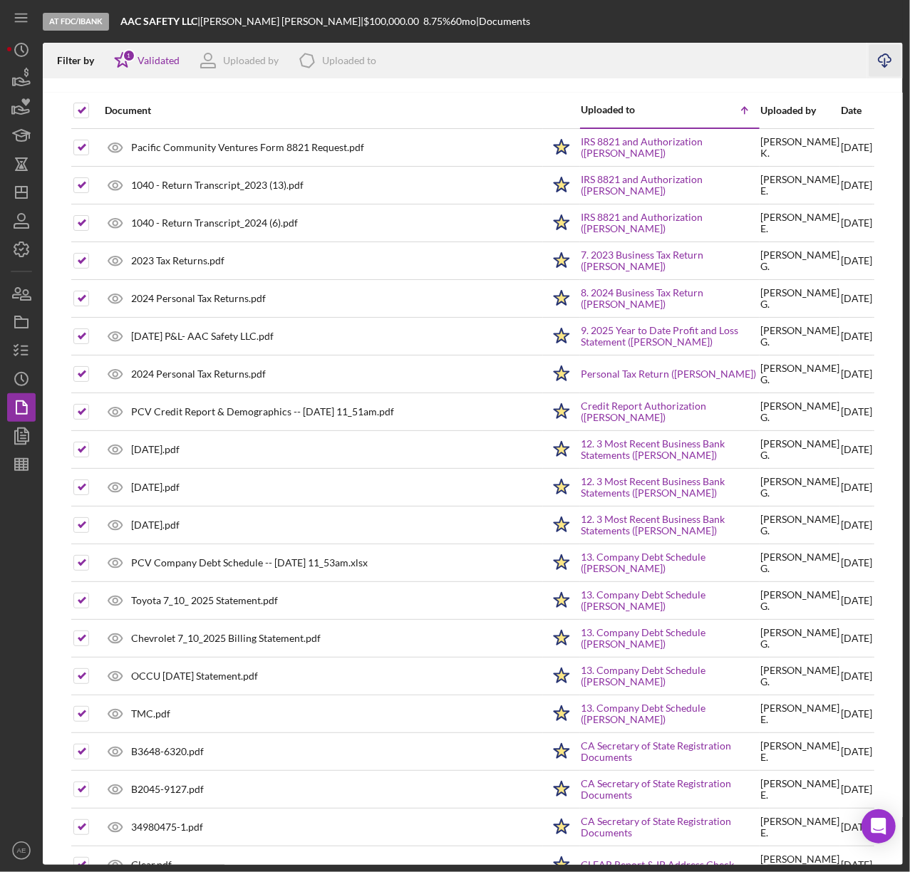
click at [889, 56] on icon "button" at bounding box center [884, 58] width 12 height 8
click at [858, 24] on div "At FDC/iBank AAC SAFETY LLC | [PERSON_NAME] | $100,000.00 8.75 % 60 mo | Docume…" at bounding box center [473, 21] width 860 height 43
click at [24, 442] on icon "button" at bounding box center [22, 436] width 36 height 36
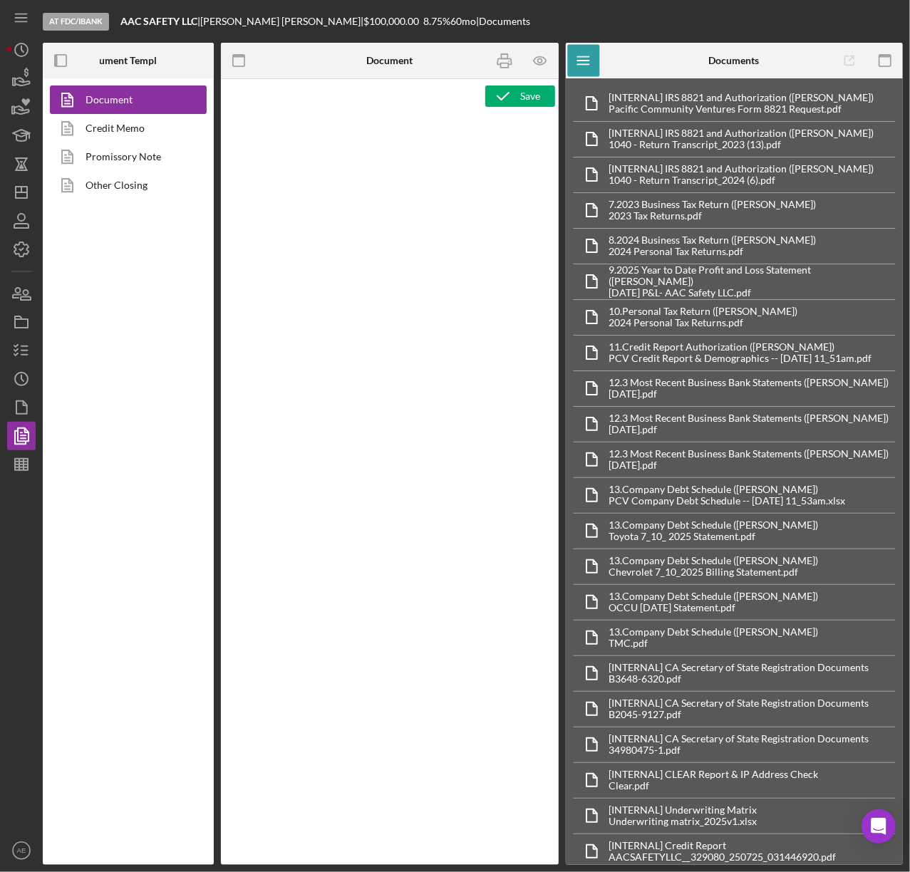
type textarea "<h1 style="text-align: center;">Full Application Form</h1> <h2 style="text-alig…"
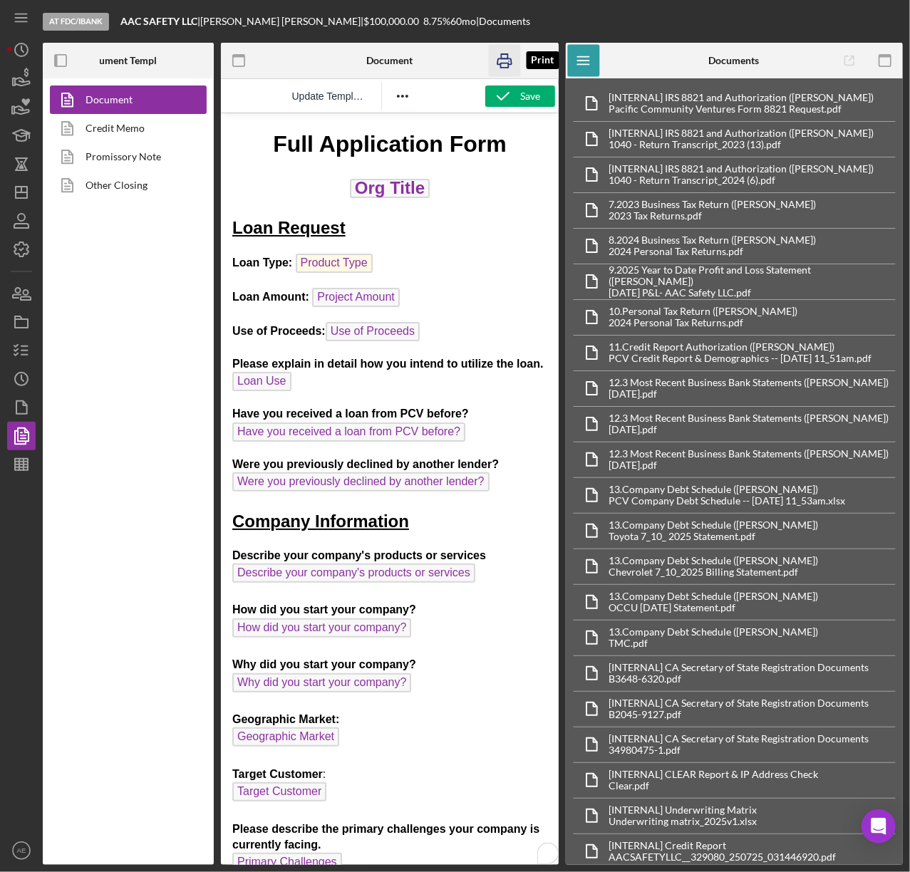
click at [499, 66] on icon "button" at bounding box center [505, 61] width 32 height 32
click at [112, 155] on link "Promissory Note" at bounding box center [125, 156] width 150 height 28
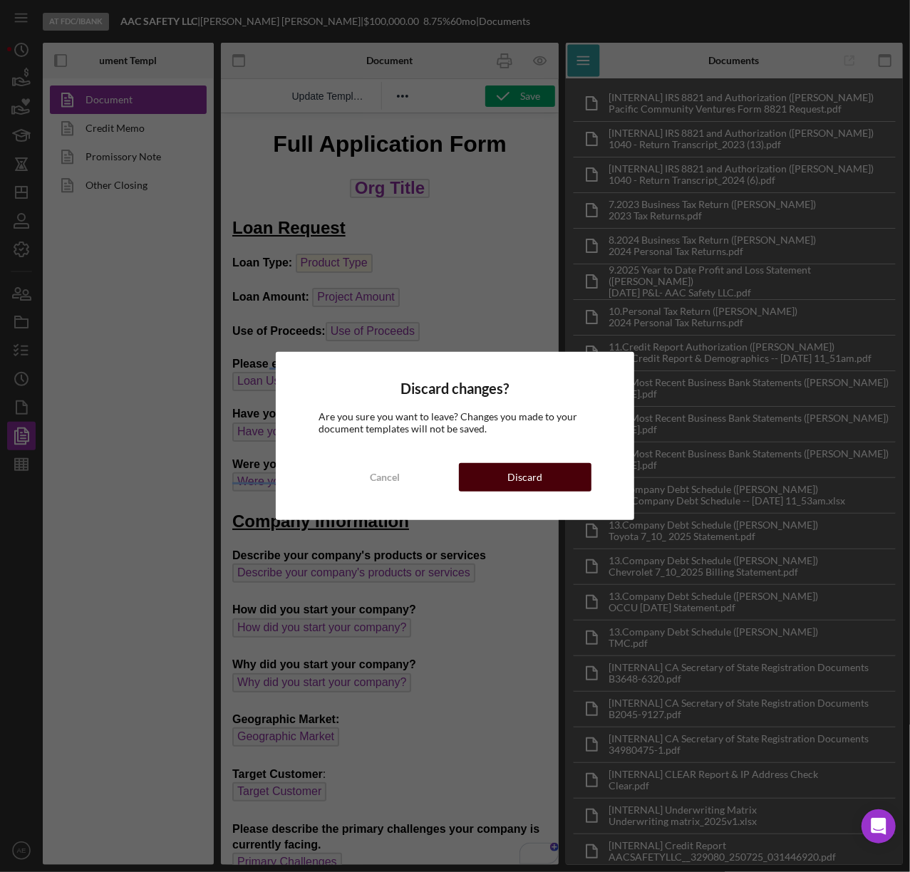
click at [501, 479] on button "Discard" at bounding box center [525, 477] width 133 height 28
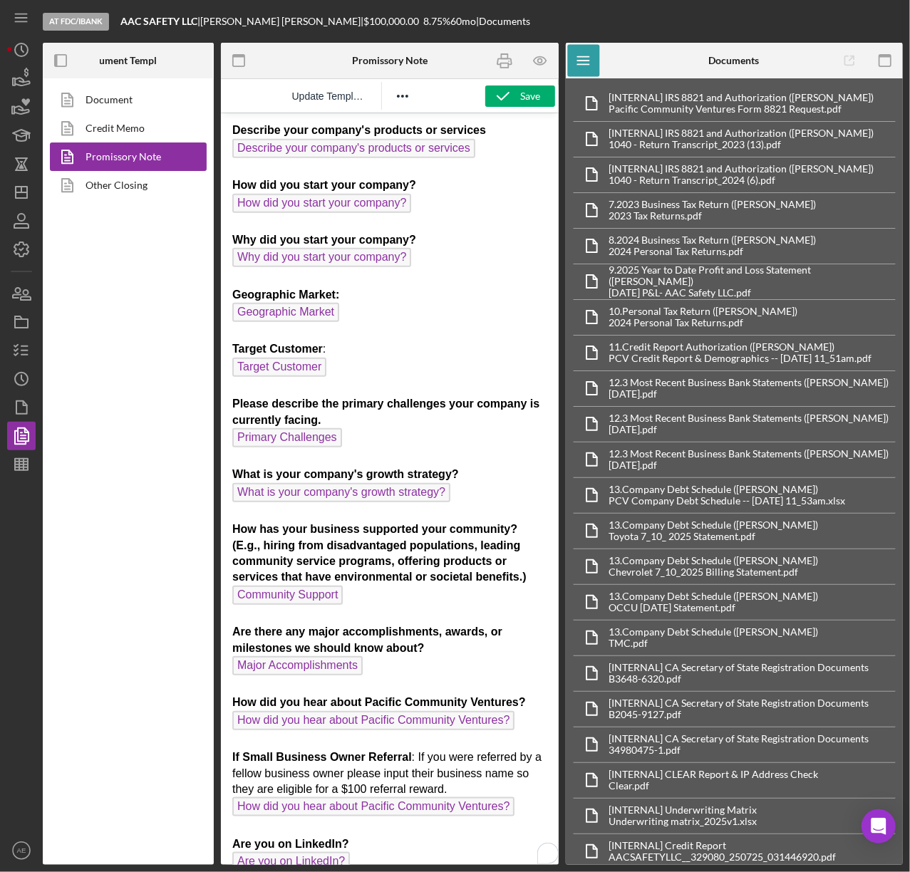
scroll to position [557, 0]
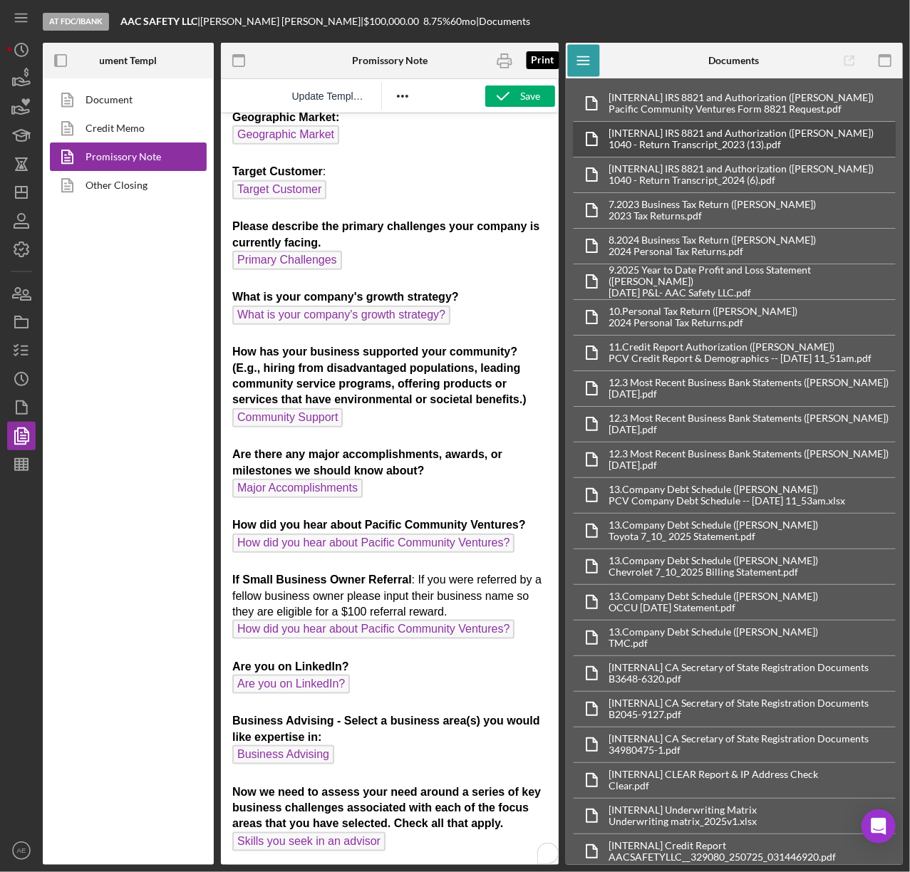
click at [500, 66] on icon "button" at bounding box center [505, 61] width 32 height 32
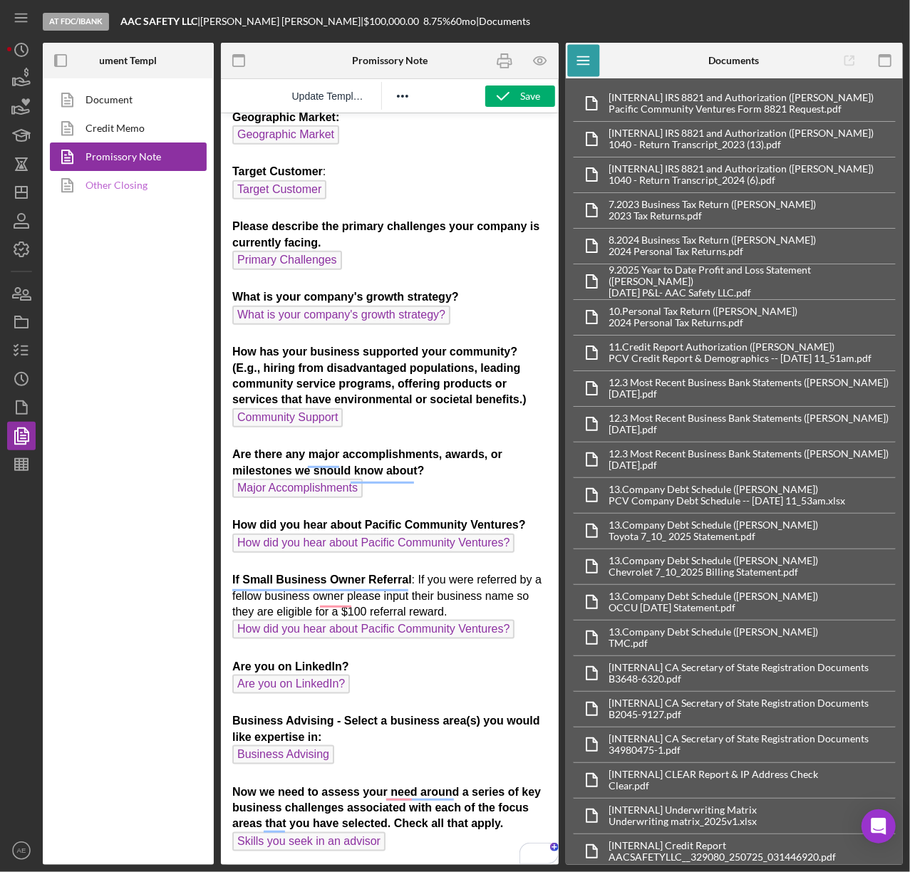
click at [126, 184] on link "Other Closing" at bounding box center [125, 185] width 150 height 28
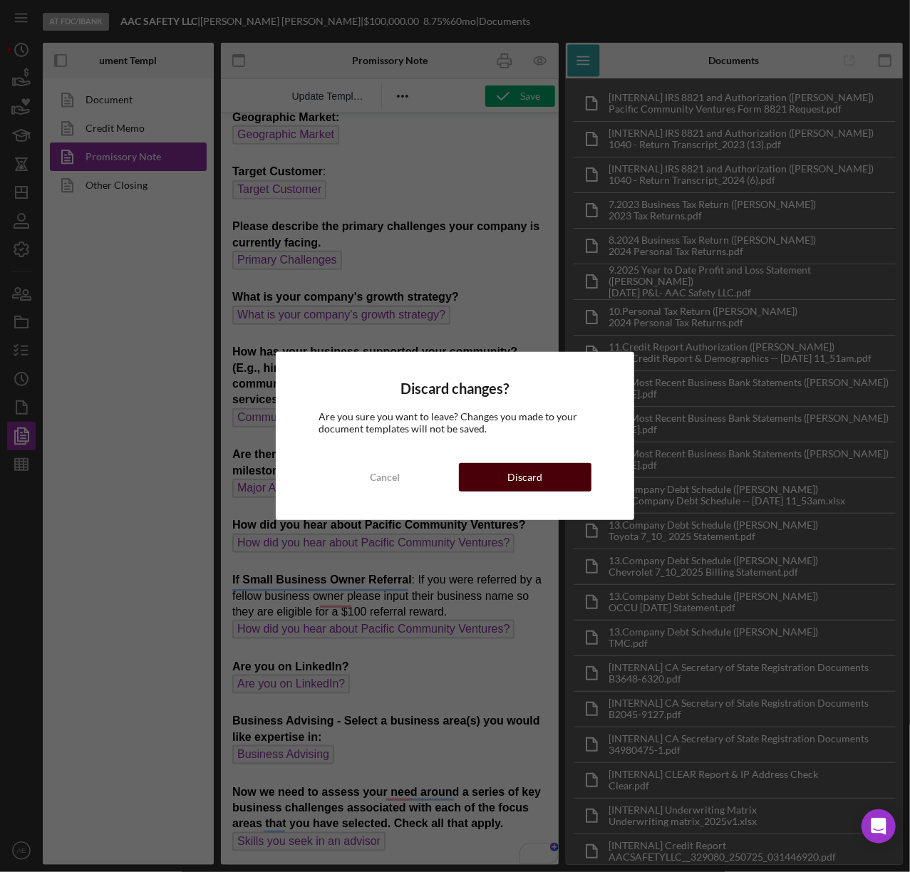
click at [504, 479] on button "Discard" at bounding box center [525, 477] width 133 height 28
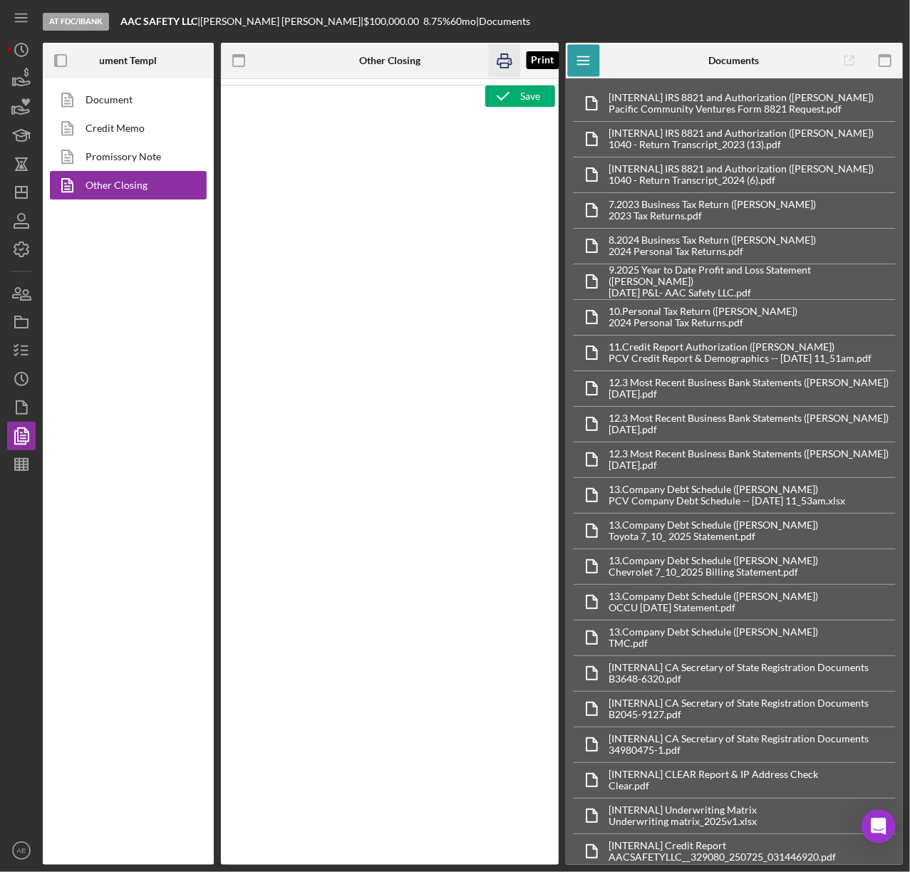
click at [506, 63] on rect "button" at bounding box center [505, 65] width 8 height 4
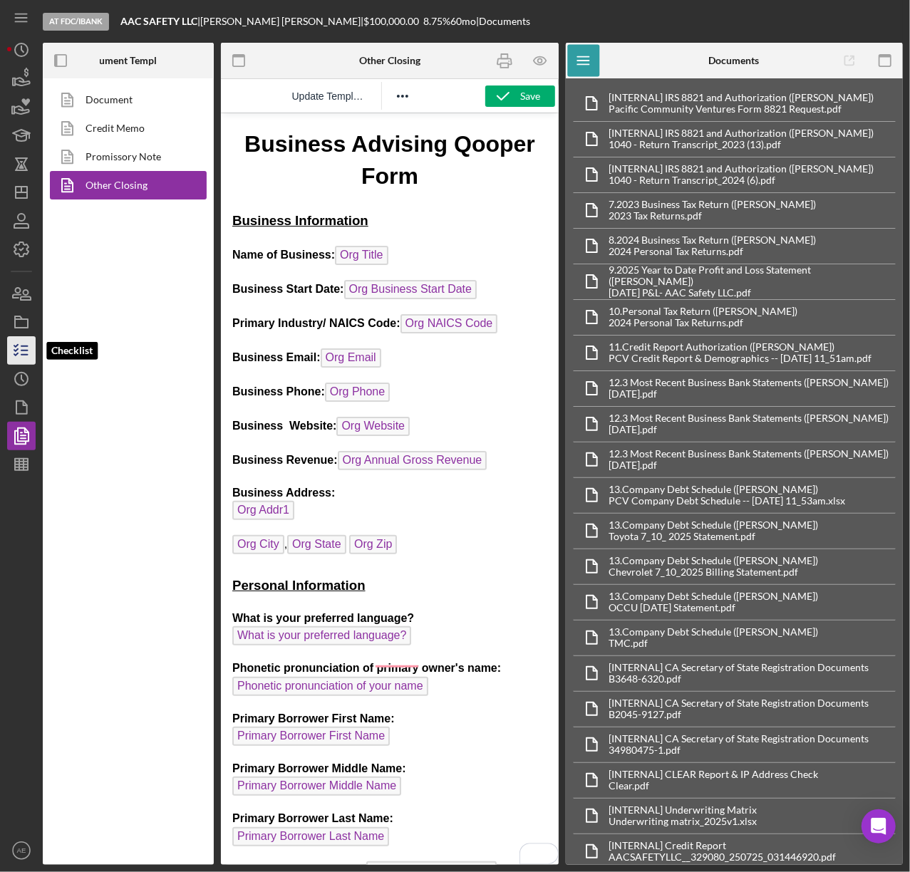
click at [21, 357] on icon "button" at bounding box center [22, 351] width 36 height 36
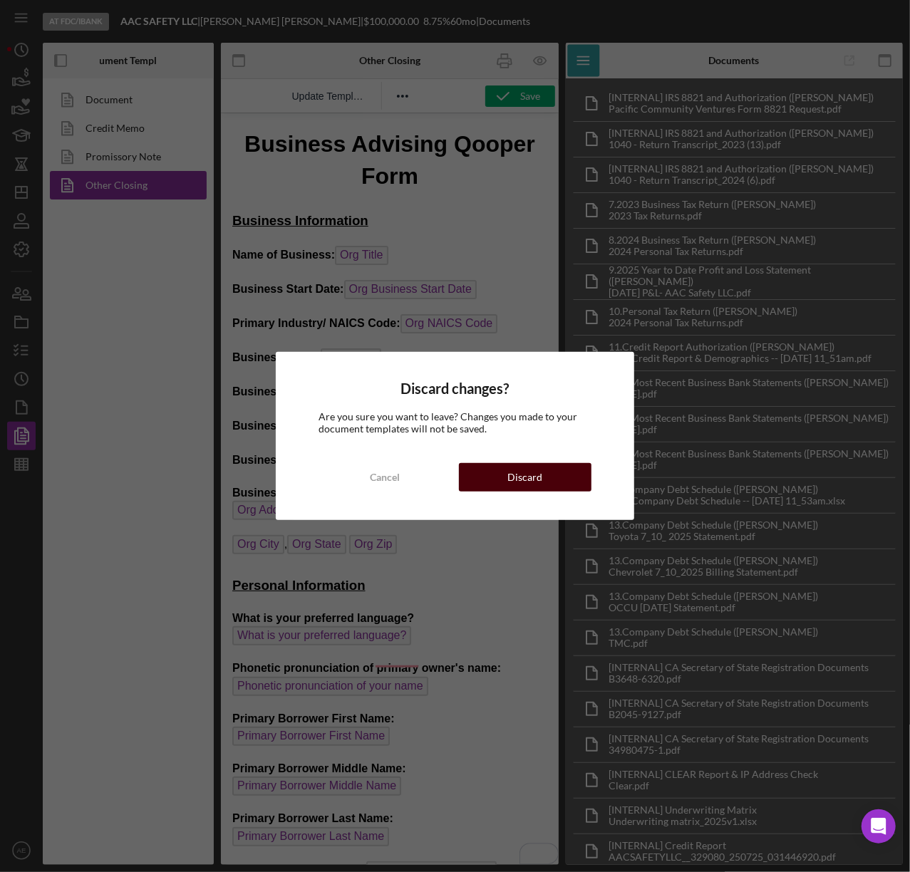
click at [546, 471] on button "Discard" at bounding box center [525, 477] width 133 height 28
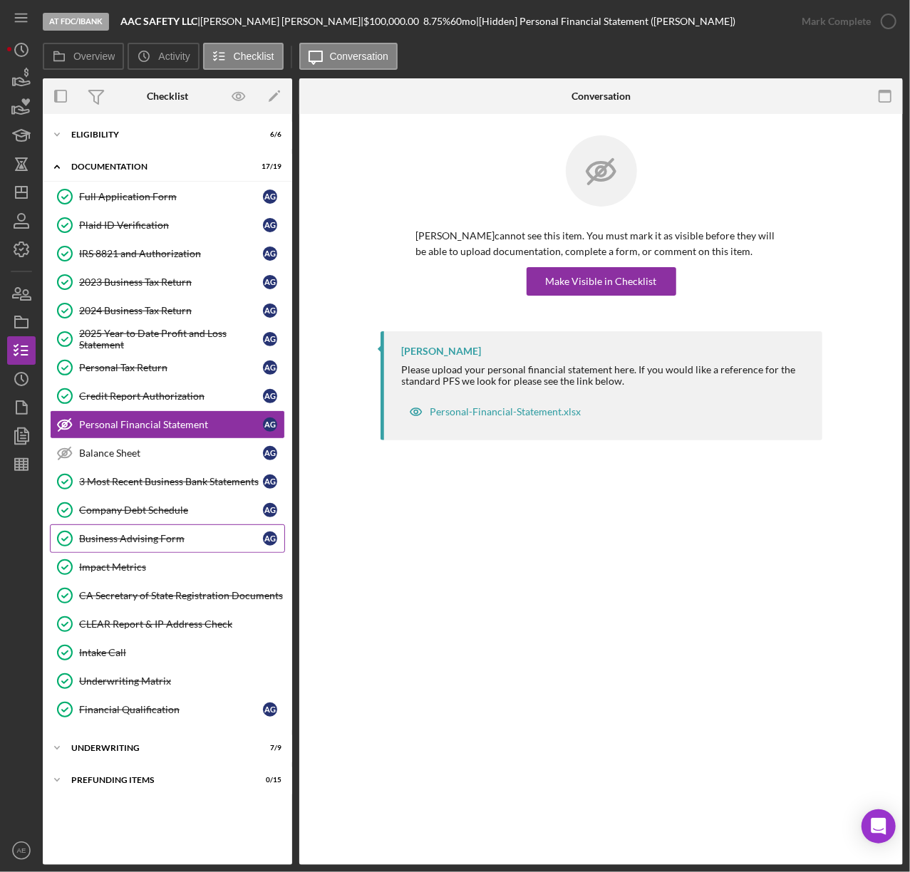
click at [127, 544] on div "Business Advising Form" at bounding box center [171, 538] width 184 height 11
